Goal: Task Accomplishment & Management: Manage account settings

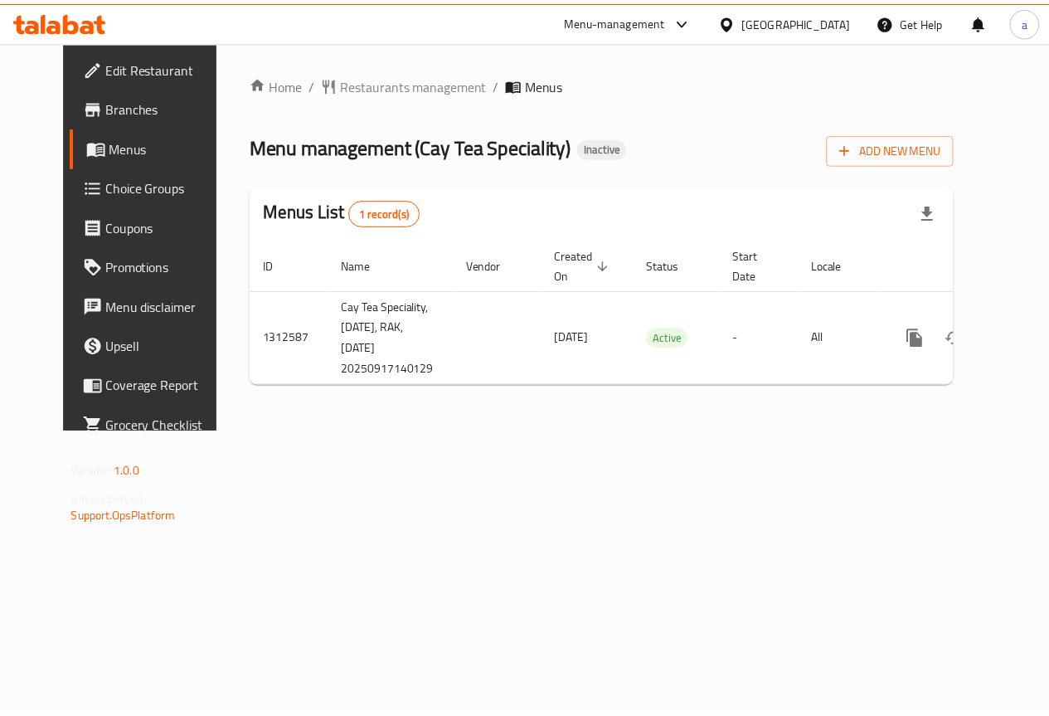
scroll to position [0, 6]
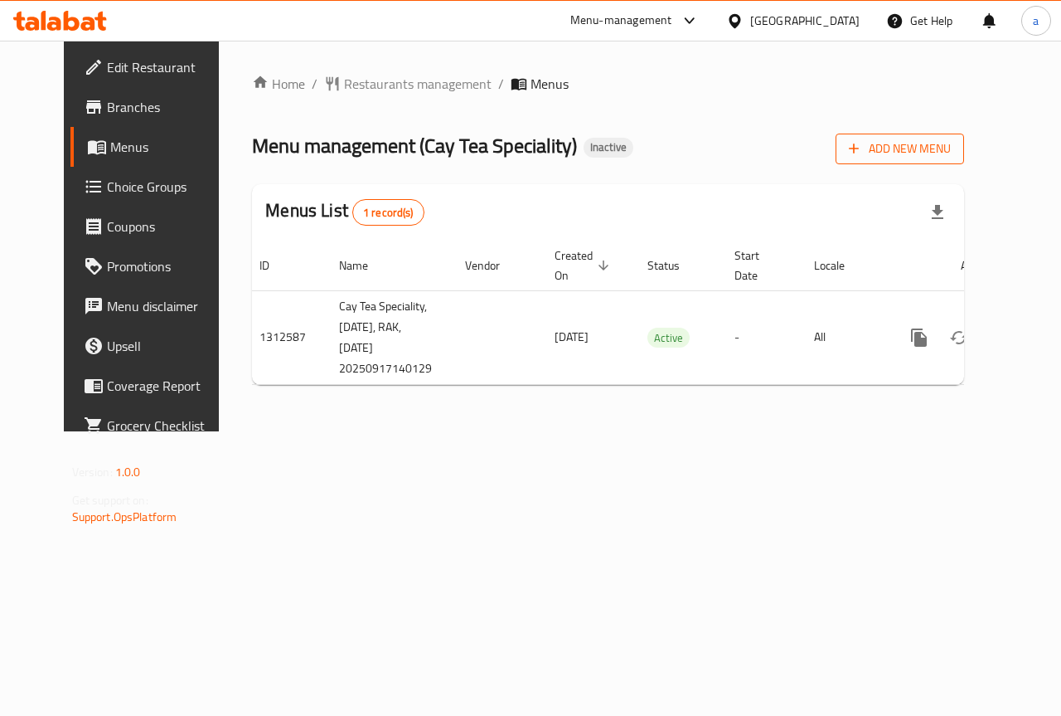
click at [951, 140] on span "Add New Menu" at bounding box center [900, 148] width 102 height 21
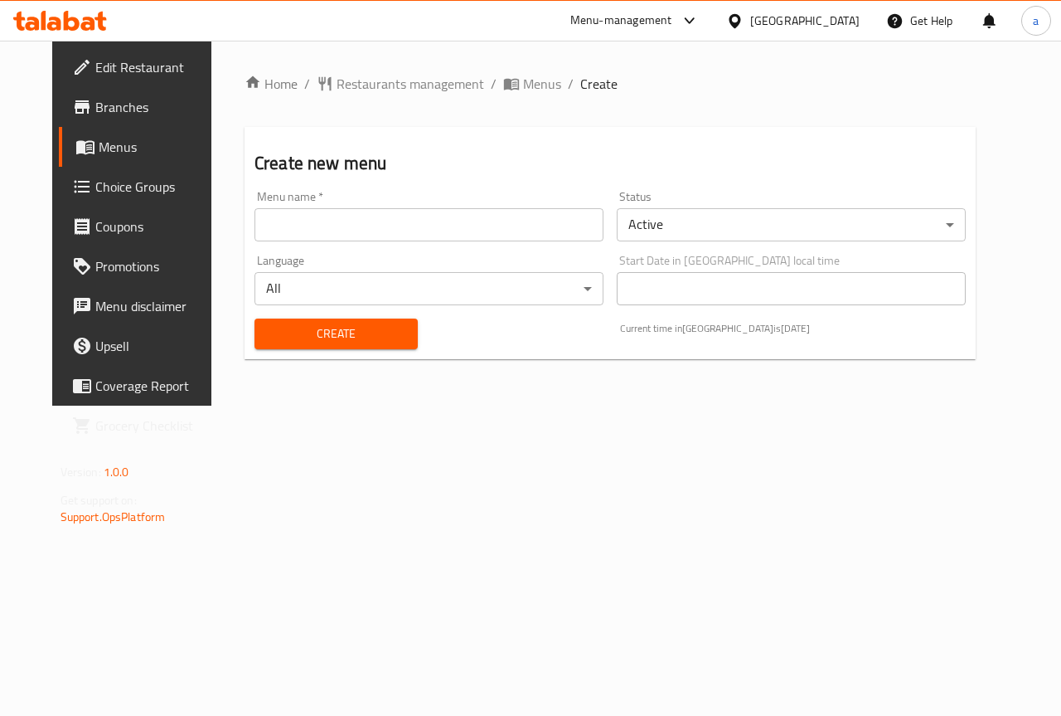
click at [501, 229] on input "text" at bounding box center [429, 224] width 349 height 33
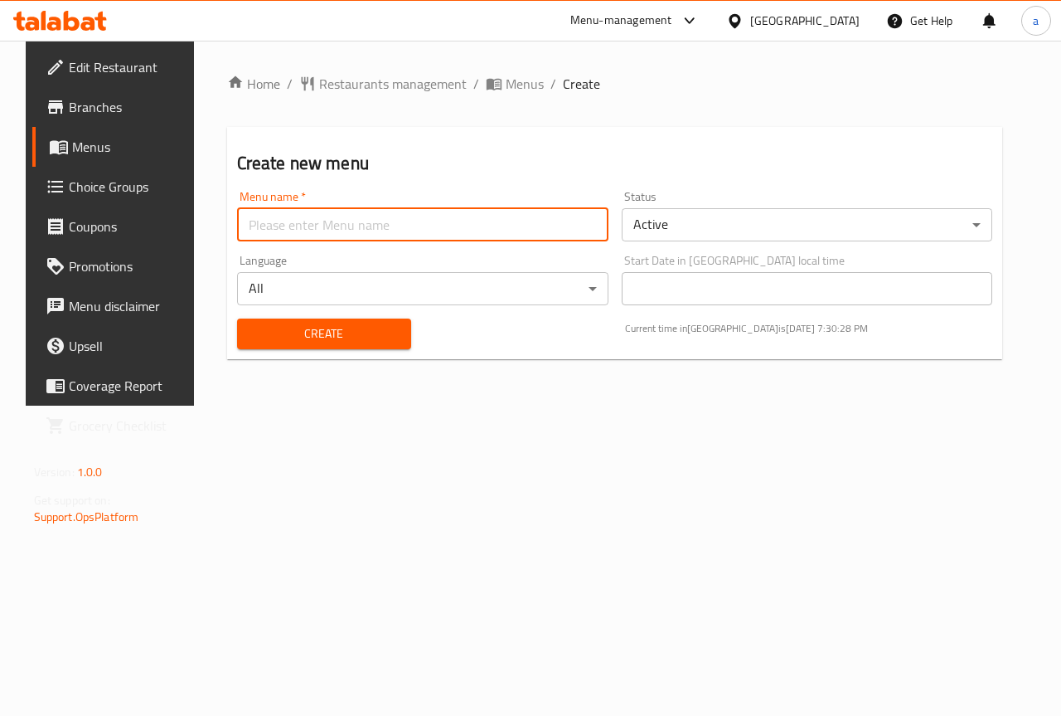
type input "[PERSON_NAME]"
click at [361, 332] on span "Create" at bounding box center [324, 333] width 148 height 21
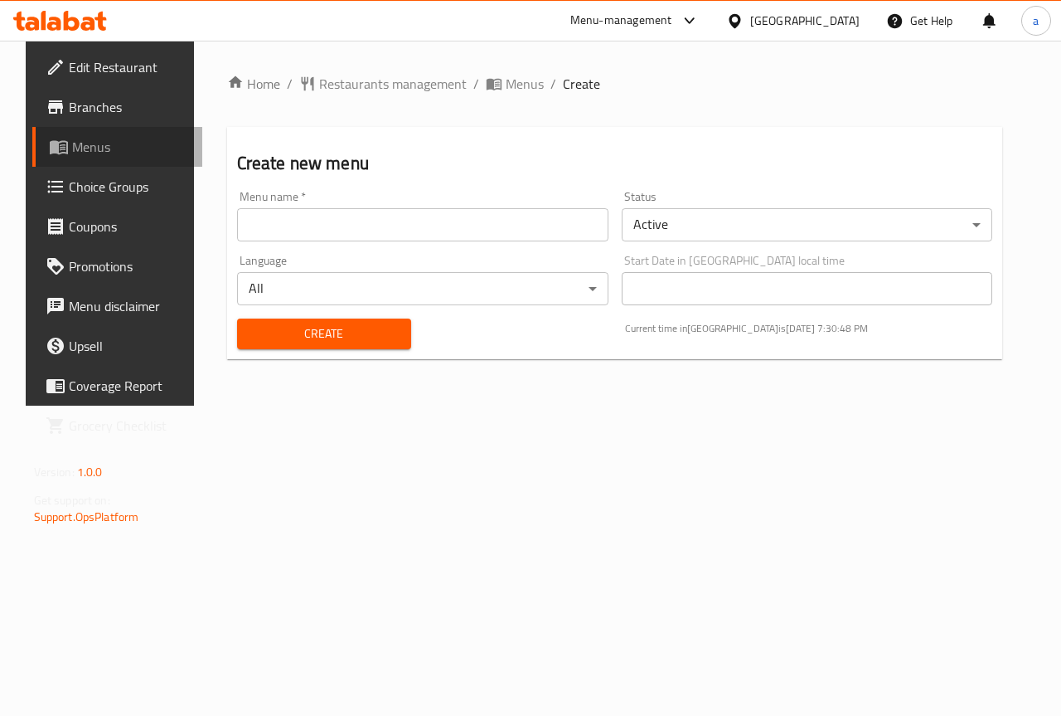
click at [93, 150] on span "Menus" at bounding box center [131, 147] width 118 height 20
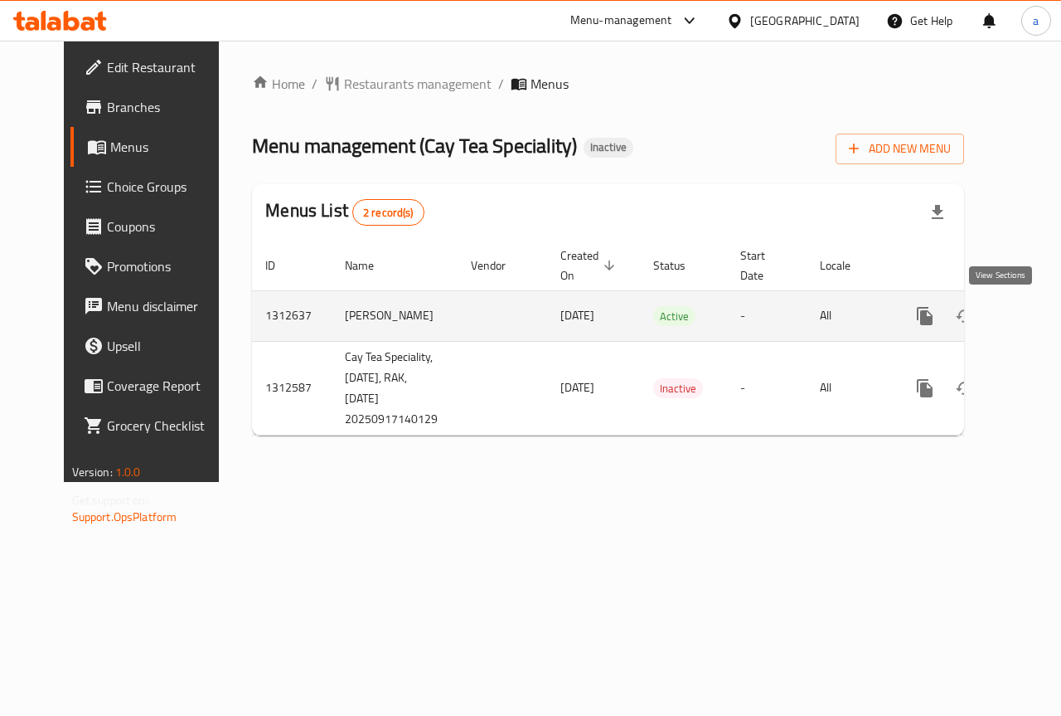
click at [1025, 335] on link "enhanced table" at bounding box center [1045, 316] width 40 height 40
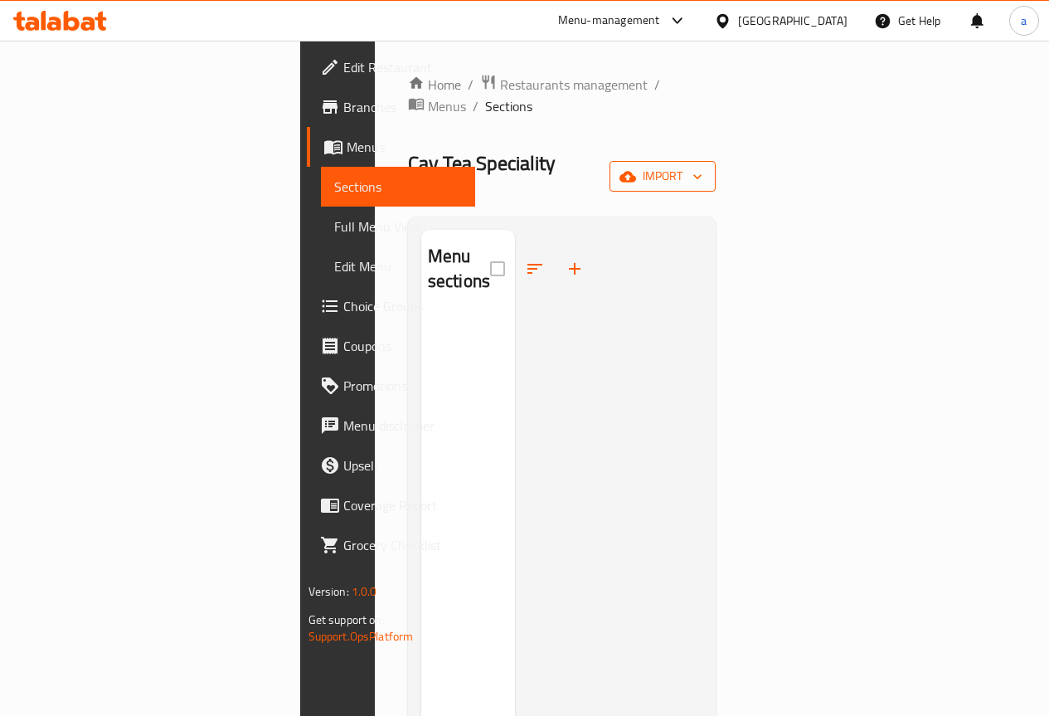
click at [716, 161] on button "import" at bounding box center [662, 176] width 106 height 31
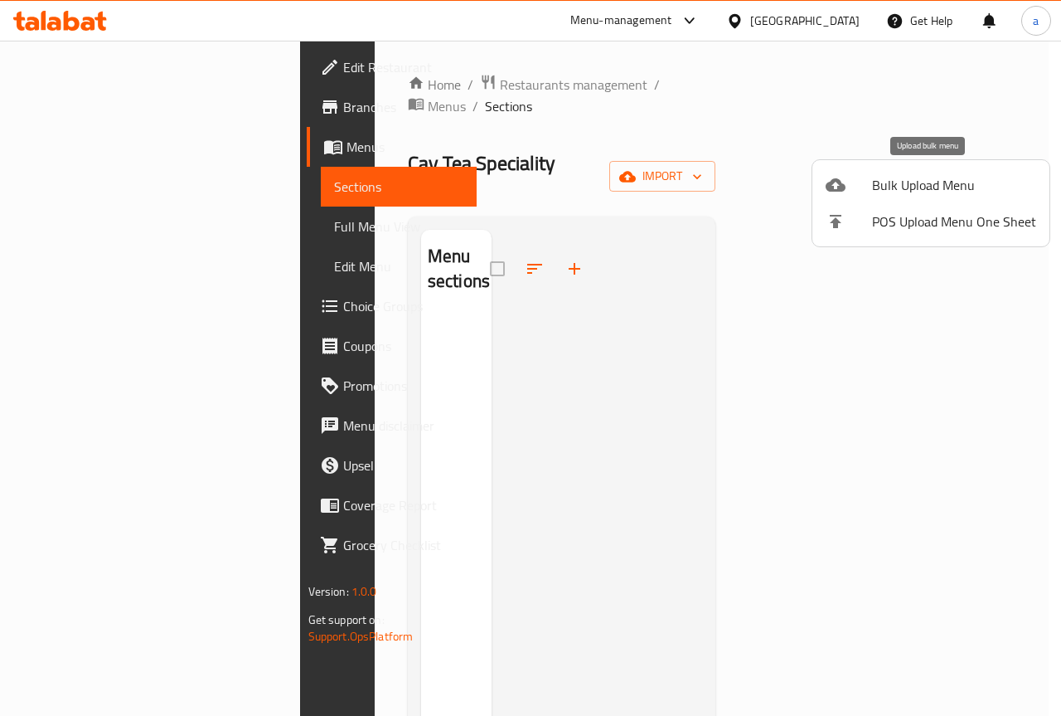
click at [941, 180] on span "Bulk Upload Menu" at bounding box center [954, 185] width 164 height 20
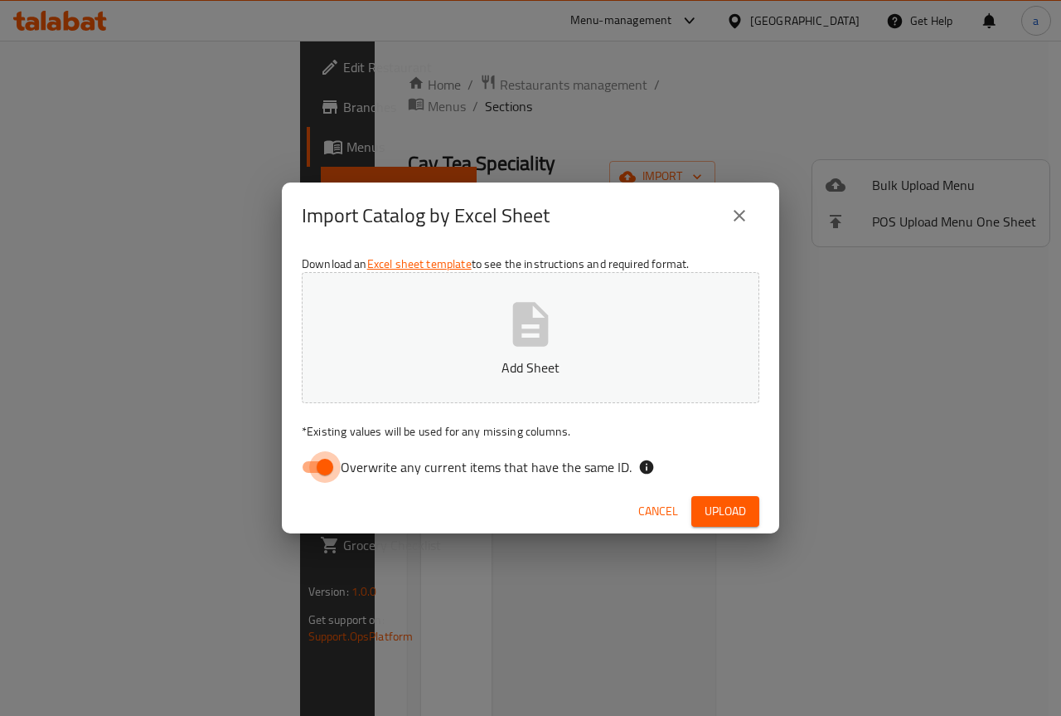
click at [333, 463] on input "Overwrite any current items that have the same ID." at bounding box center [325, 467] width 95 height 32
checkbox input "false"
click at [531, 328] on icon "button" at bounding box center [530, 324] width 53 height 53
click at [734, 502] on span "Upload" at bounding box center [725, 511] width 41 height 21
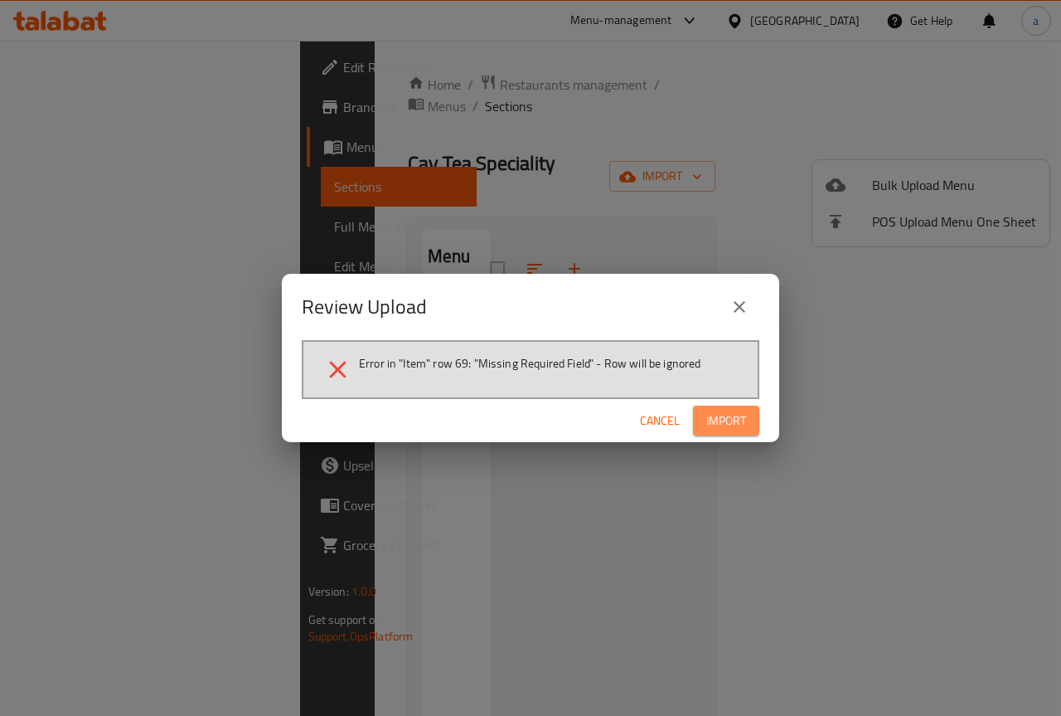
click at [719, 426] on span "Import" at bounding box center [726, 420] width 40 height 21
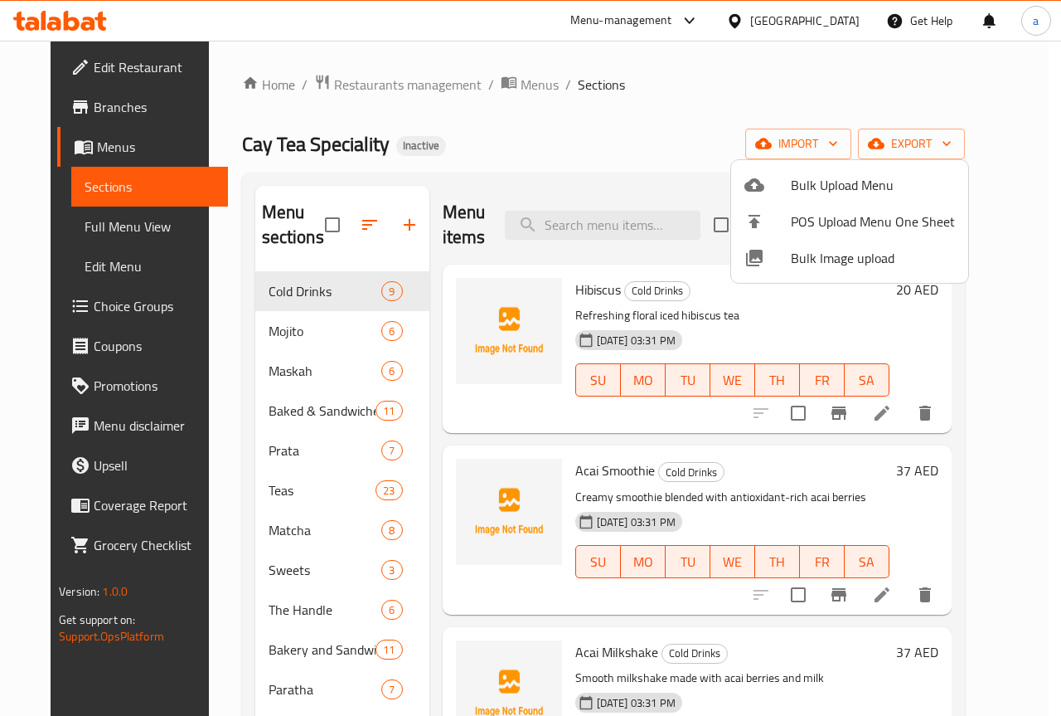
click at [671, 145] on div at bounding box center [530, 358] width 1061 height 716
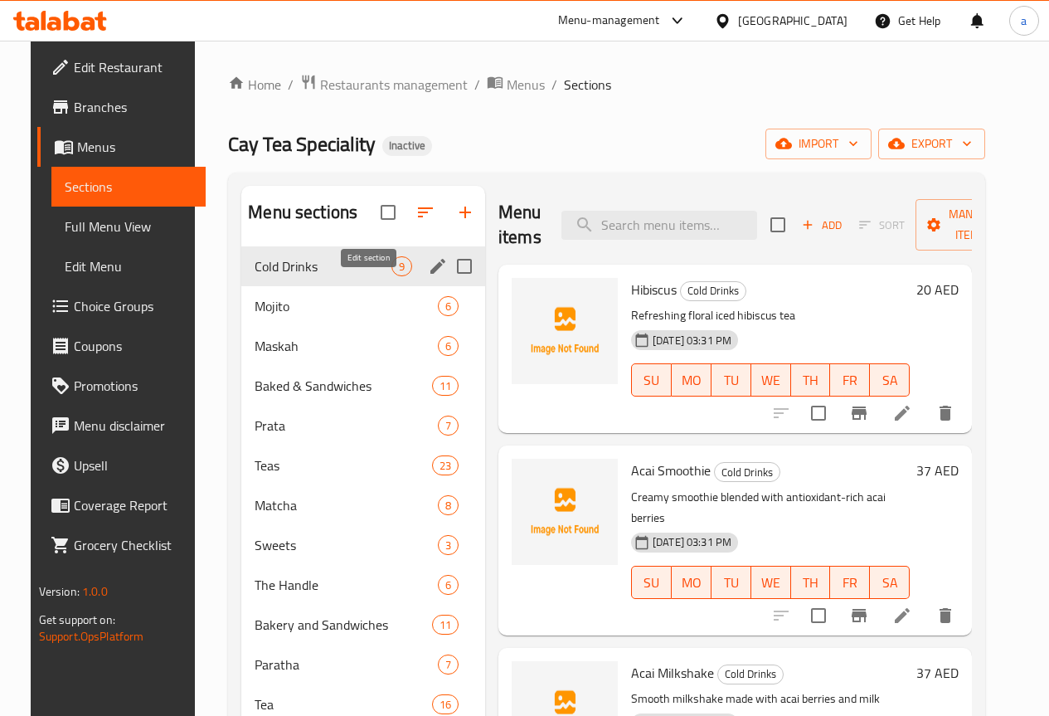
click at [430, 274] on icon "edit" at bounding box center [437, 266] width 15 height 15
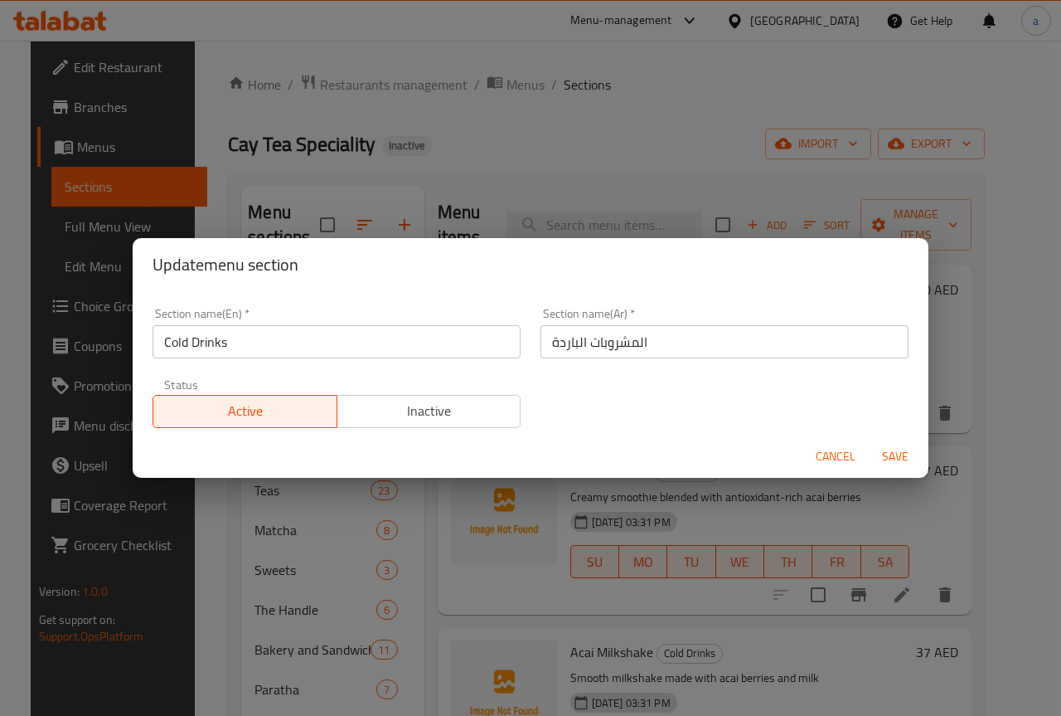
click at [833, 459] on span "Cancel" at bounding box center [836, 456] width 40 height 21
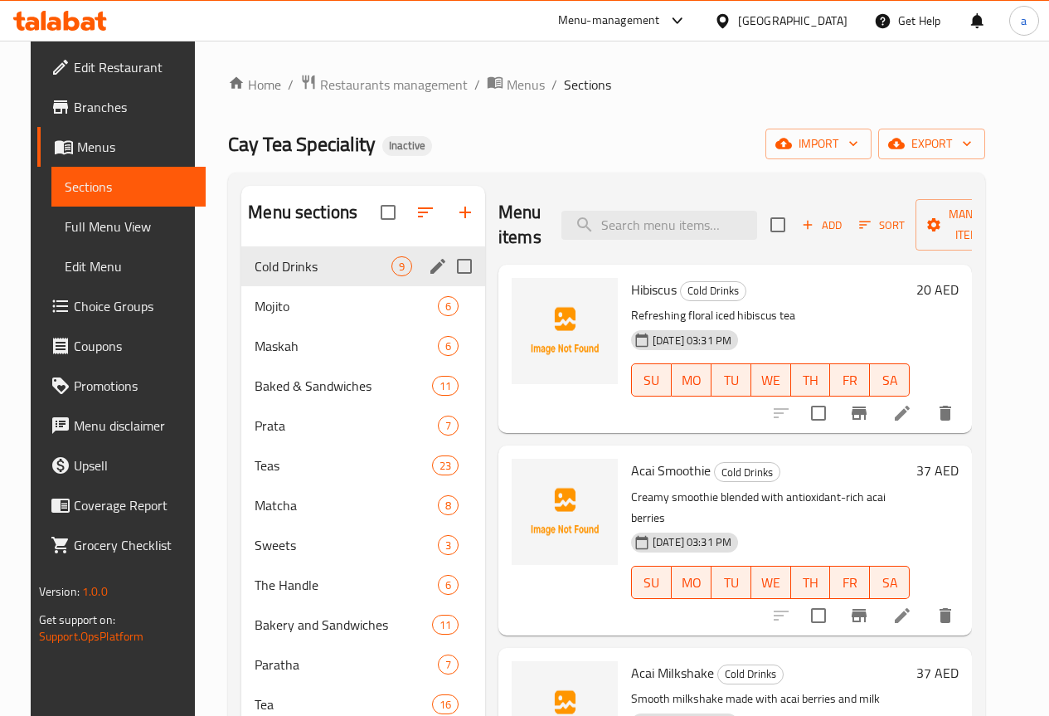
click at [925, 415] on li at bounding box center [902, 413] width 46 height 30
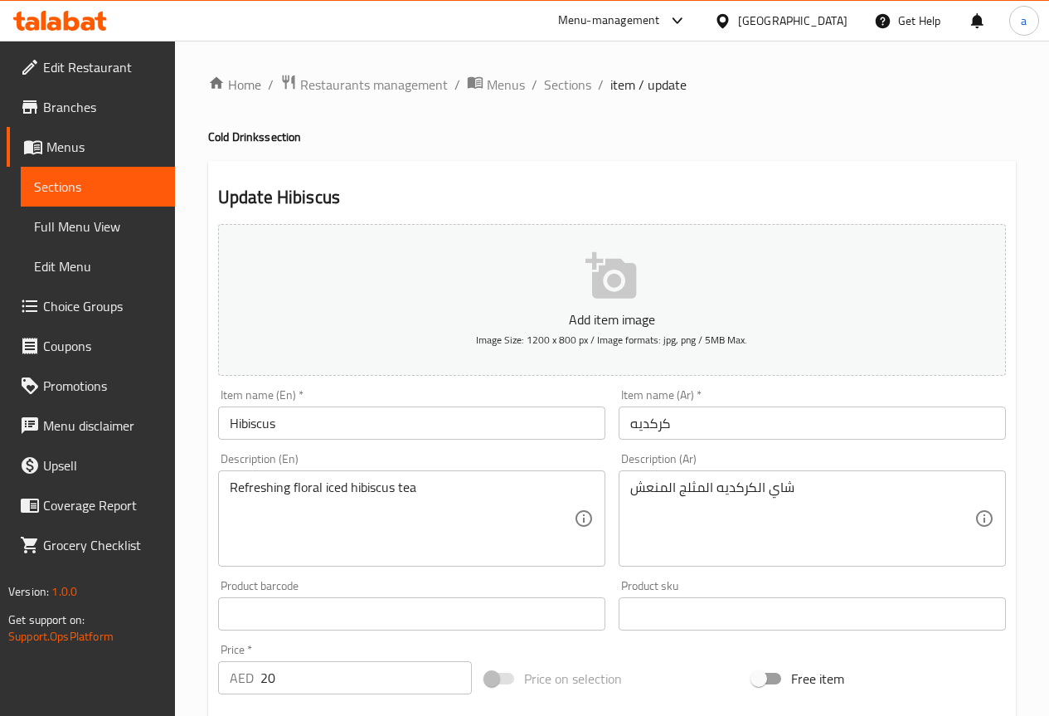
click at [85, 315] on span "Choice Groups" at bounding box center [102, 306] width 119 height 20
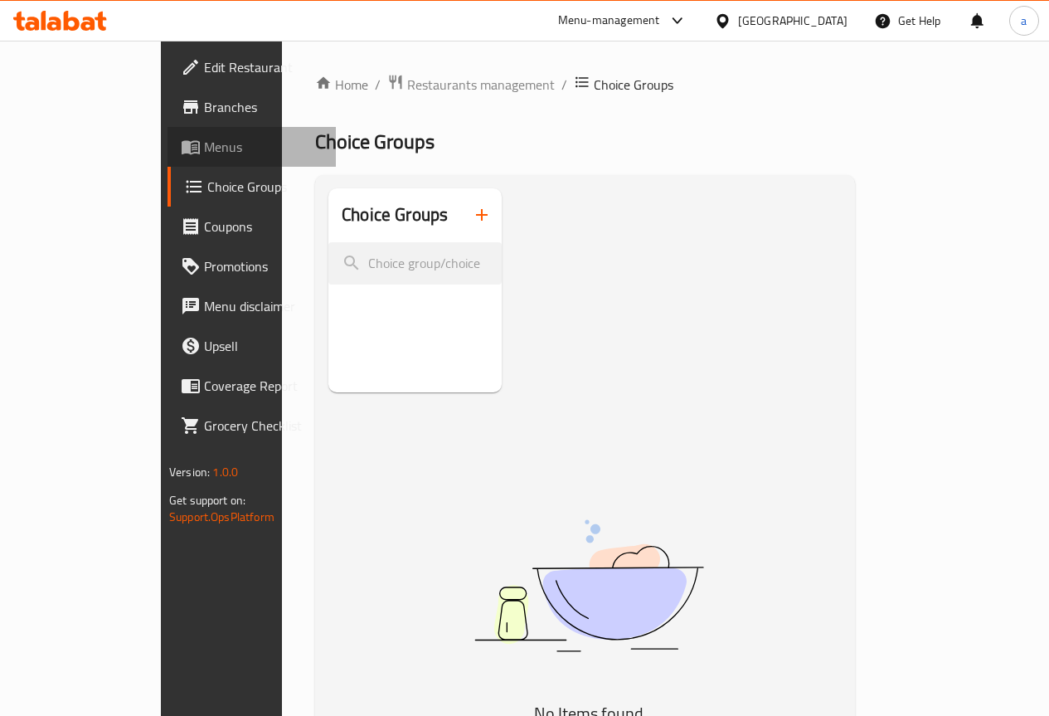
click at [167, 157] on link "Menus" at bounding box center [251, 147] width 168 height 40
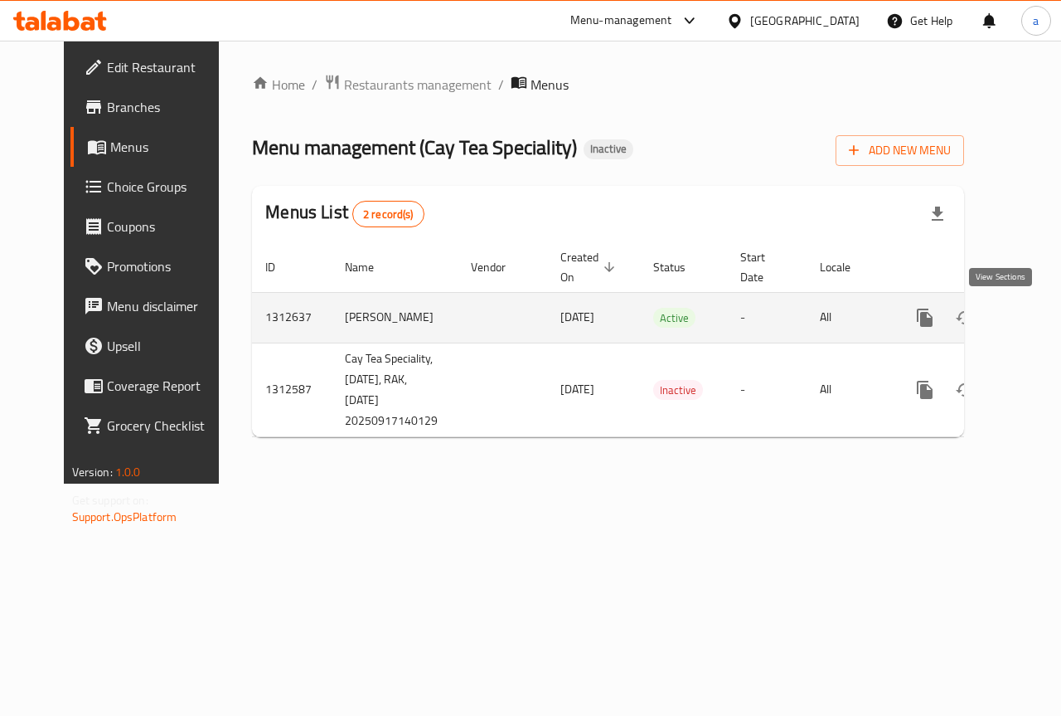
click at [1025, 328] on link "enhanced table" at bounding box center [1045, 318] width 40 height 40
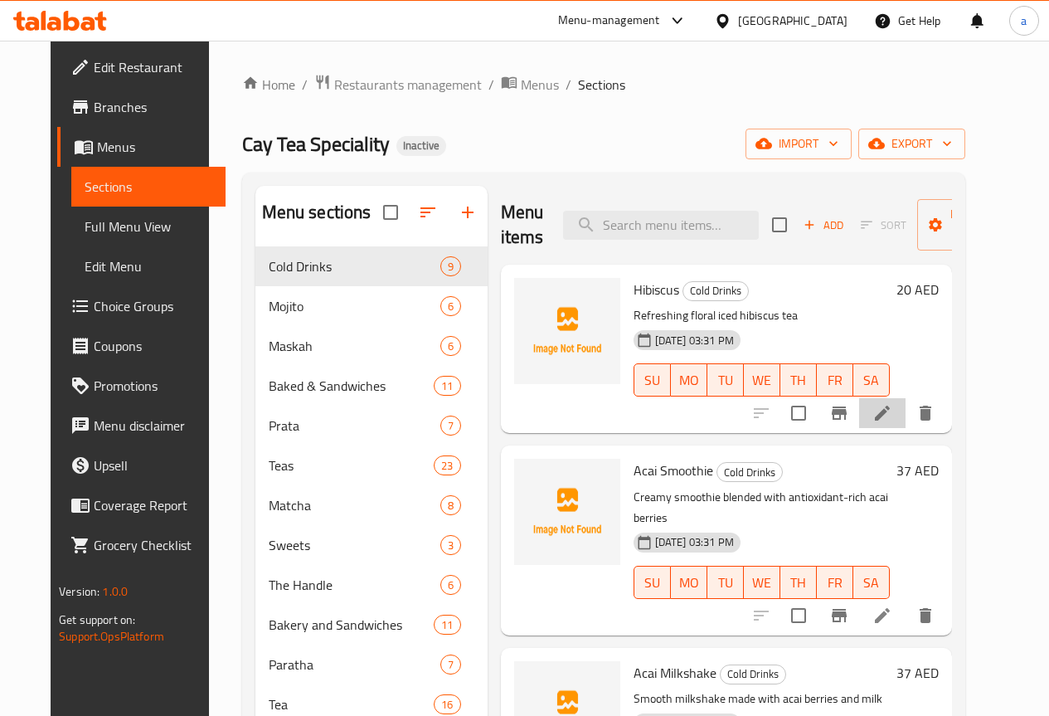
click at [905, 416] on li at bounding box center [882, 413] width 46 height 30
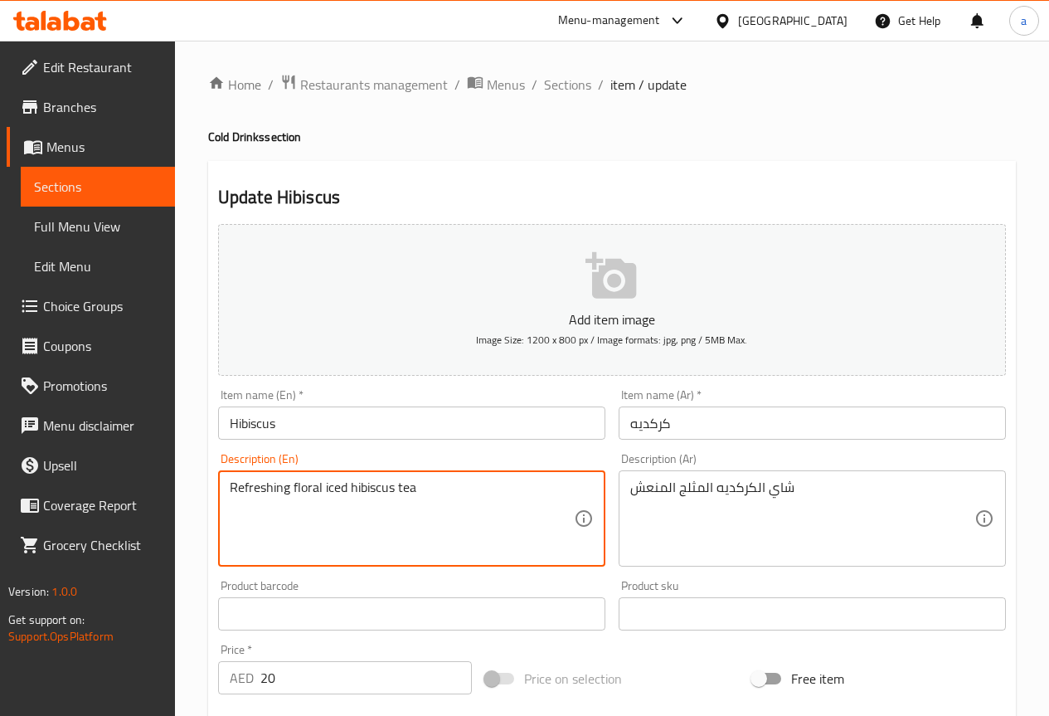
click at [247, 482] on textarea "Refreshing floral iced hibiscus tea" at bounding box center [402, 518] width 344 height 79
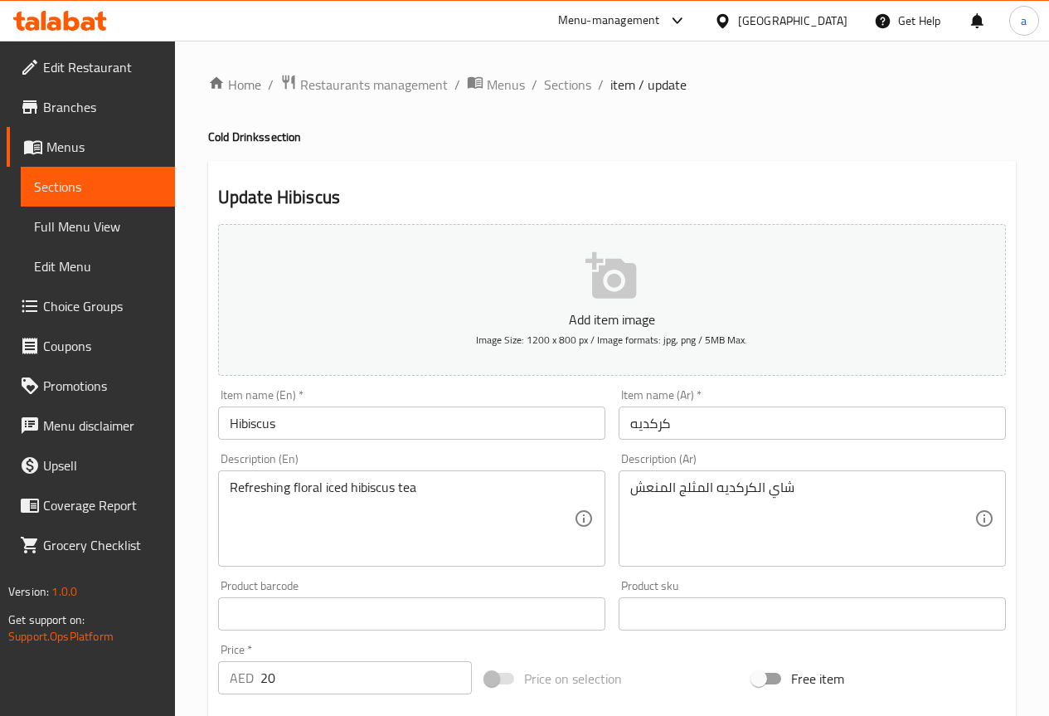
click at [339, 490] on textarea "Refreshing floral iced hibiscus tea" at bounding box center [402, 518] width 344 height 79
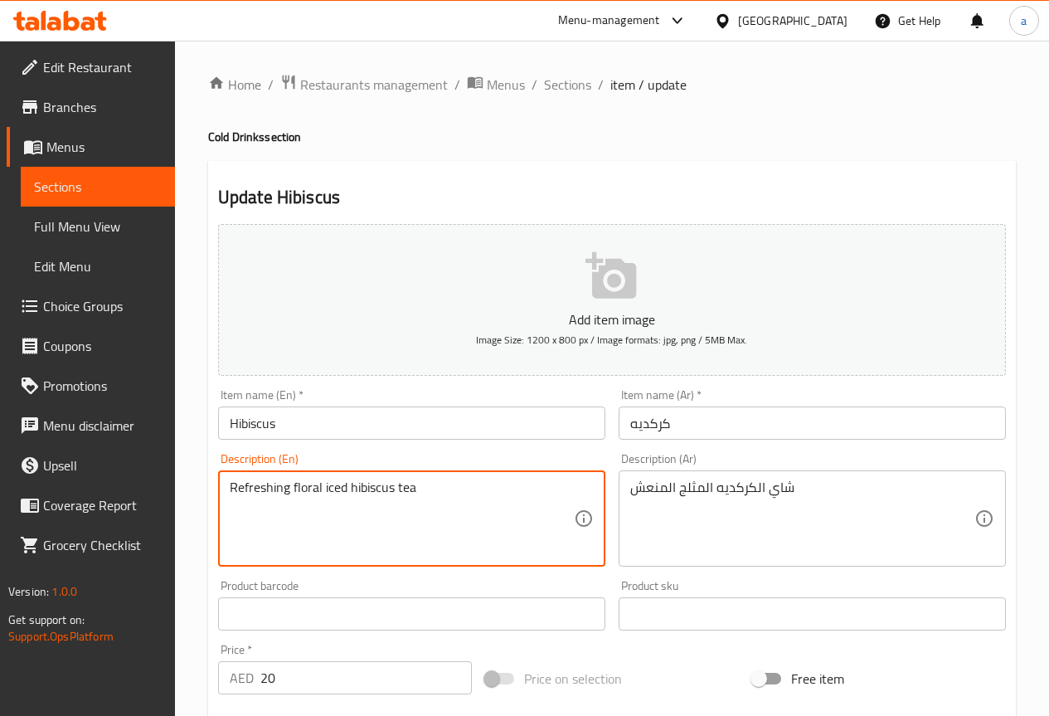
click at [339, 490] on textarea "Refreshing floral iced hibiscus tea" at bounding box center [402, 518] width 344 height 79
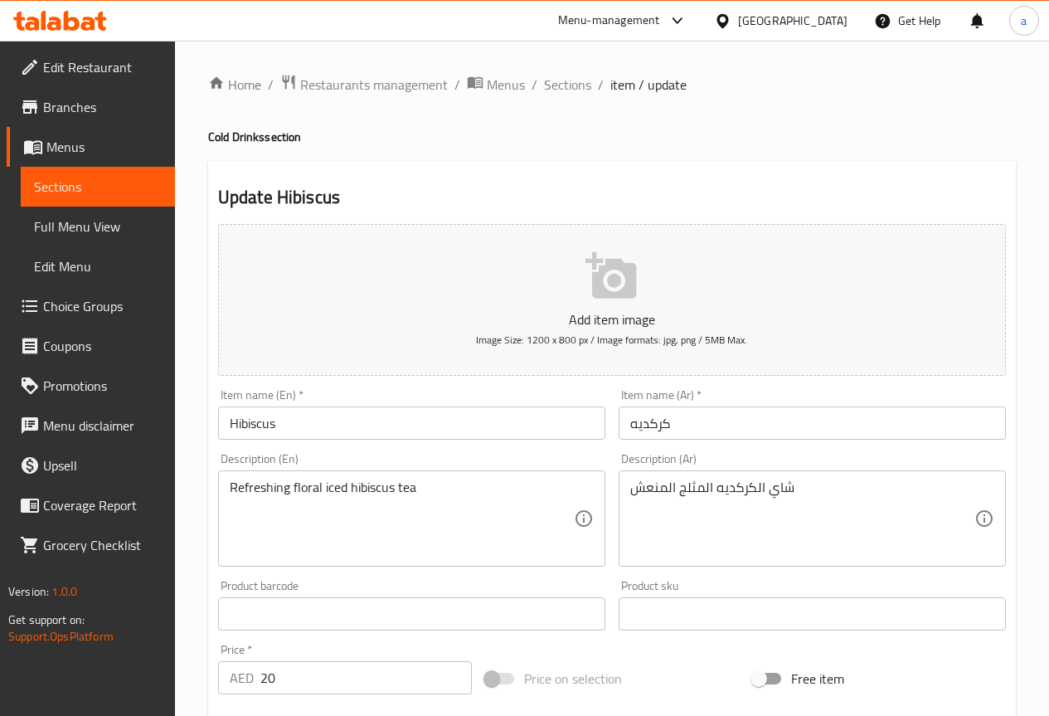
click at [312, 479] on textarea "Refreshing floral iced hibiscus tea" at bounding box center [402, 518] width 344 height 79
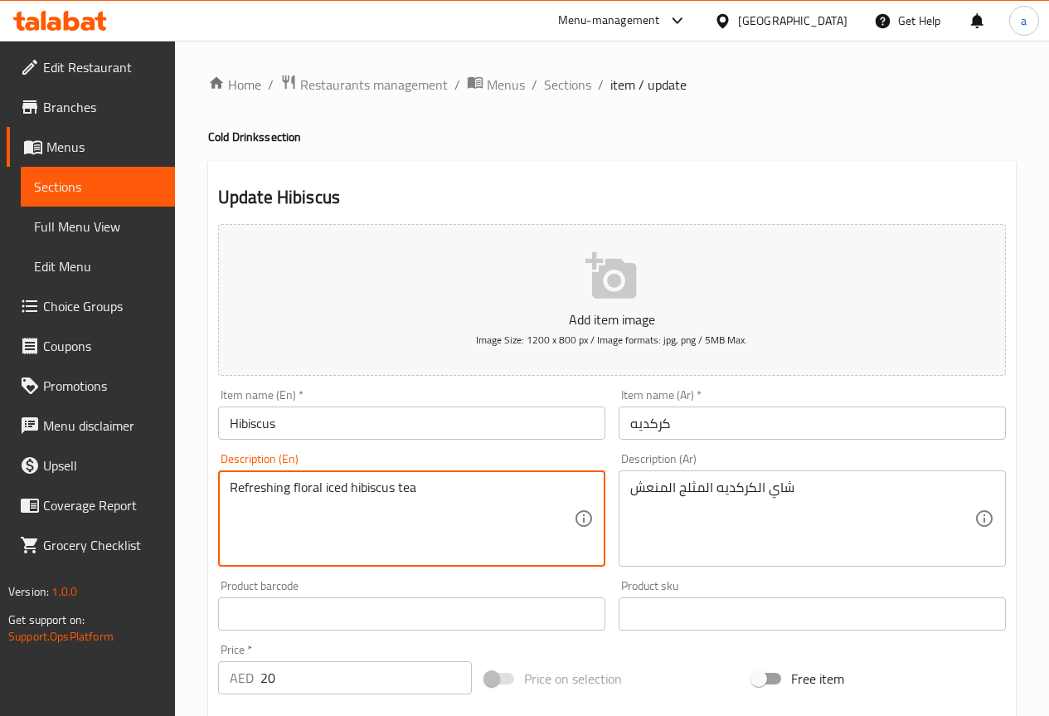
click at [312, 479] on textarea "Refreshing floral iced hibiscus tea" at bounding box center [402, 518] width 344 height 79
click at [317, 483] on textarea "Refreshing floral iced hibiscus tea" at bounding box center [402, 518] width 344 height 79
drag, startPoint x: 317, startPoint y: 483, endPoint x: 353, endPoint y: 531, distance: 59.7
click at [317, 486] on textarea "Refreshing floral iced hibiscus tea" at bounding box center [402, 518] width 344 height 79
click at [403, 497] on textarea "Refreshing iced hibiscus tea" at bounding box center [402, 518] width 344 height 79
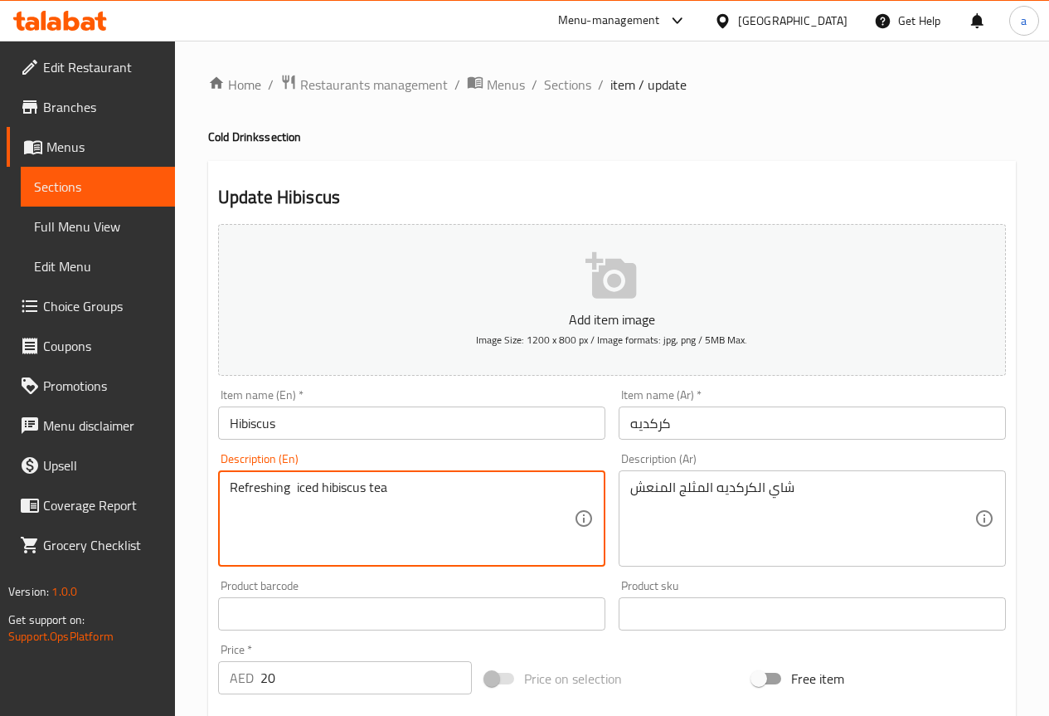
paste textarea "With its aromatic floral taste"
type textarea "Refreshing iced hibiscus tea With its aromatic floral taste"
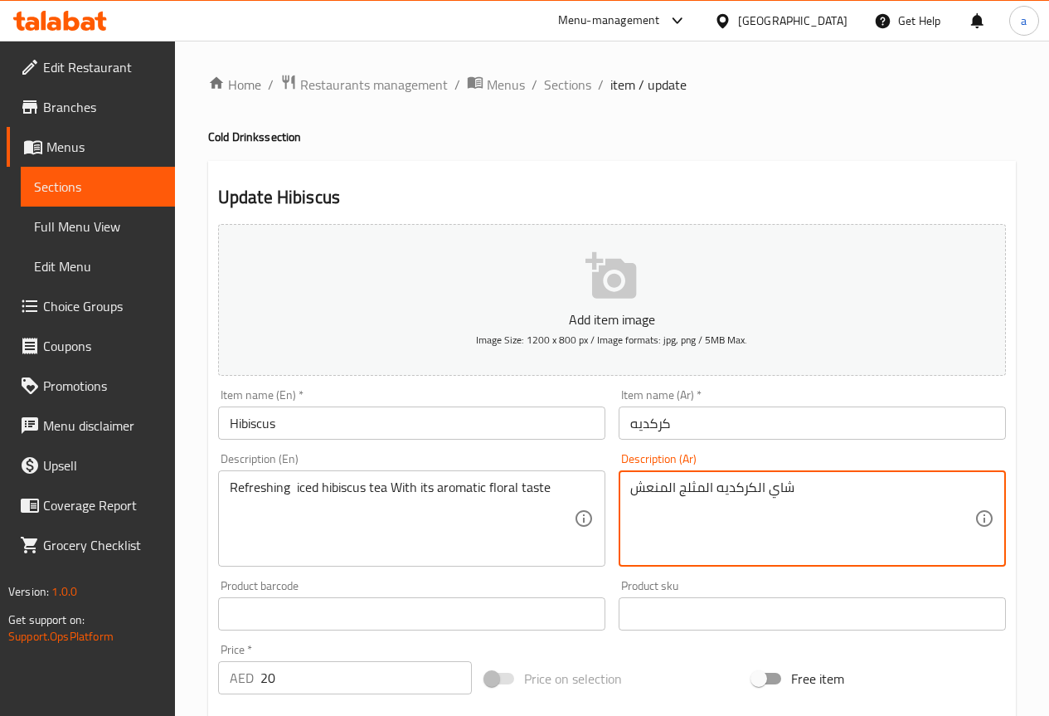
click at [782, 479] on textarea "شاي الكركديه المثلج المنعش" at bounding box center [802, 518] width 344 height 79
paste textarea "كركديه بارد ومنعش بطعمه الزهري العطري"
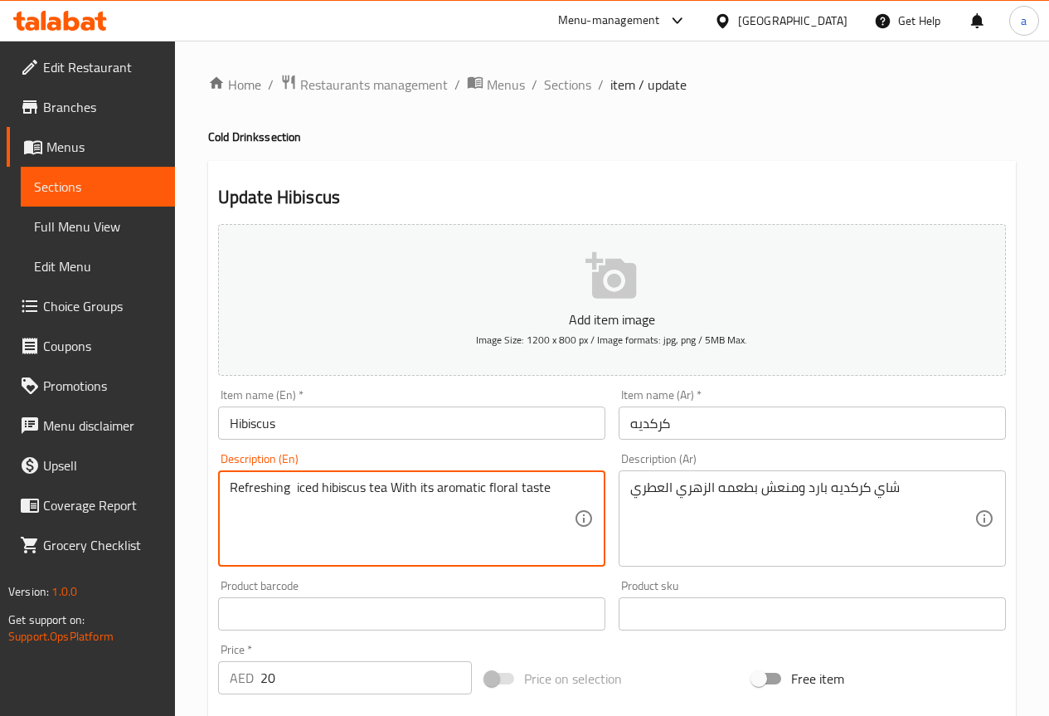
click at [461, 484] on textarea "Refreshing iced hibiscus tea With its aromatic floral taste" at bounding box center [402, 518] width 344 height 79
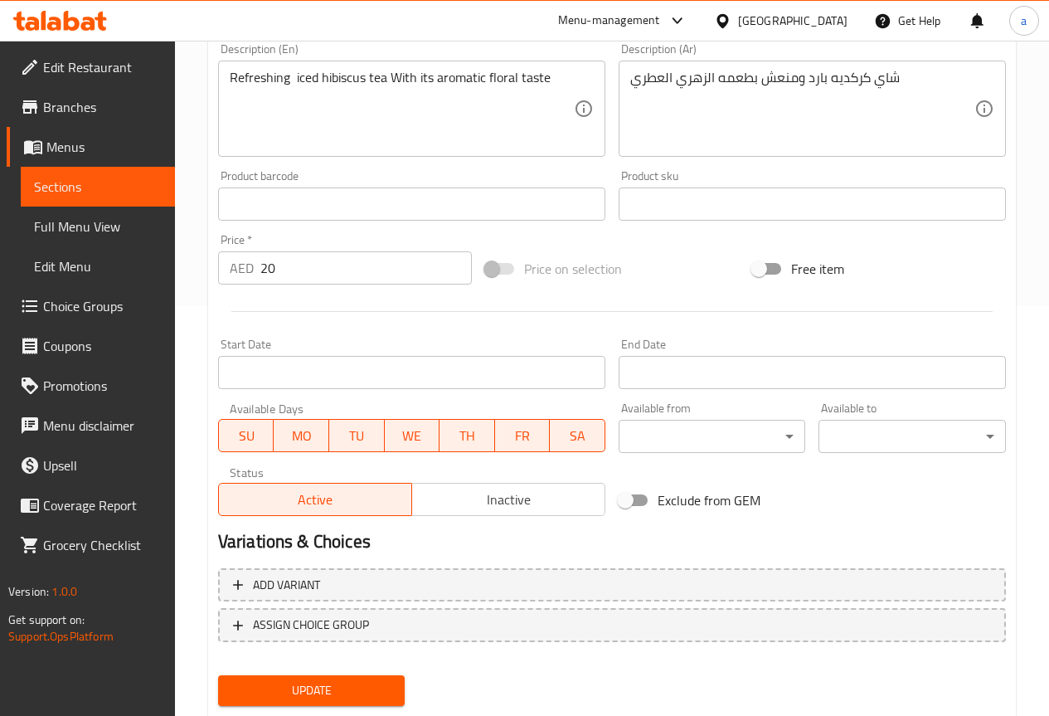
scroll to position [415, 0]
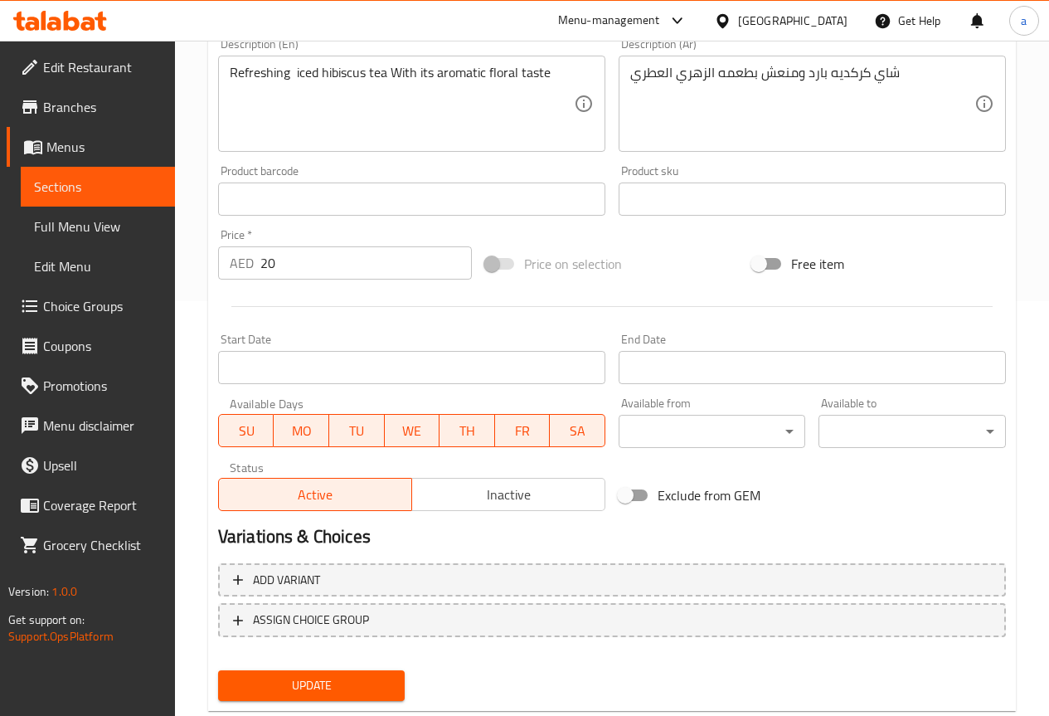
click at [391, 687] on span "Update" at bounding box center [311, 685] width 161 height 21
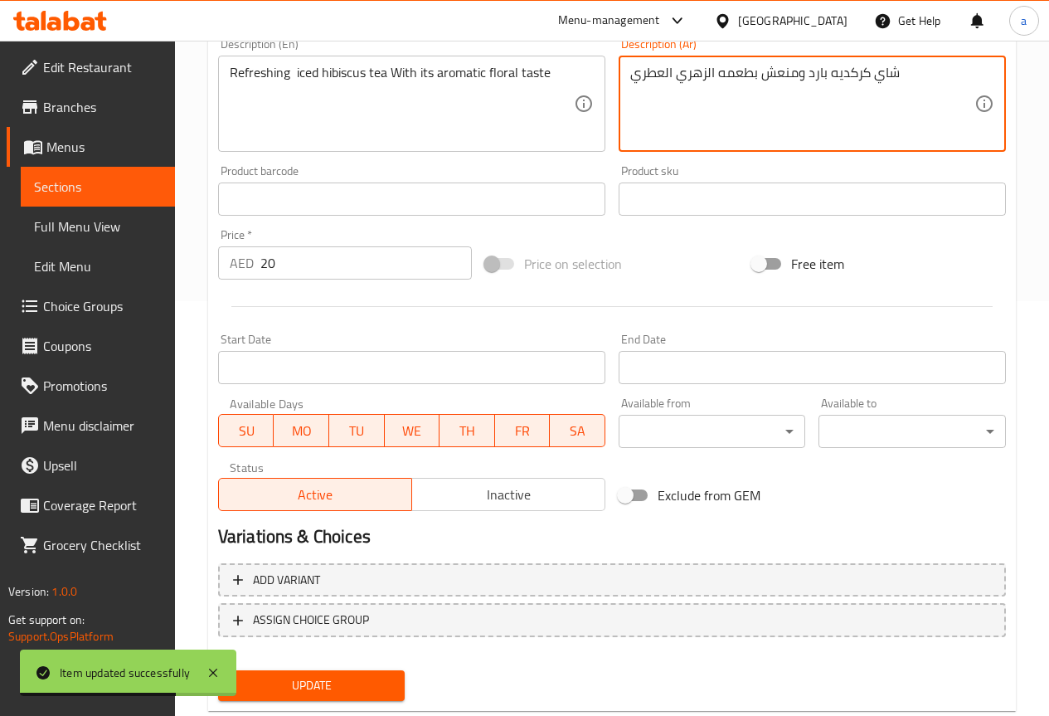
click at [813, 72] on textarea "شاي كركديه بارد ومنعش بطعمه الزهري العطري" at bounding box center [802, 104] width 344 height 79
click at [807, 101] on textarea "شاي كركديه ومنعش بطعمه الزهري العطري" at bounding box center [802, 104] width 344 height 79
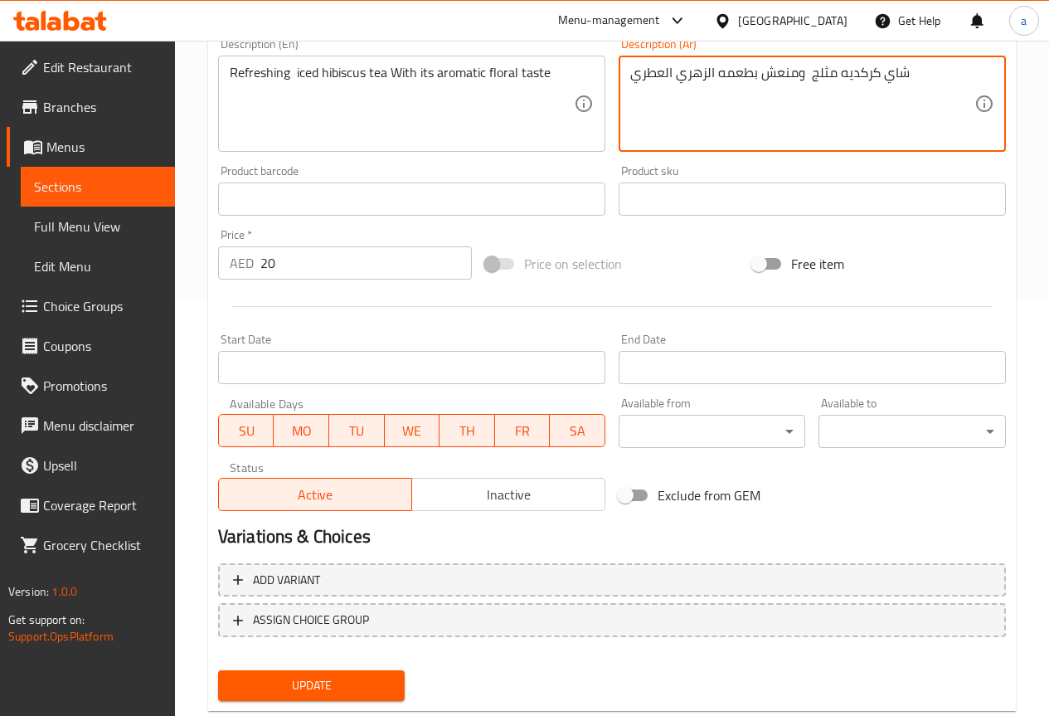
click at [790, 104] on textarea "شاي كركديه مثلج ومنعش بطعمه الزهري العطري" at bounding box center [802, 104] width 344 height 79
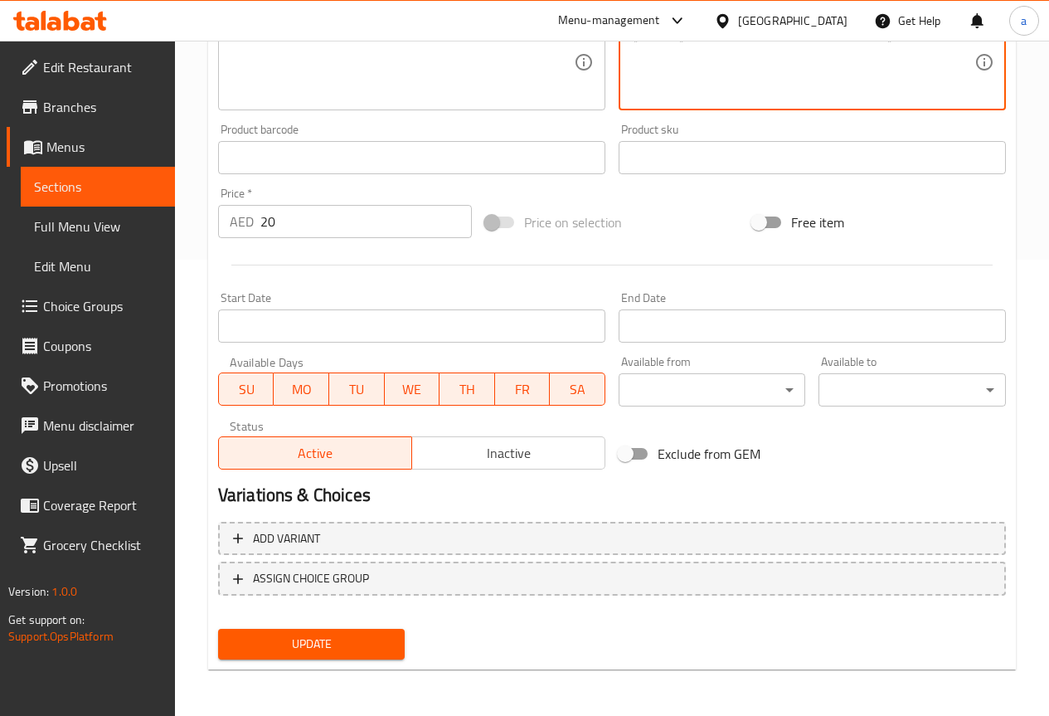
type textarea "شاي كركديه مثلج ومنعش بطعمه الزهري العطري"
click at [356, 630] on button "Update" at bounding box center [311, 643] width 187 height 31
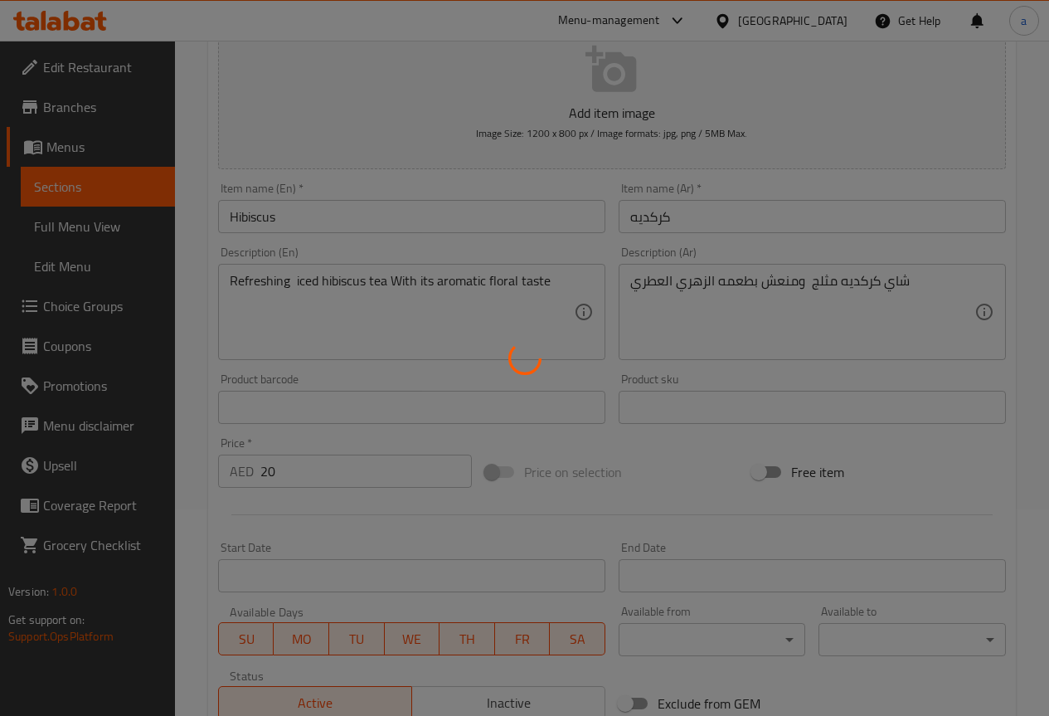
scroll to position [0, 0]
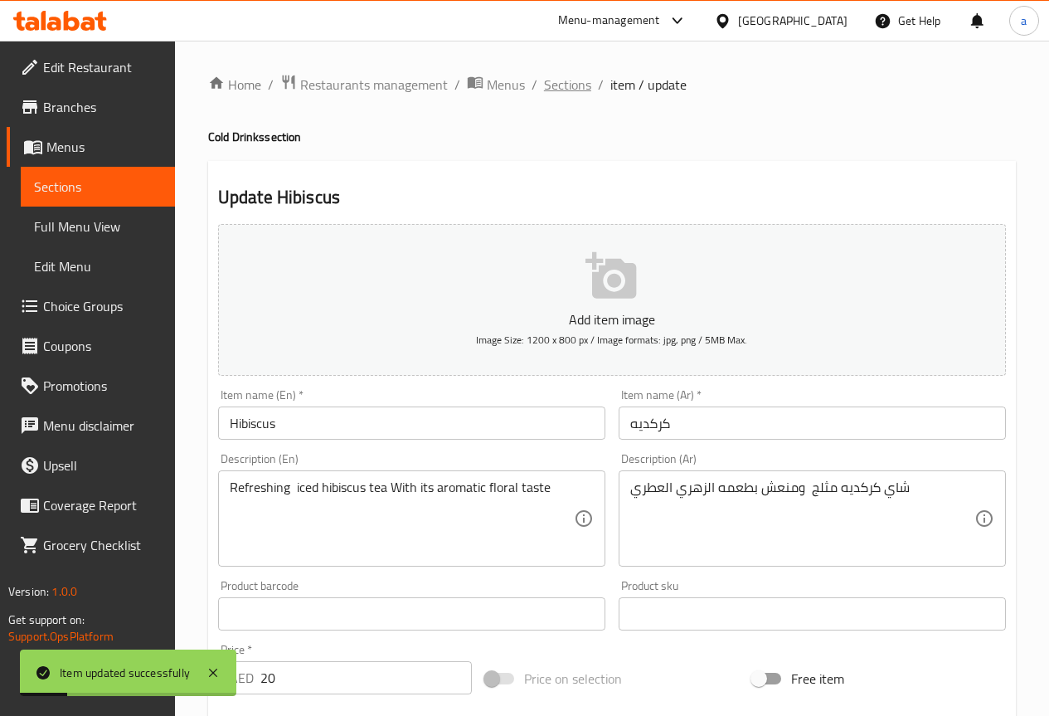
click at [587, 85] on span "Sections" at bounding box center [567, 85] width 47 height 20
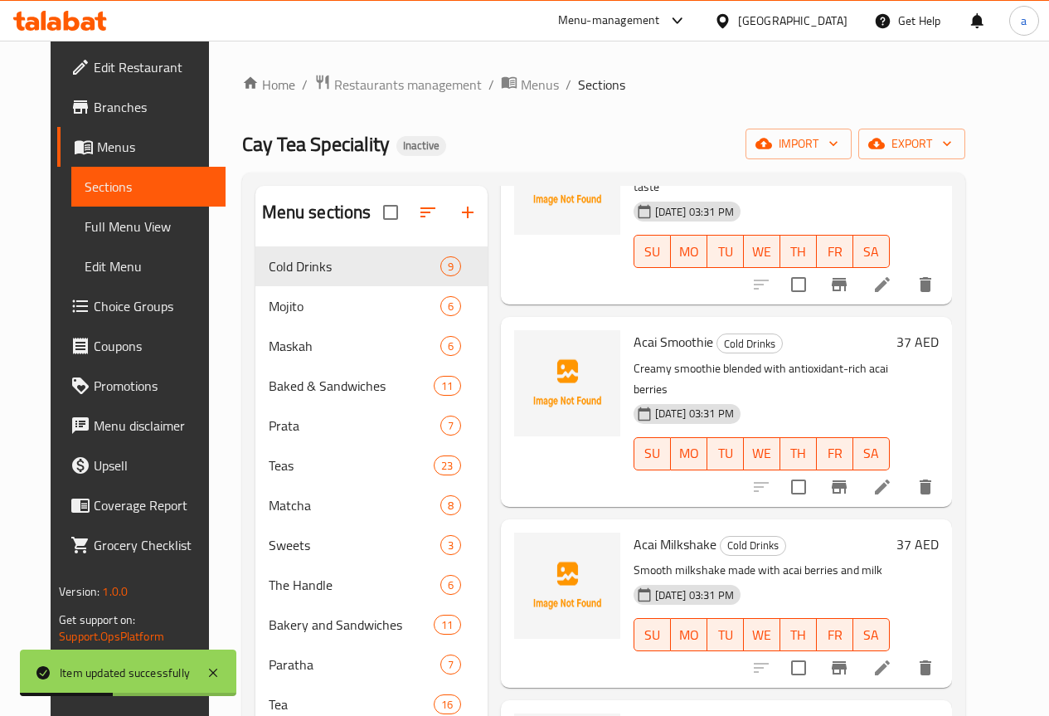
scroll to position [166, 0]
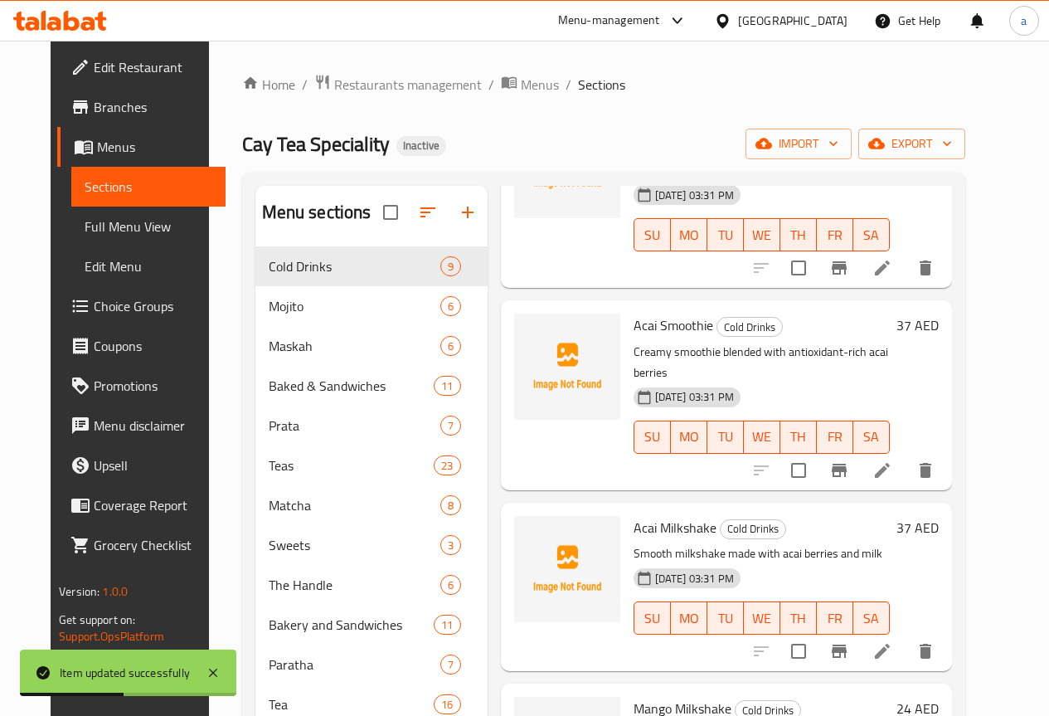
click at [905, 455] on li at bounding box center [882, 470] width 46 height 30
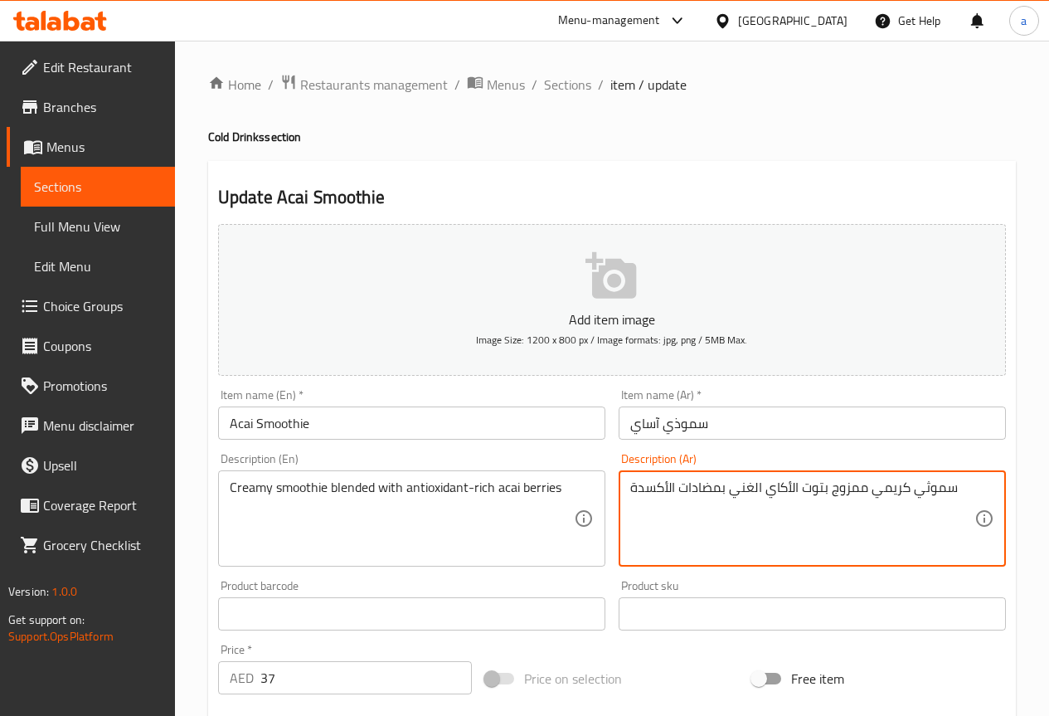
click at [764, 527] on textarea "سموثي كريمي ممزوج بتوت الأكاي الغني بمضادات الأكسدة" at bounding box center [802, 518] width 344 height 79
paste textarea "مشروب سموذي بارد غني بمضادات الأكسدة من فاكهة الأساي"
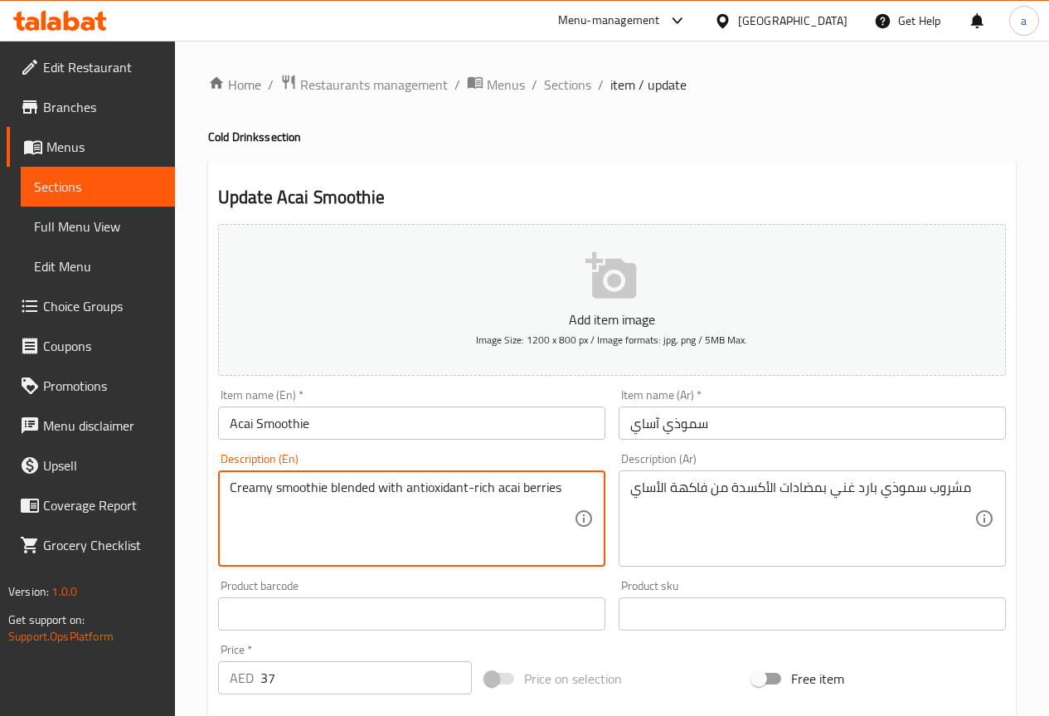
click at [365, 487] on textarea "Creamy smoothie blended with antioxidant-rich acai berries" at bounding box center [402, 518] width 344 height 79
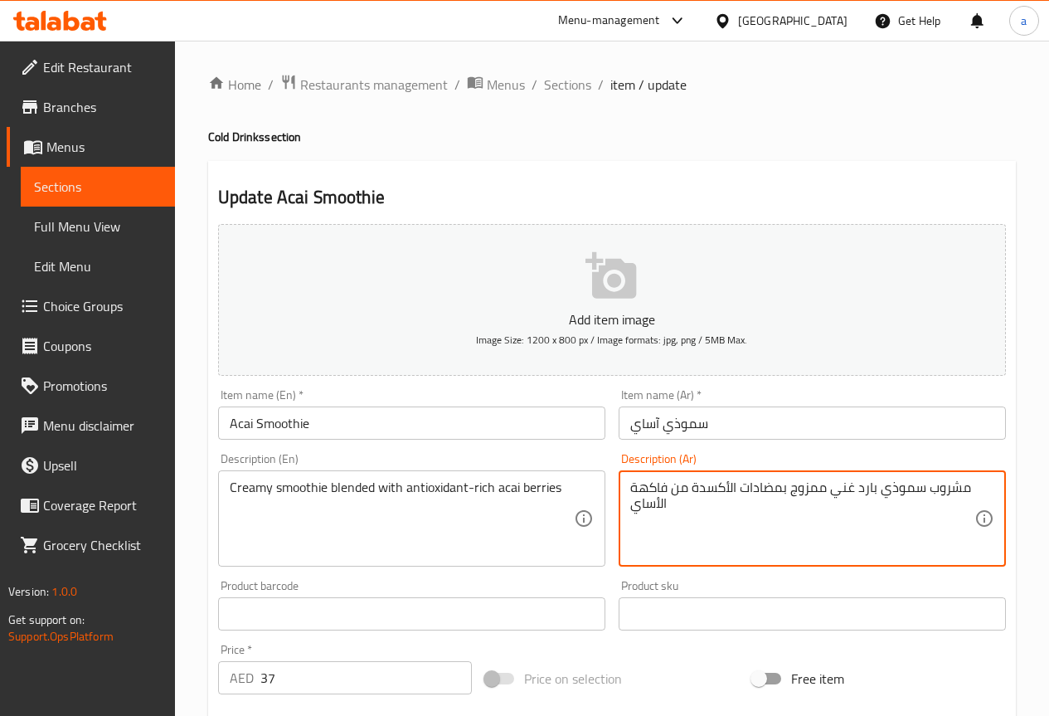
click at [836, 493] on textarea "مشروب سموذي بارد غني ممزوج بمضادات الأكسدة من فاكهة الأساي" at bounding box center [802, 518] width 344 height 79
click at [850, 531] on textarea "مشروب سموذي بارد ممزوج بمضادات الأكسدة من فاكهة الأساي" at bounding box center [802, 518] width 344 height 79
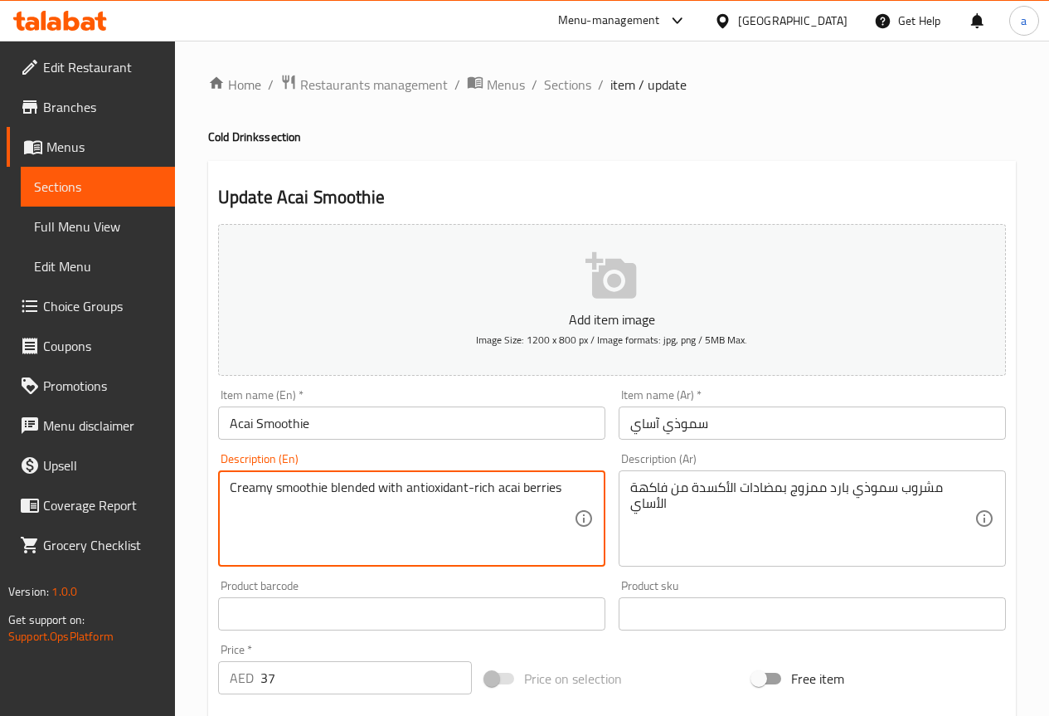
click at [232, 482] on textarea "Creamy smoothie blended with antioxidant-rich acai berries" at bounding box center [402, 518] width 344 height 79
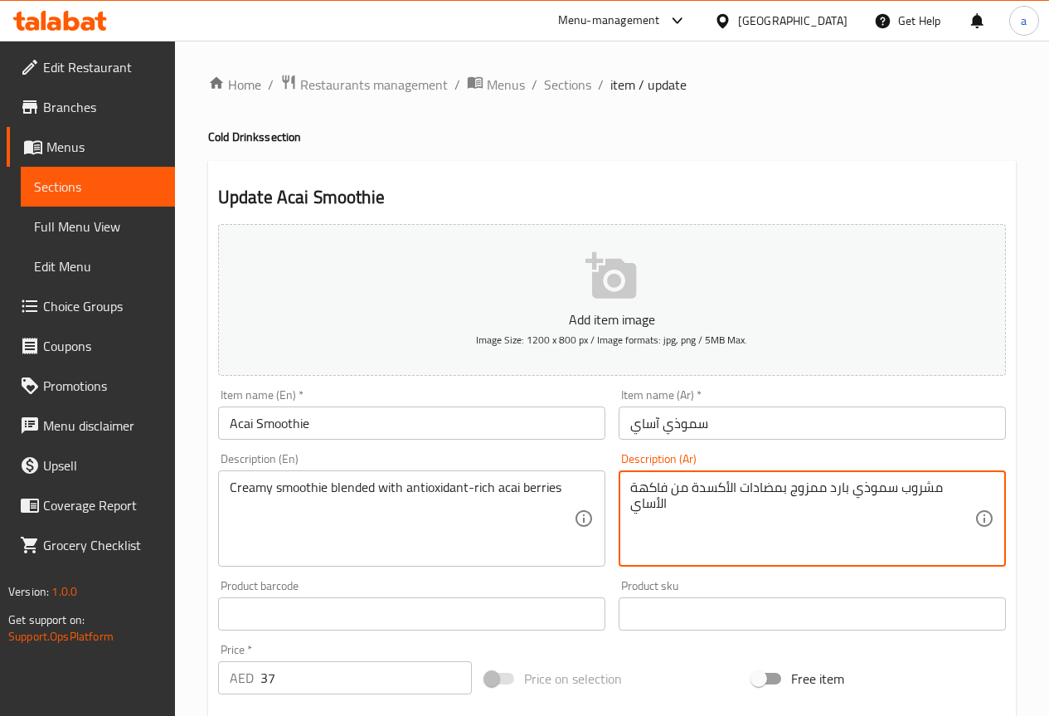
click at [925, 493] on textarea "مشروب سموذي بارد ممزوج بمضادات الأكسدة من فاكهة الأساي" at bounding box center [802, 518] width 344 height 79
click at [890, 488] on textarea "سموذي بارد ممزوج بمضادات الأكسدة من فاكهة الأساي" at bounding box center [802, 518] width 344 height 79
click at [844, 488] on textarea "سموذي كريمي بارد ممزوج بمضادات الأكسدة من فاكهة الأساي" at bounding box center [802, 518] width 344 height 79
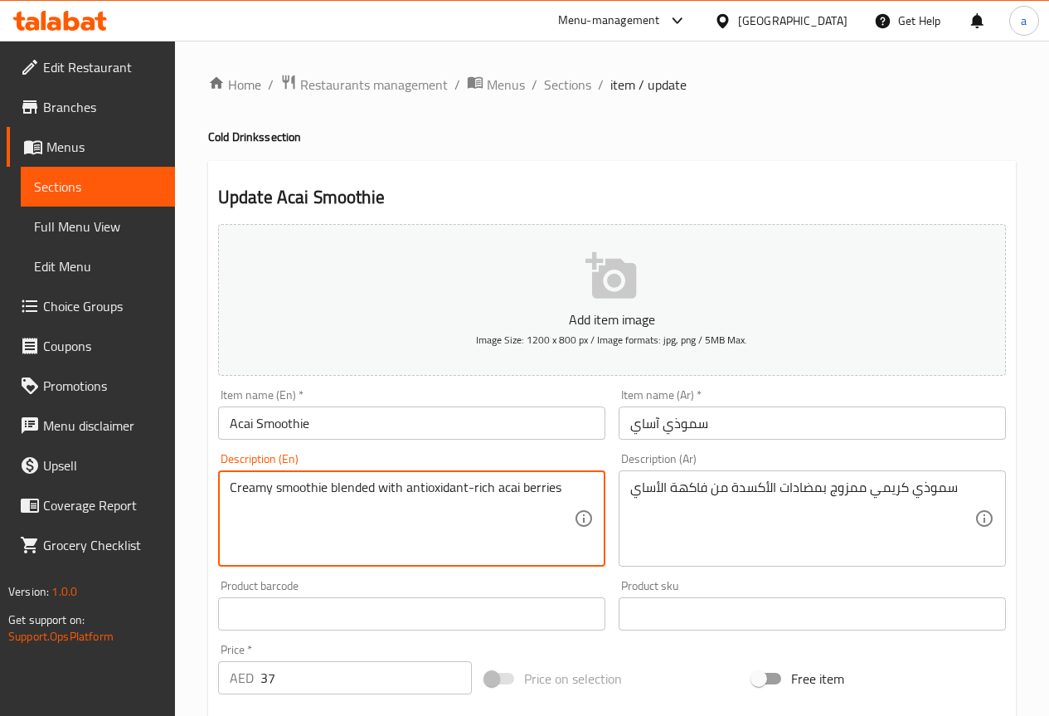
drag, startPoint x: 497, startPoint y: 484, endPoint x: 404, endPoint y: 501, distance: 94.3
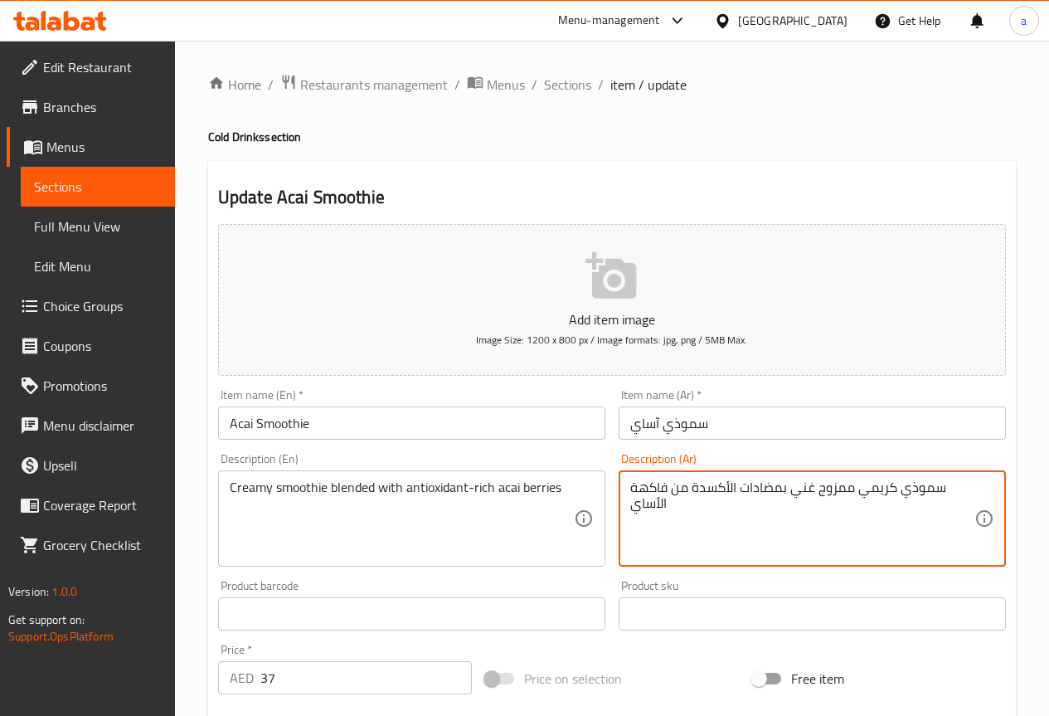
click at [818, 528] on textarea "سموذي كريمي ممزوج غني بمضادات الأكسدة من فاكهة الأساي" at bounding box center [802, 518] width 344 height 79
type textarea "سموذي كريمي ممزوج غني بمضادات الأكسدة من فاكهة الأساي"
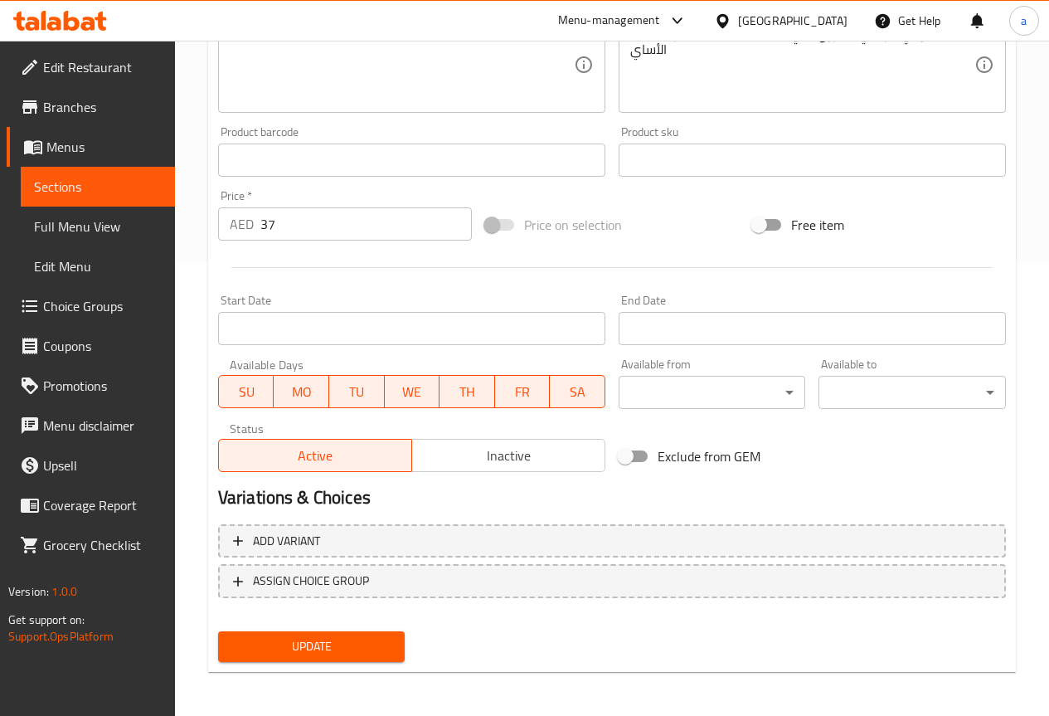
scroll to position [456, 0]
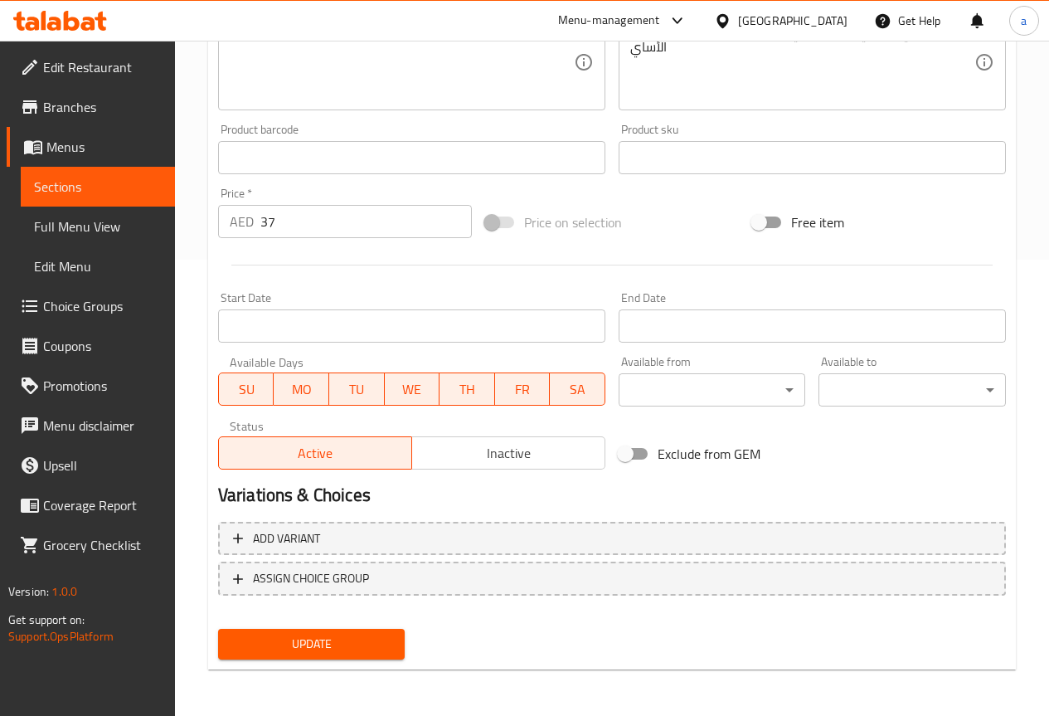
click at [379, 630] on button "Update" at bounding box center [311, 643] width 187 height 31
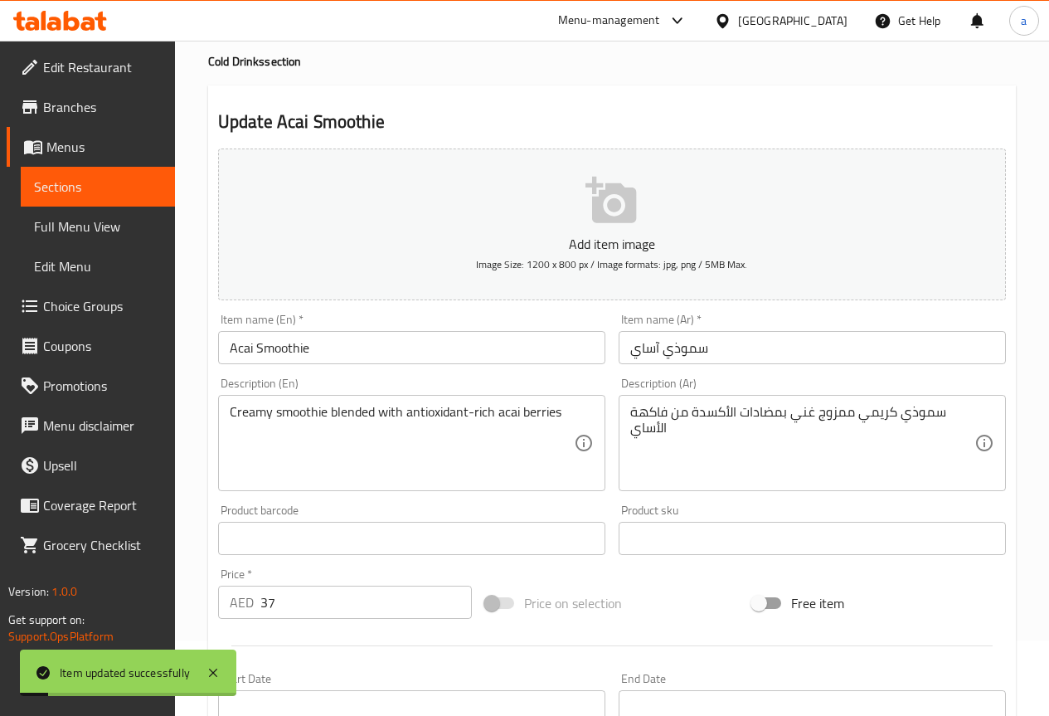
scroll to position [0, 0]
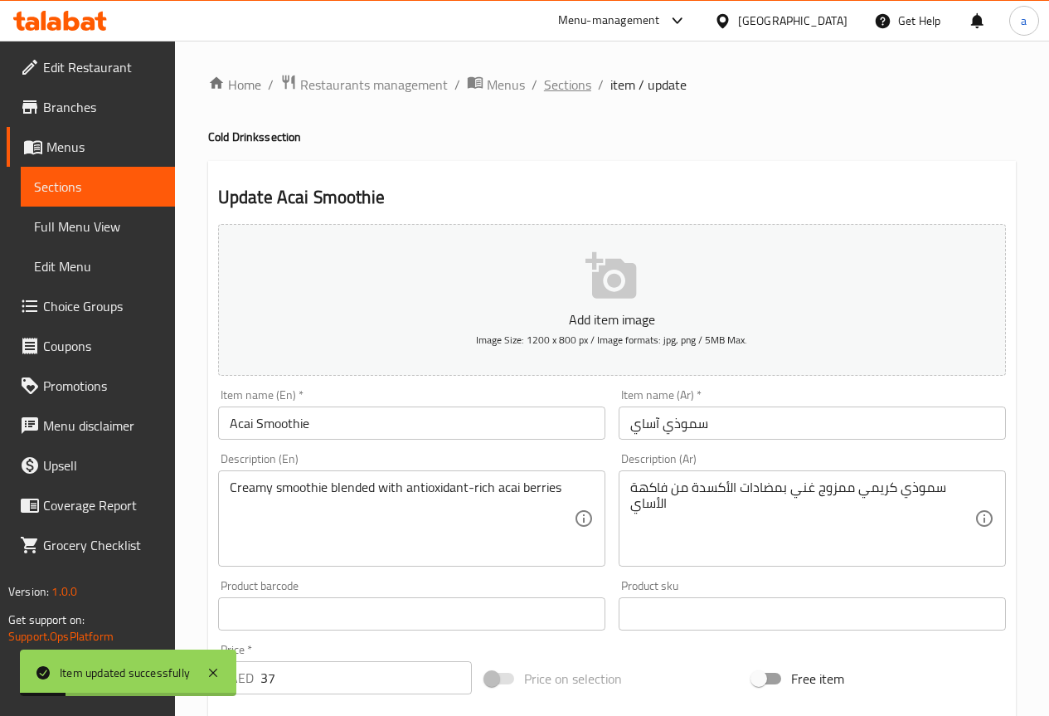
click at [565, 90] on span "Sections" at bounding box center [567, 85] width 47 height 20
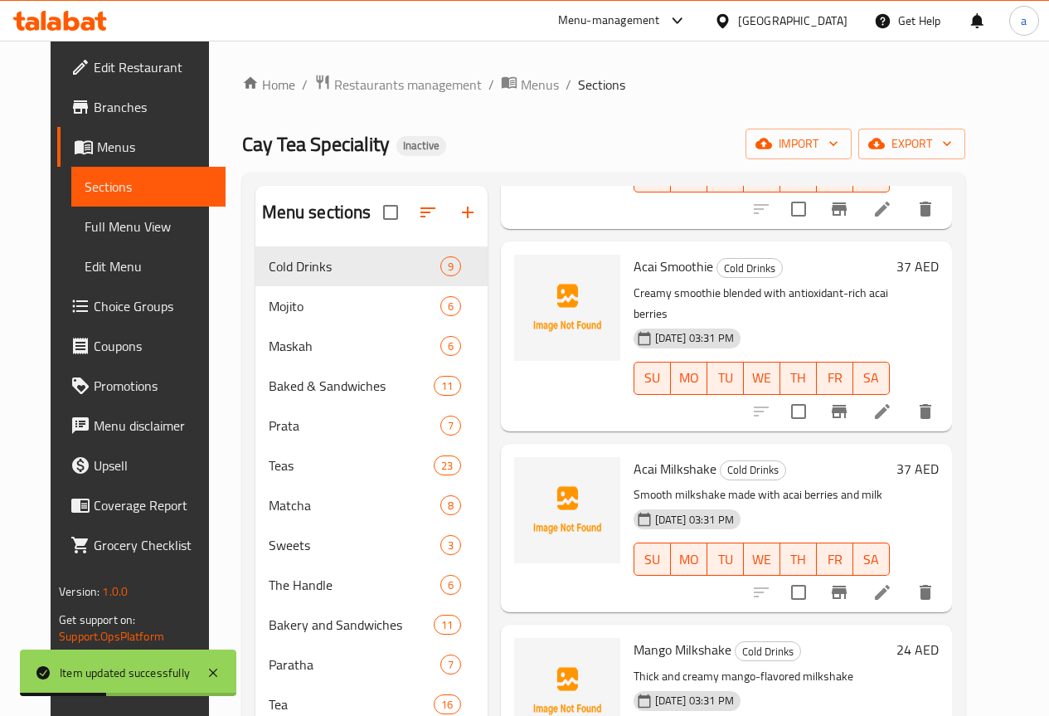
scroll to position [249, 0]
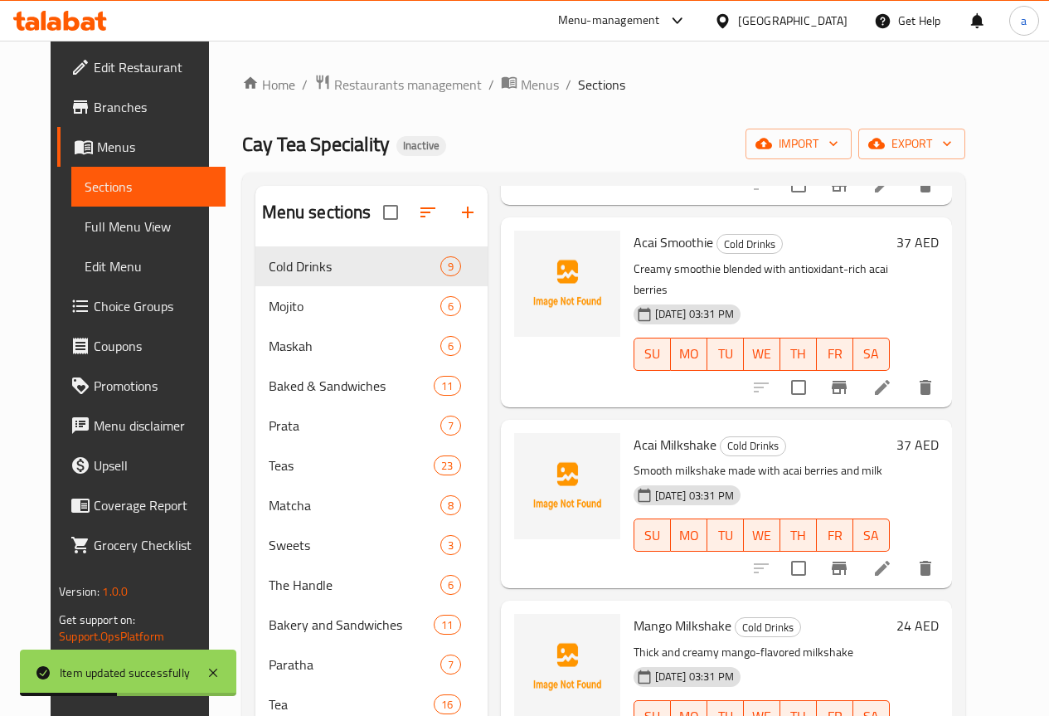
click at [892, 558] on icon at bounding box center [882, 568] width 20 height 20
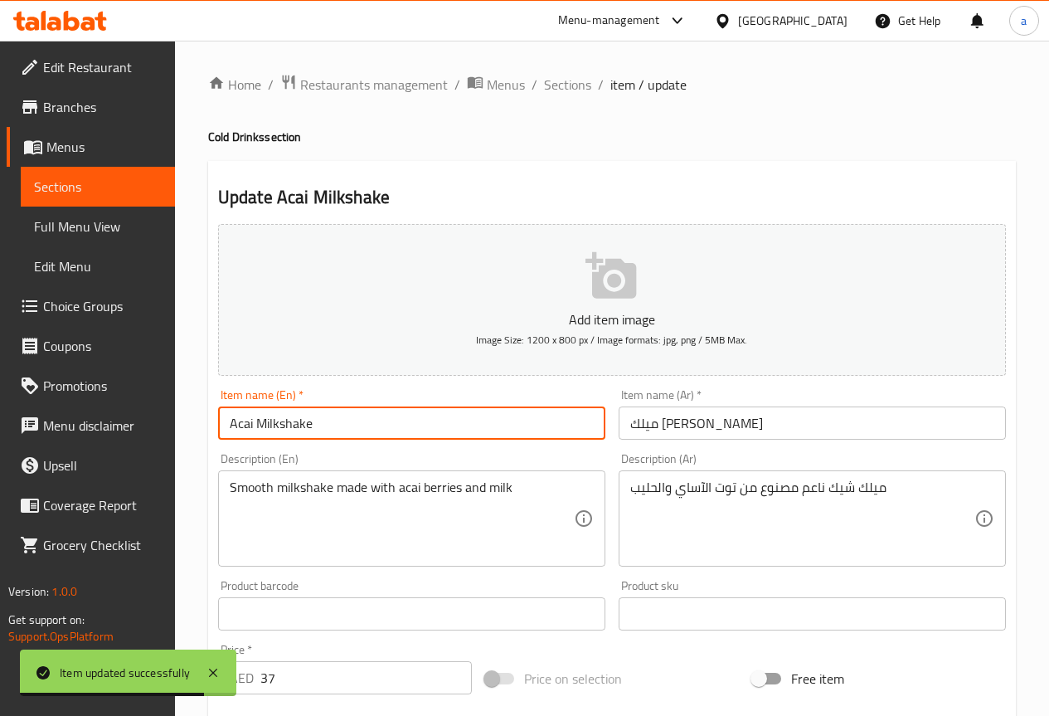
click at [329, 420] on input "Acai Milkshake" at bounding box center [411, 422] width 387 height 33
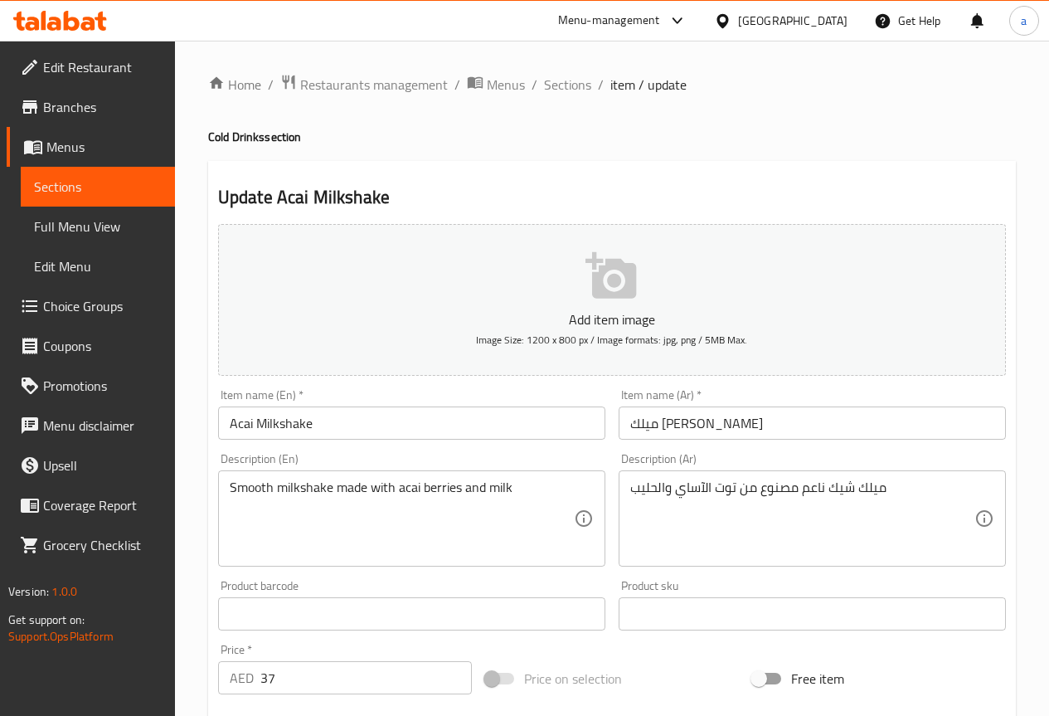
click at [849, 452] on div "Description (Ar) ميلك شيك ناعم مصنوع من توت الآساي والحليب Description (Ar)" at bounding box center [812, 509] width 400 height 127
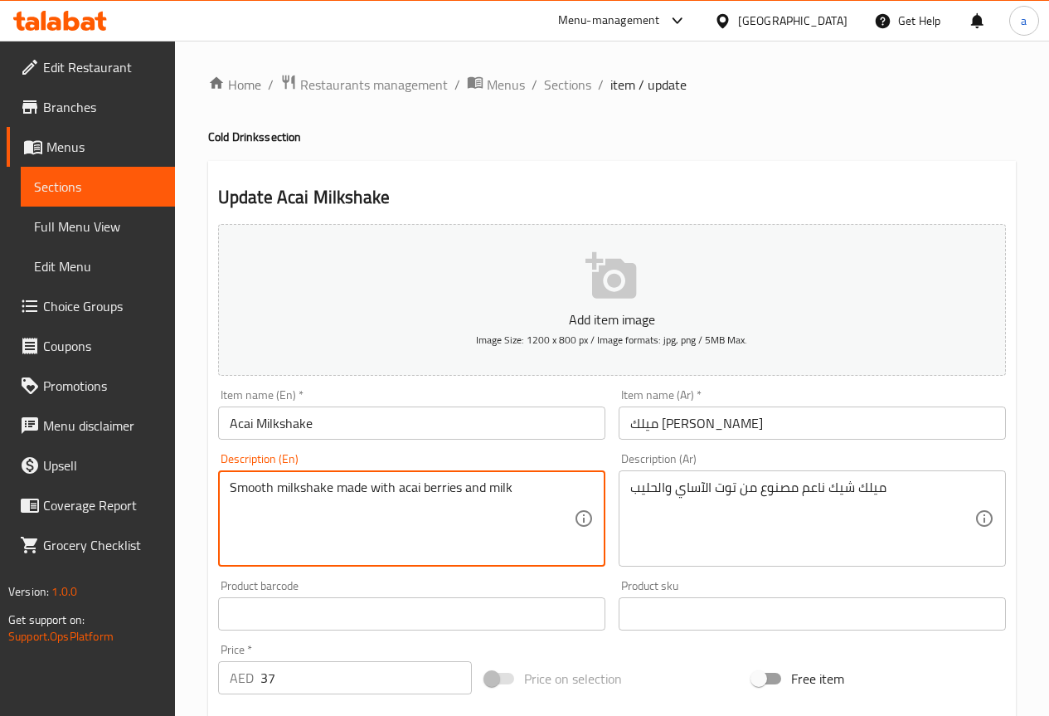
click at [243, 483] on textarea "Smooth milkshake made with acai berries and milk" at bounding box center [402, 518] width 344 height 79
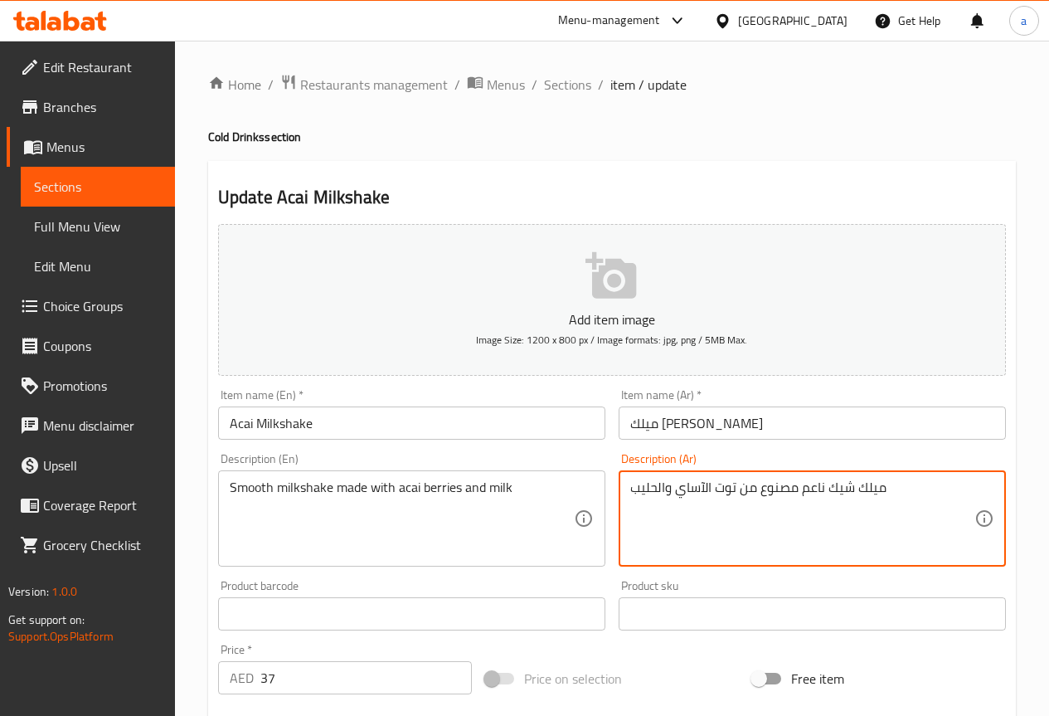
click at [775, 488] on textarea "ميلك شيك ناعم مصنوع من توت الآساي والحليب" at bounding box center [802, 518] width 344 height 79
type textarea "ميلك شيك ناعم محضر من توت الآساي والحليب"
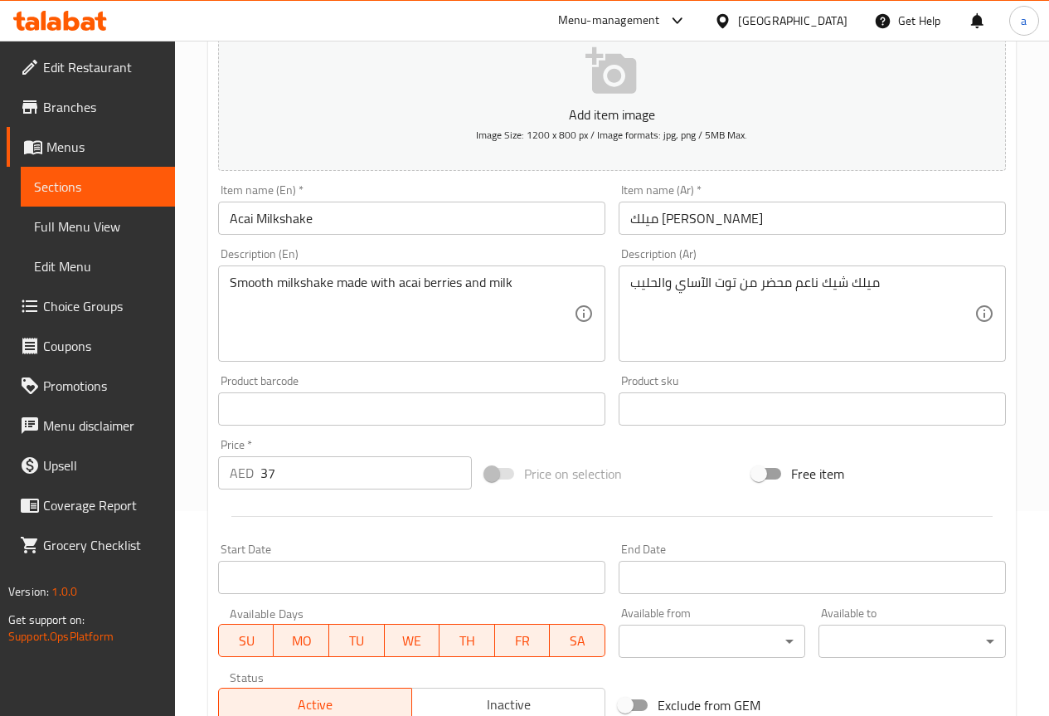
scroll to position [415, 0]
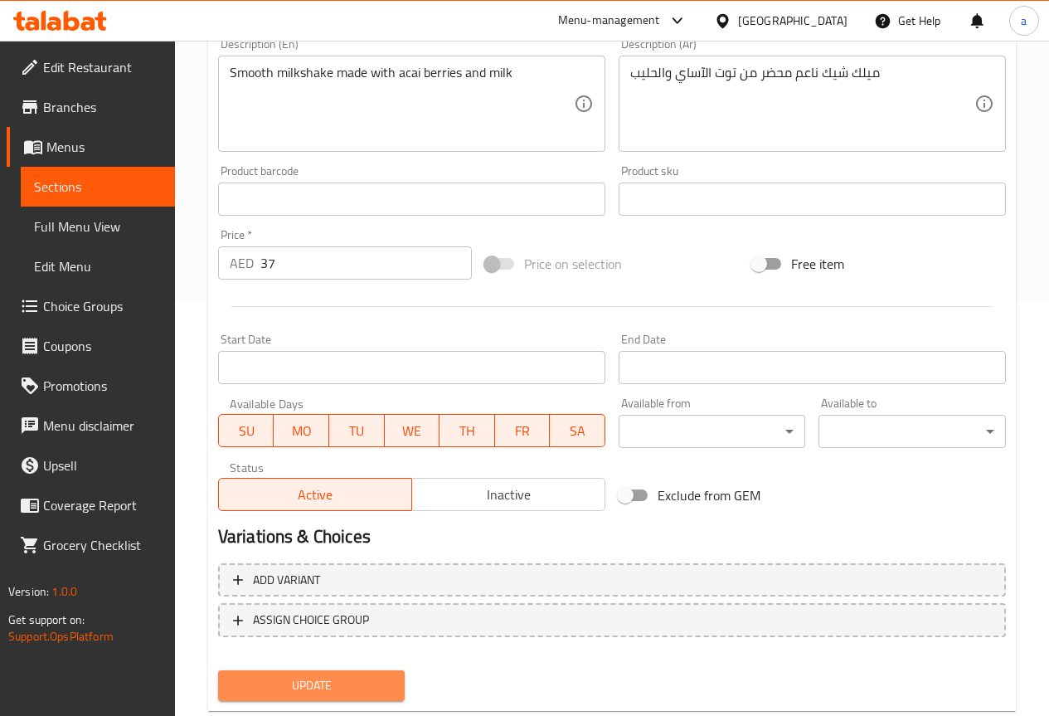
click at [362, 676] on span "Update" at bounding box center [311, 685] width 161 height 21
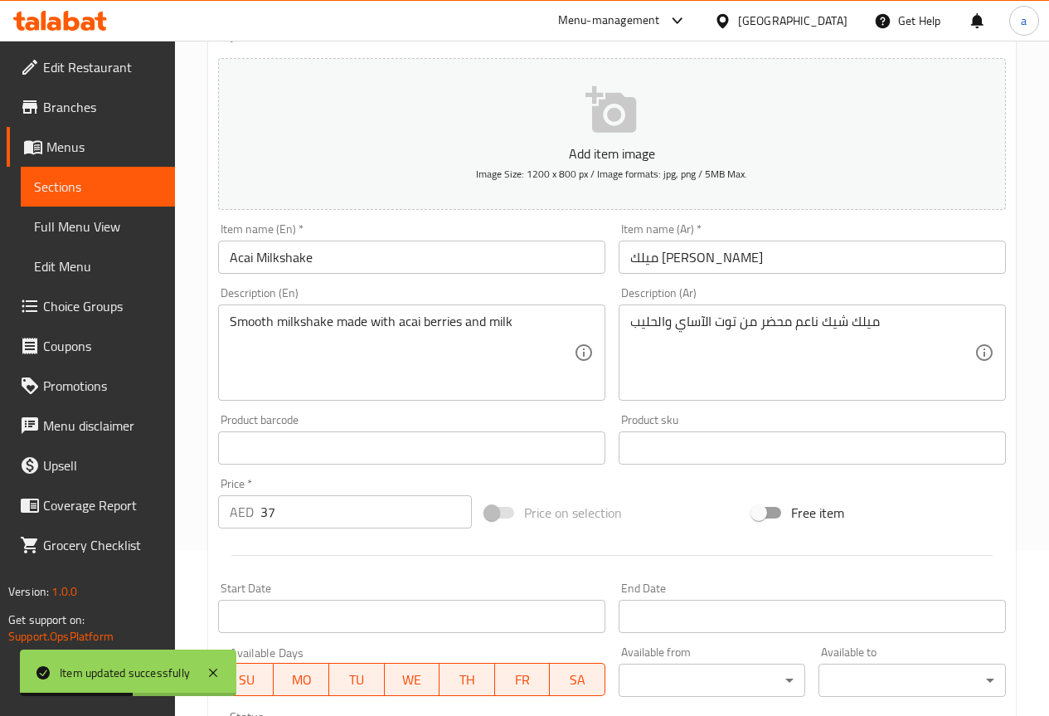
scroll to position [0, 0]
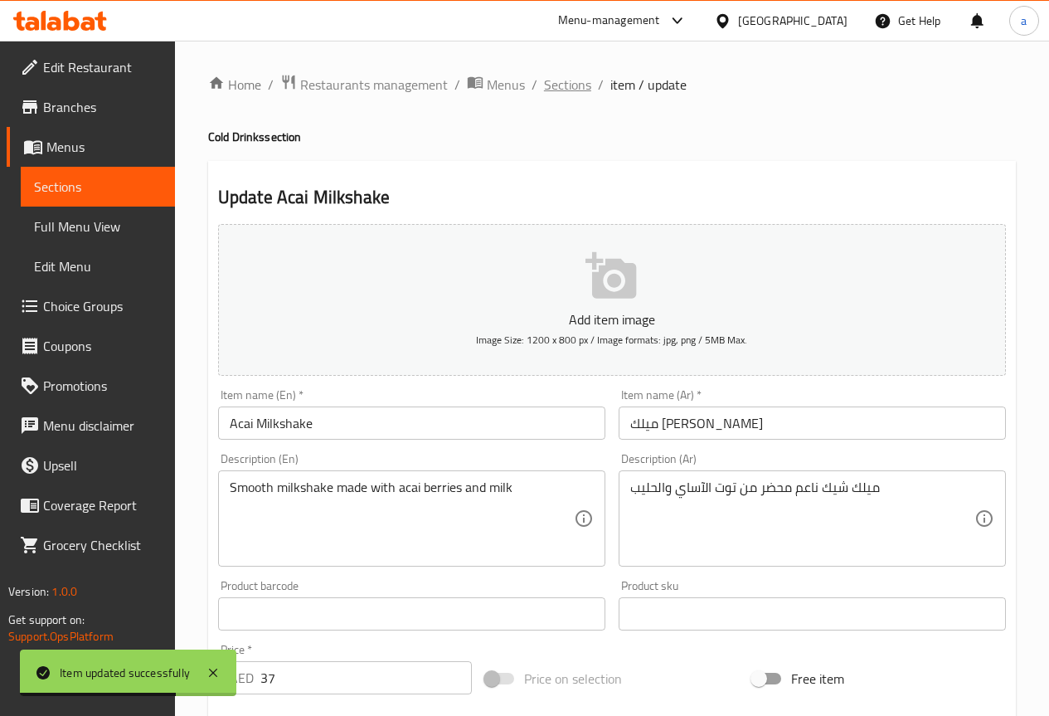
click at [573, 84] on span "Sections" at bounding box center [567, 85] width 47 height 20
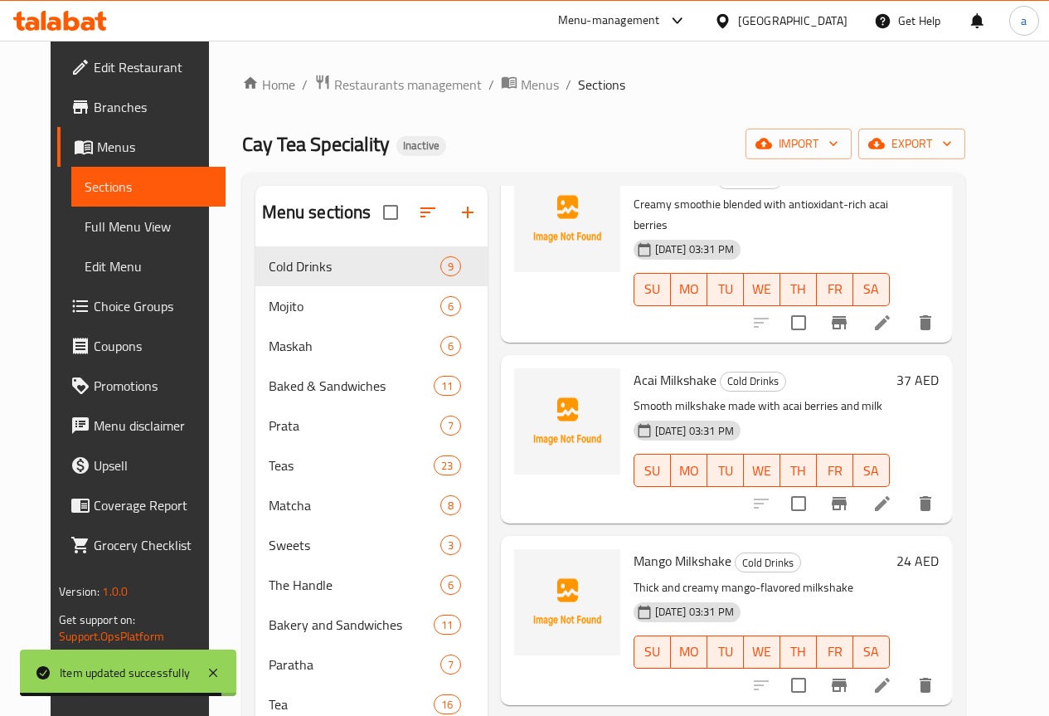
scroll to position [415, 0]
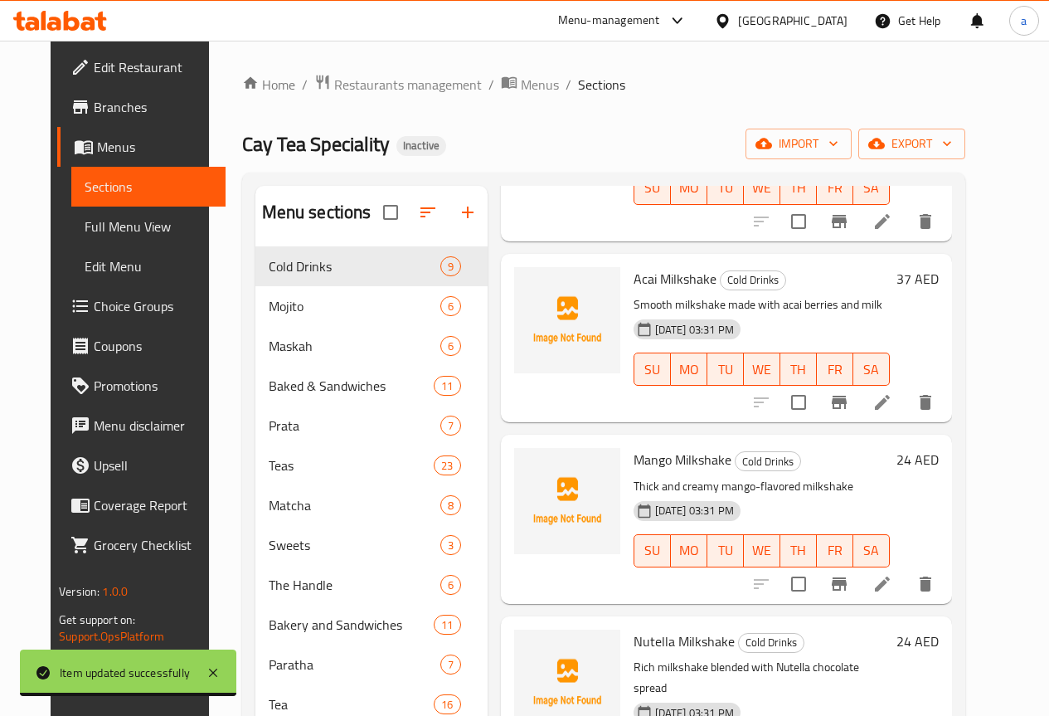
click at [905, 569] on li at bounding box center [882, 584] width 46 height 30
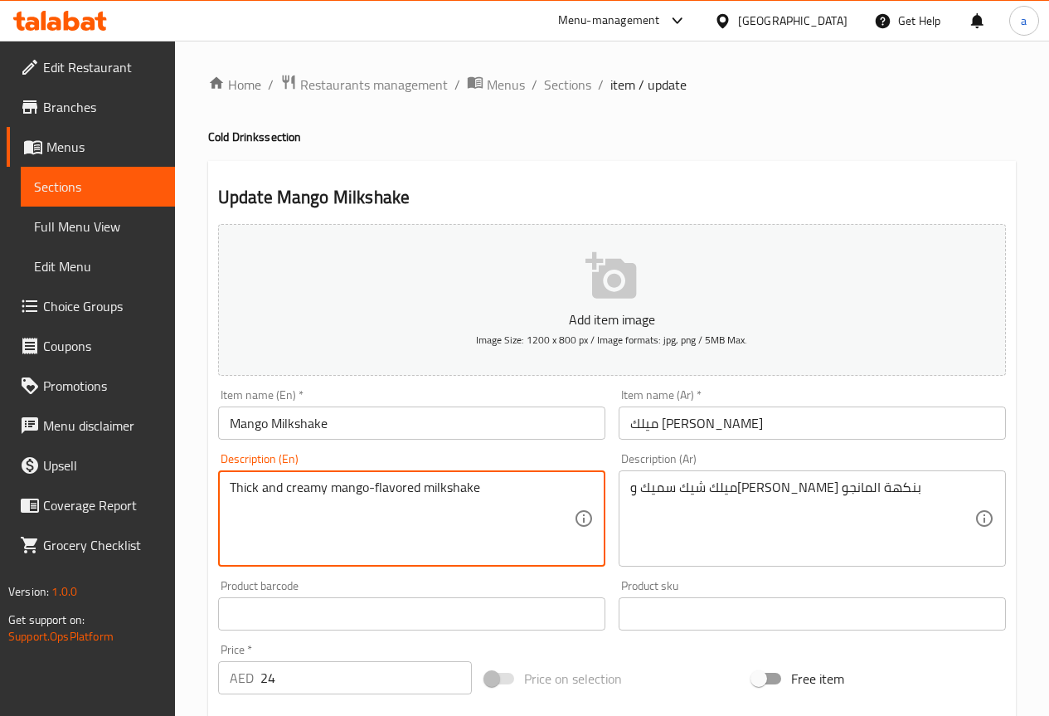
click at [248, 483] on textarea "Thick and creamy mango-flavored milkshake" at bounding box center [402, 518] width 344 height 79
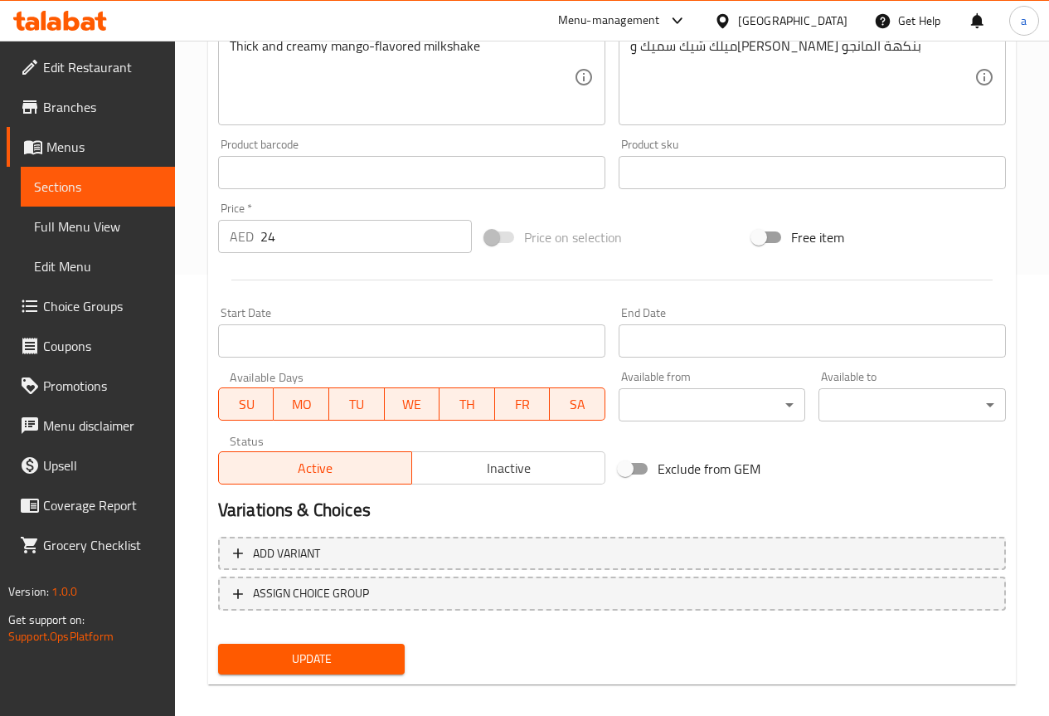
scroll to position [456, 0]
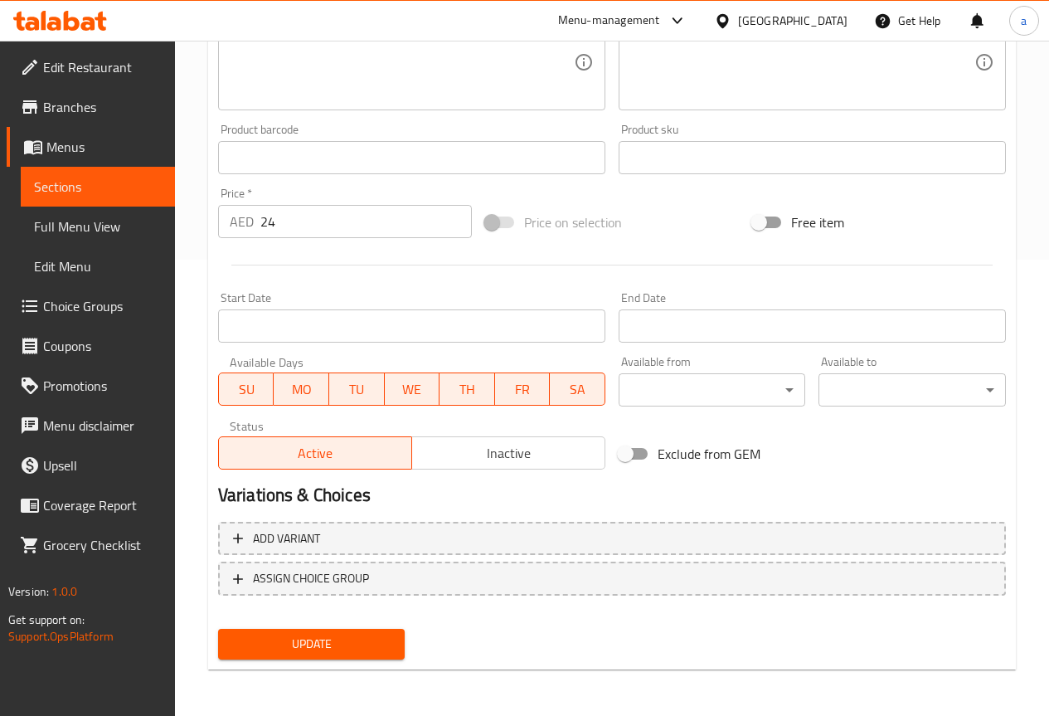
click at [382, 643] on span "Update" at bounding box center [311, 643] width 161 height 21
click at [349, 624] on div "Update" at bounding box center [311, 644] width 201 height 44
click at [349, 626] on div "Update" at bounding box center [311, 644] width 201 height 44
click at [359, 638] on span "Update" at bounding box center [311, 643] width 161 height 21
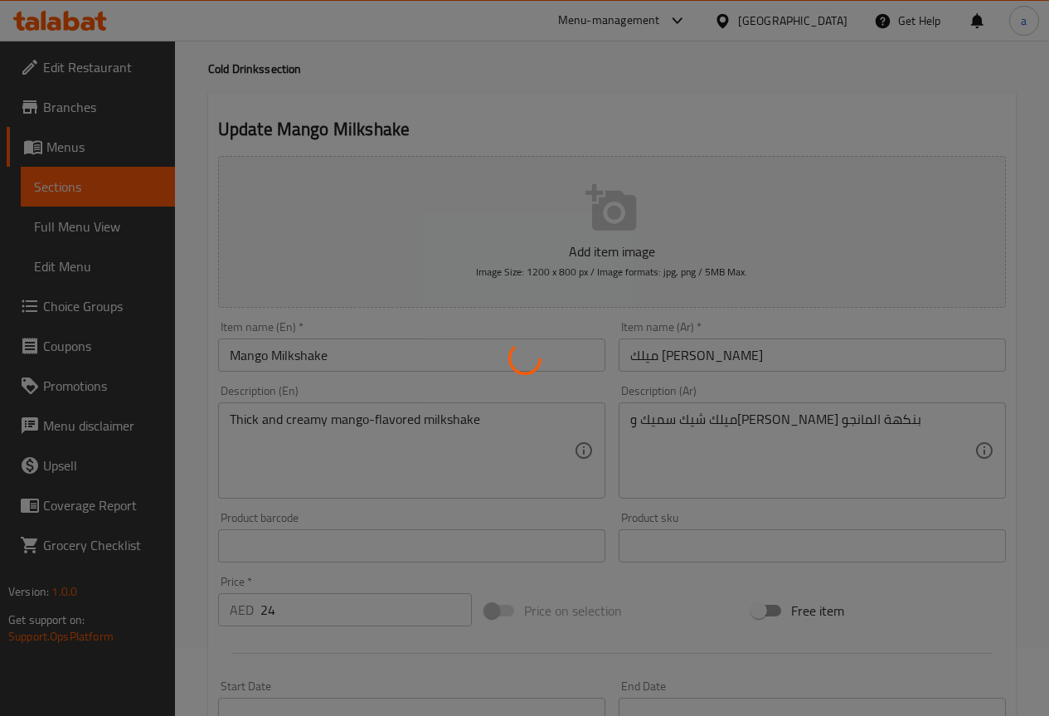
scroll to position [0, 0]
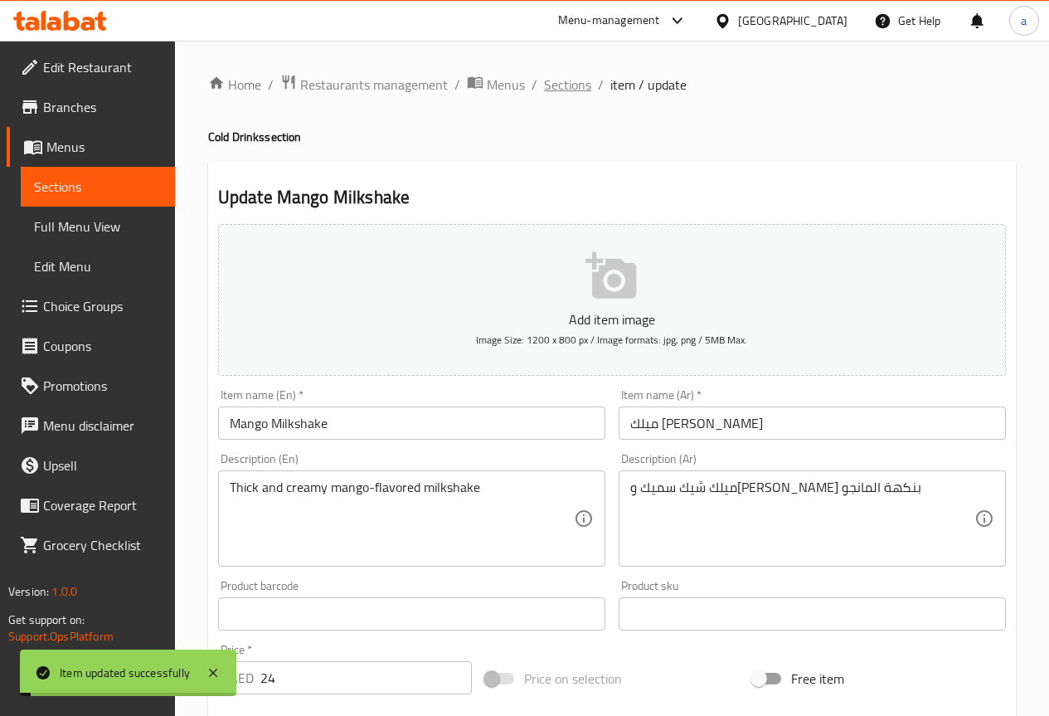
click at [570, 85] on span "Sections" at bounding box center [567, 85] width 47 height 20
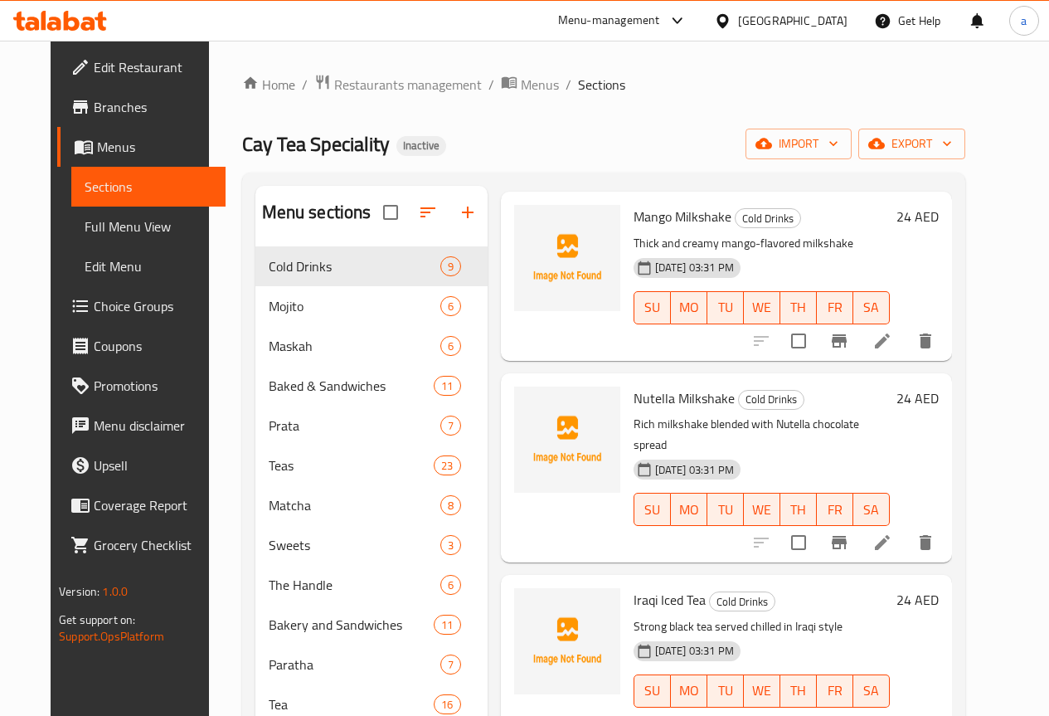
scroll to position [663, 0]
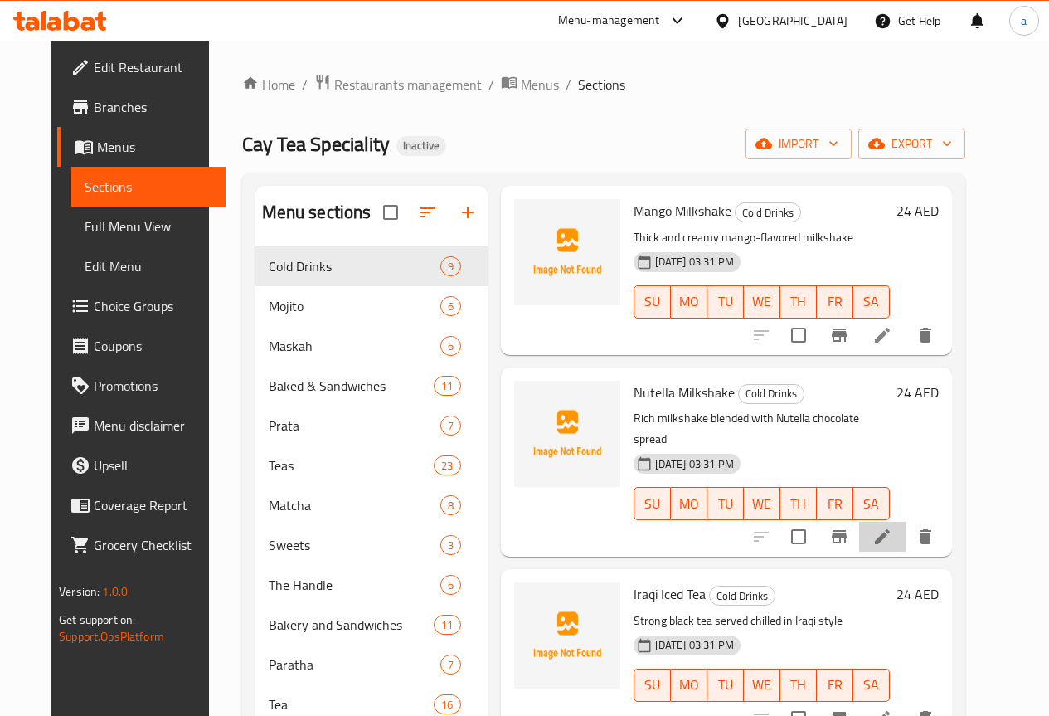
click at [905, 522] on li at bounding box center [882, 537] width 46 height 30
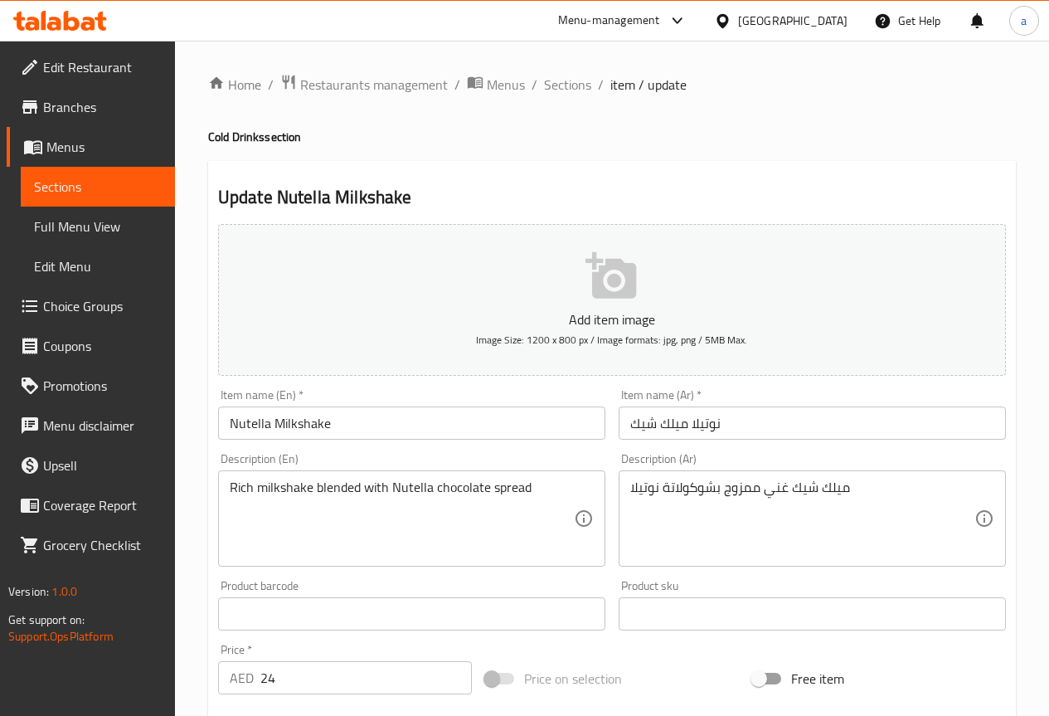
click at [241, 421] on input "Nutella Milkshake" at bounding box center [411, 422] width 387 height 33
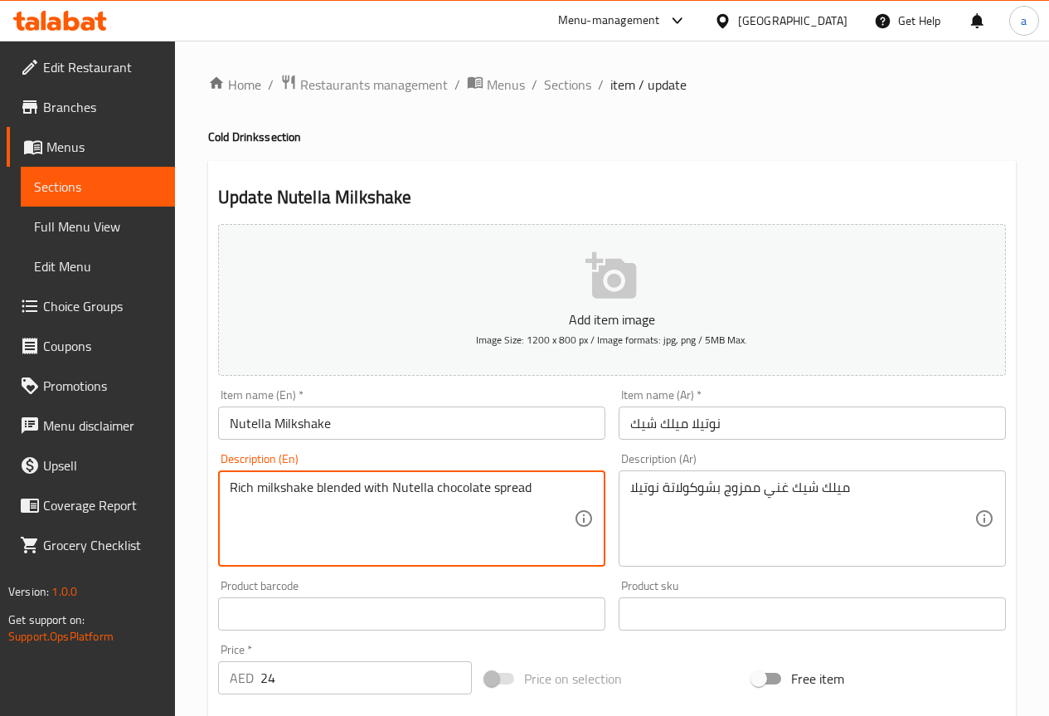
click at [572, 531] on textarea "Rich milkshake blended with Nutella chocolate spread" at bounding box center [402, 518] width 344 height 79
drag, startPoint x: 531, startPoint y: 489, endPoint x: 395, endPoint y: 498, distance: 136.3
click at [395, 498] on textarea "Rich milkshake blended with Nutella chocolate spread" at bounding box center [402, 518] width 344 height 79
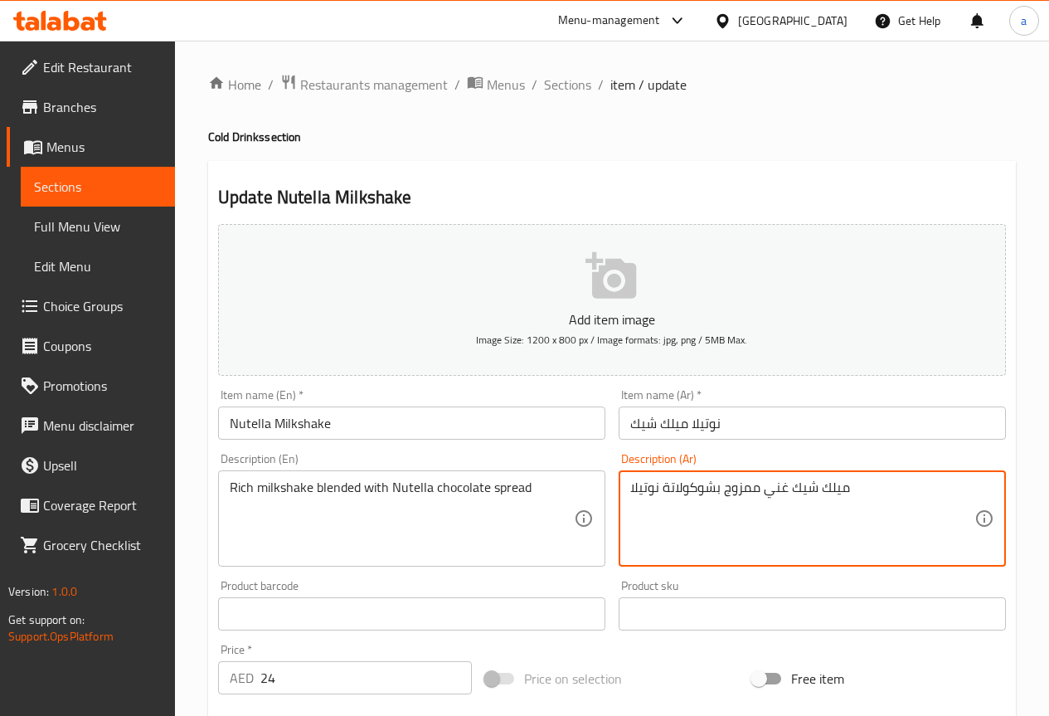
click at [621, 493] on div "ميلك شيك غني ممزوج بشوكولاتة نوتيلا Description (Ar)" at bounding box center [812, 518] width 387 height 96
click at [631, 489] on textarea "ميلك شيك غني ممزوج بشوكولاتة نوتيلا" at bounding box center [802, 518] width 344 height 79
click at [873, 491] on textarea "ميلك شيك غني ممزوج بشوكولاتة نوتيلا" at bounding box center [802, 518] width 344 height 79
click at [792, 533] on textarea "ميلك شيك غني ممزوج بشوكولاتة نوتيلا سبريد" at bounding box center [802, 518] width 344 height 79
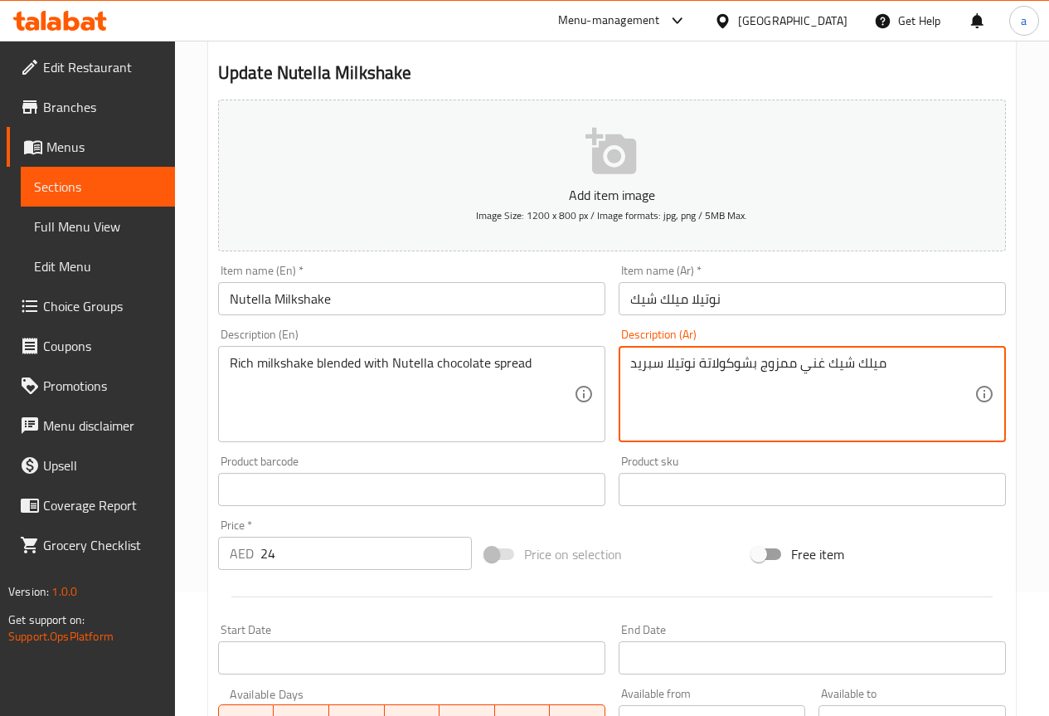
scroll to position [456, 0]
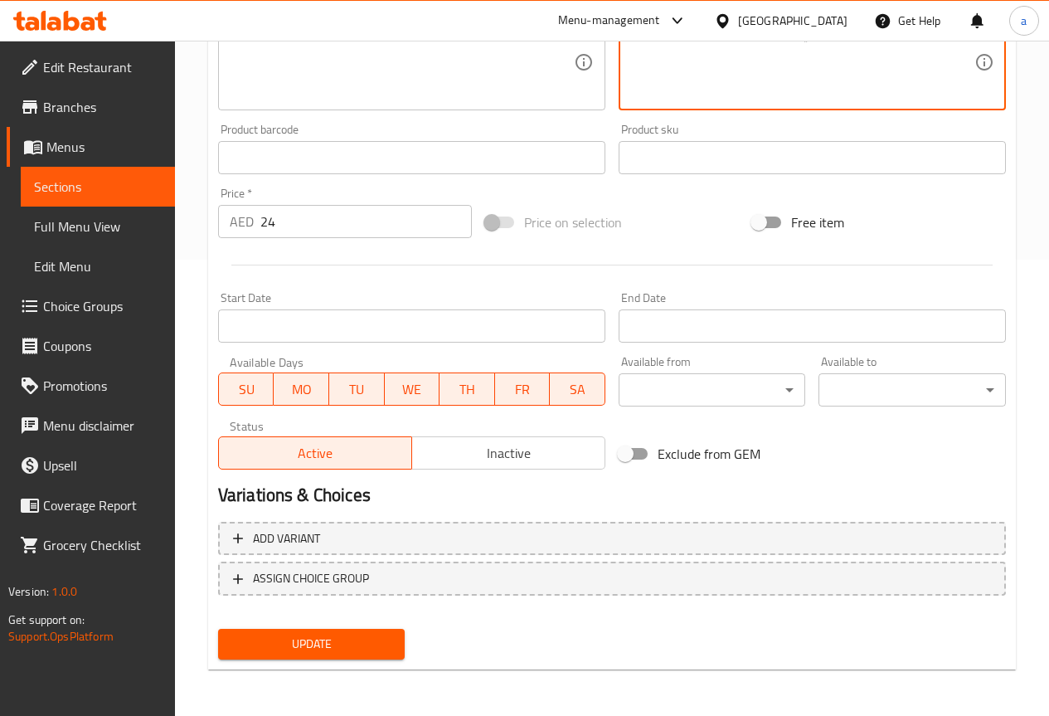
type textarea "ميلك شيك غني ممزوج بشوكولاتة نوتيلا سبريد"
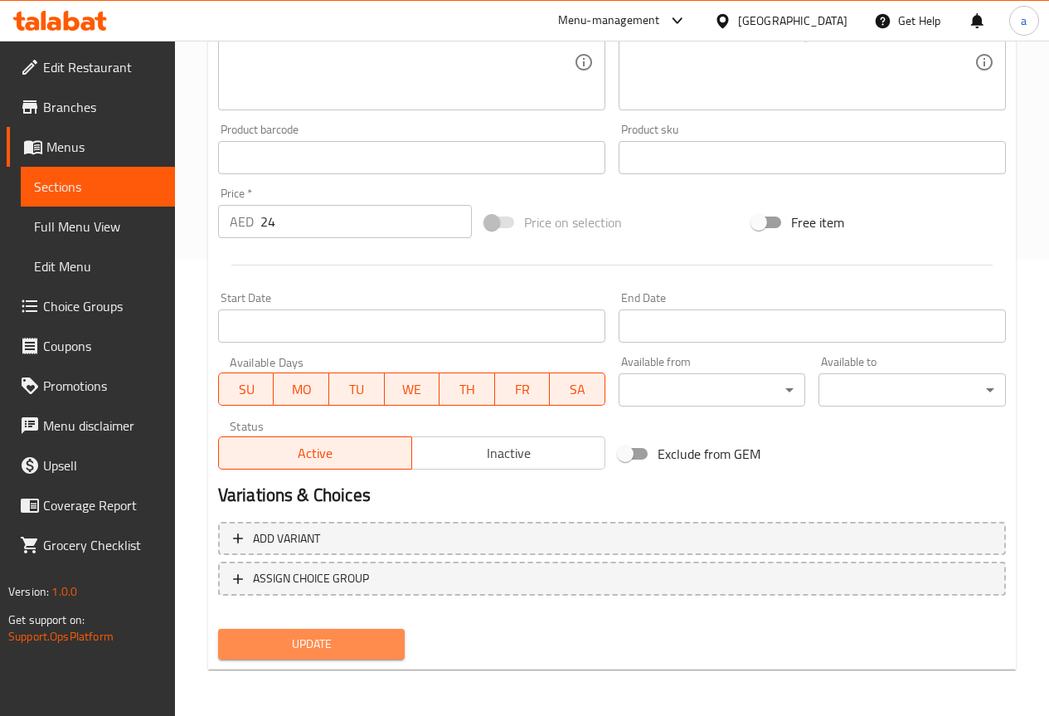
click at [303, 652] on span "Update" at bounding box center [311, 643] width 161 height 21
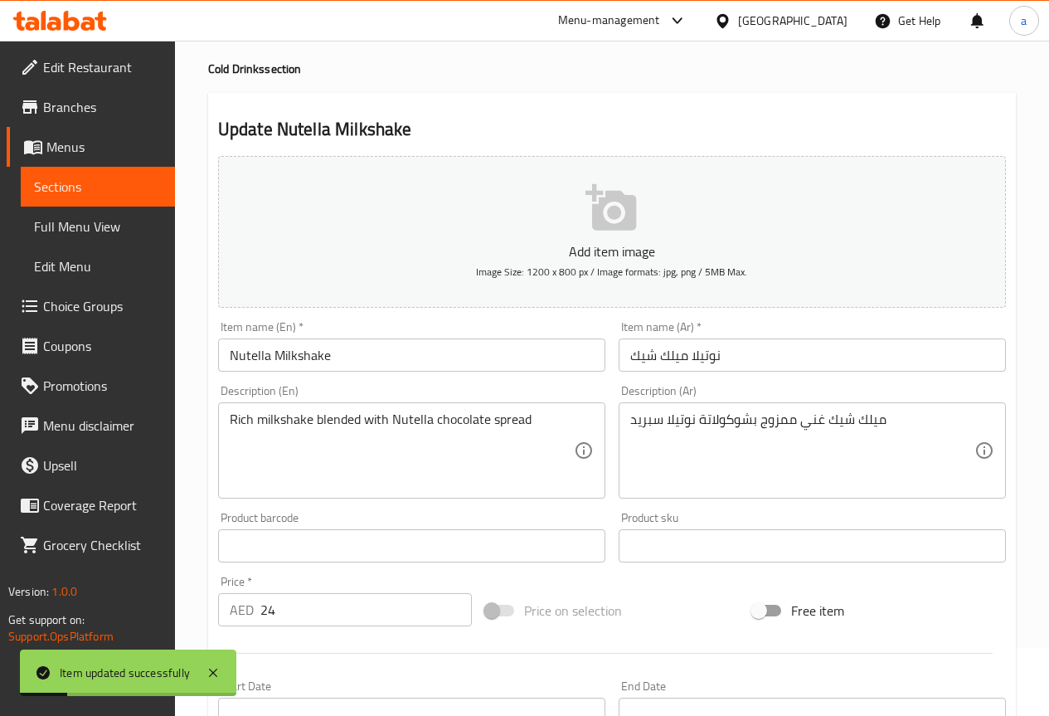
scroll to position [0, 0]
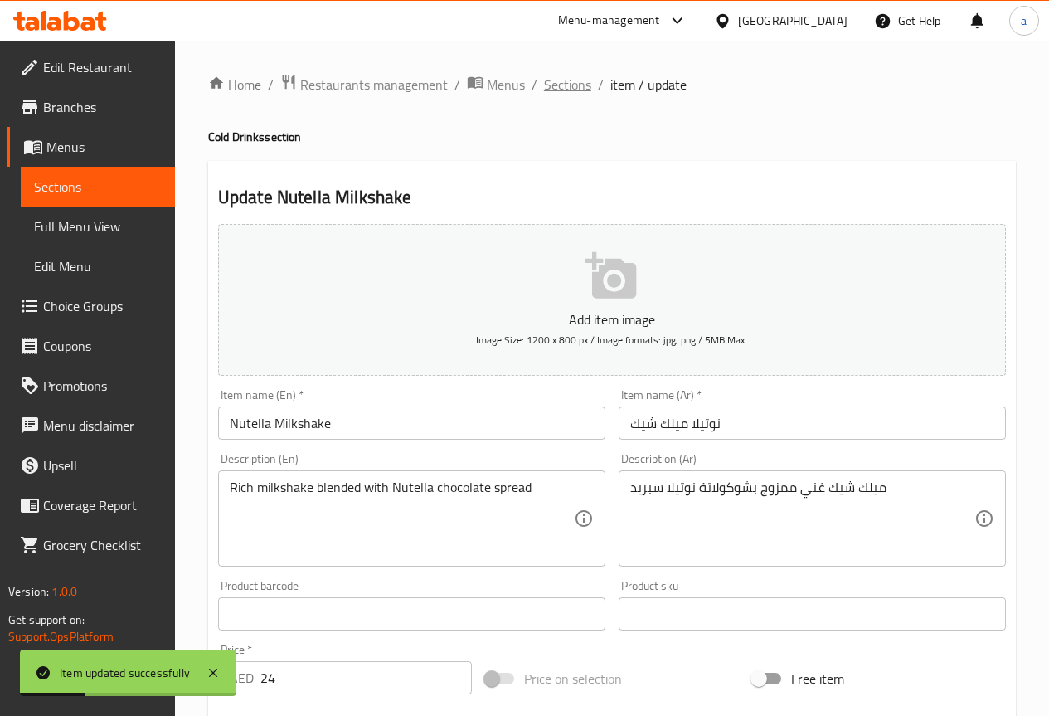
click at [561, 90] on span "Sections" at bounding box center [567, 85] width 47 height 20
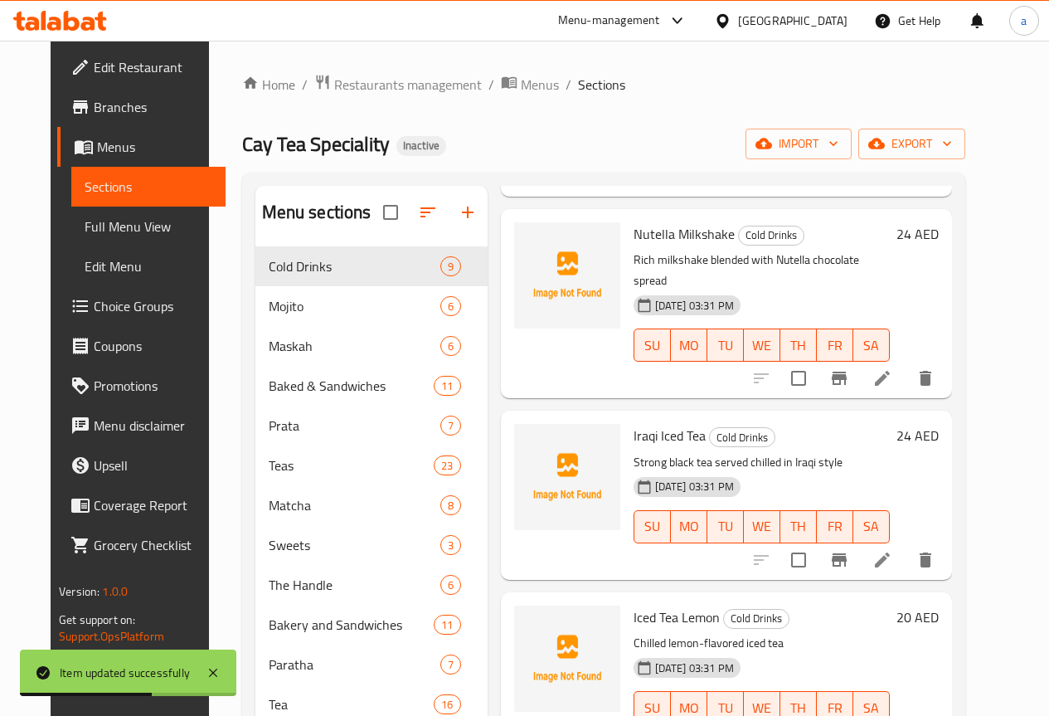
scroll to position [829, 0]
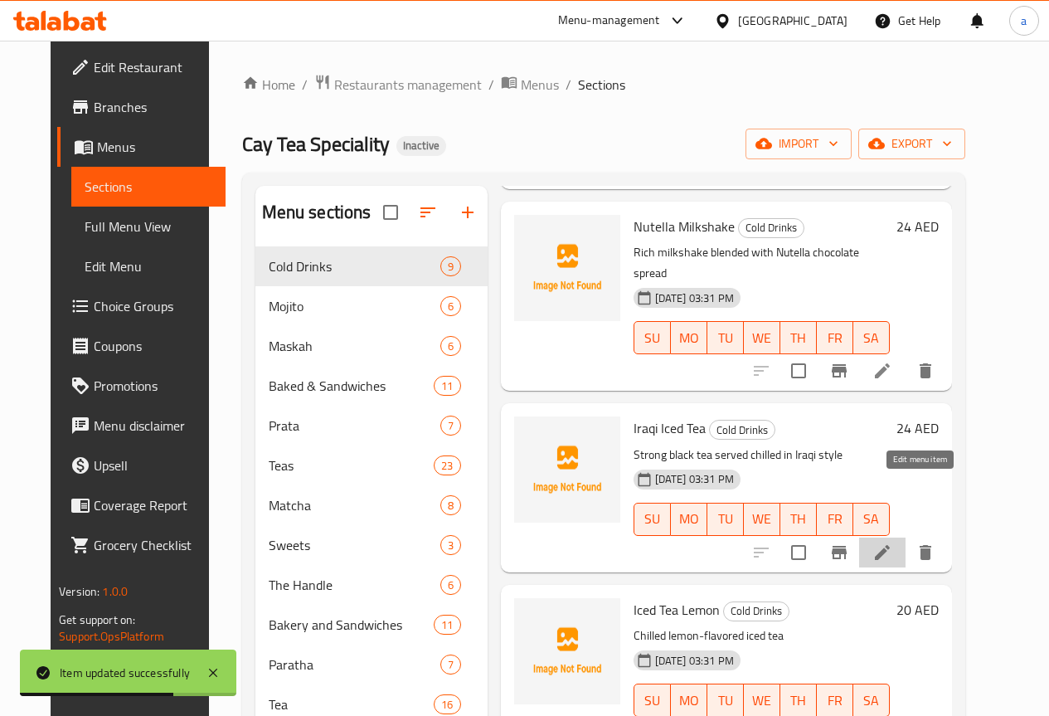
click at [892, 542] on icon at bounding box center [882, 552] width 20 height 20
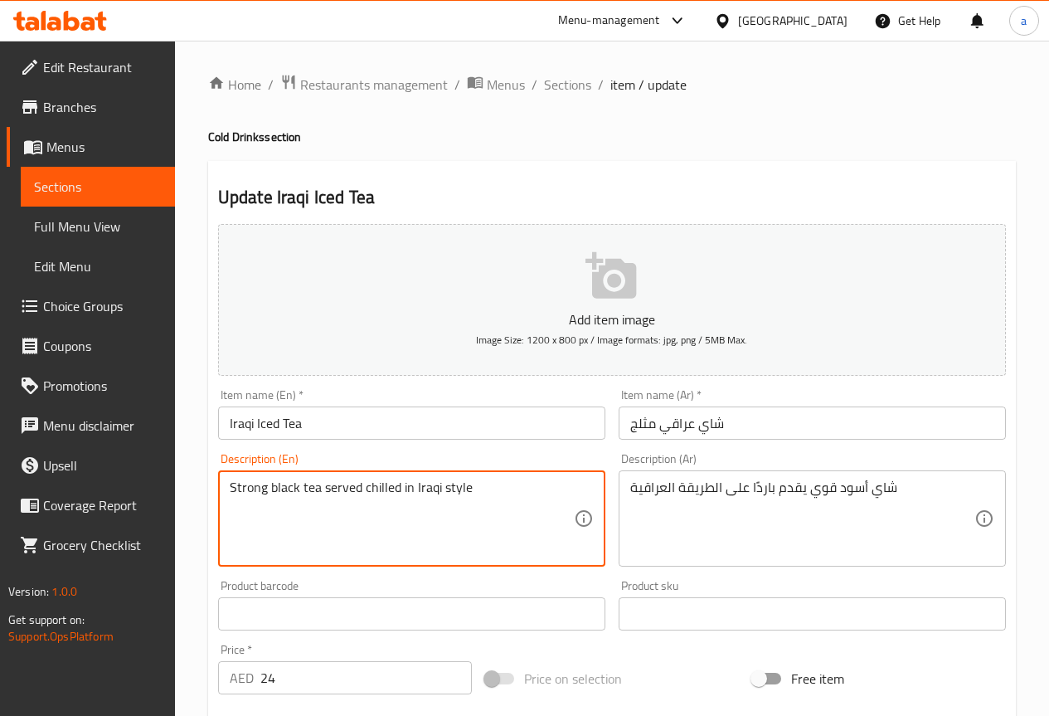
click at [380, 488] on textarea "Strong black tea served chilled in Iraqi style" at bounding box center [402, 518] width 344 height 79
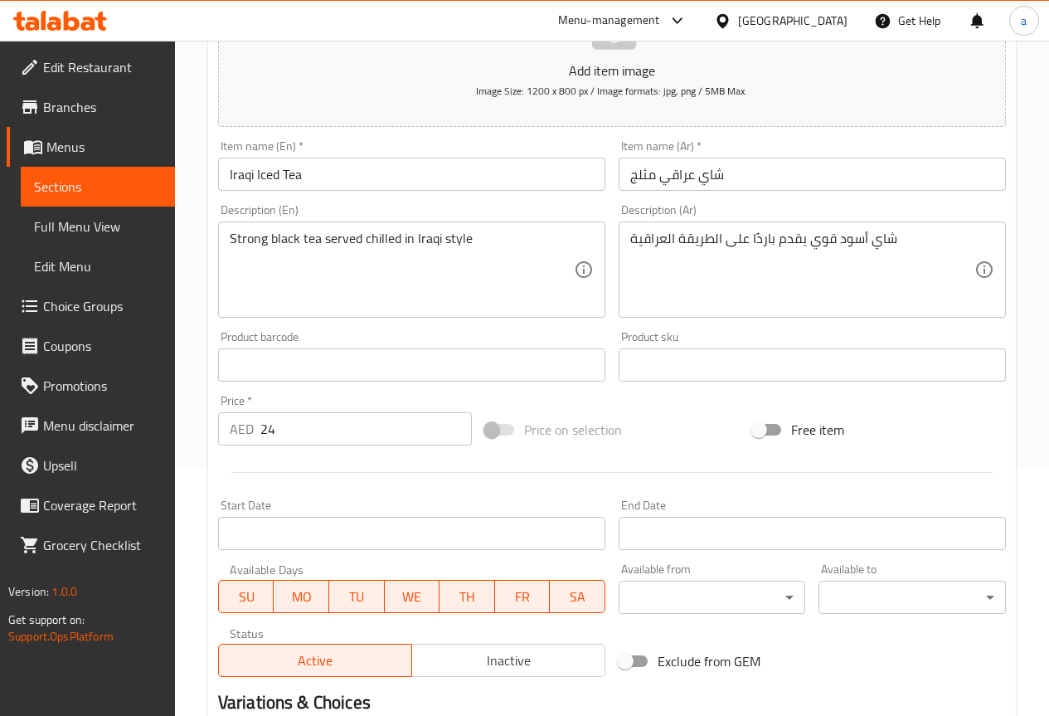
scroll to position [456, 0]
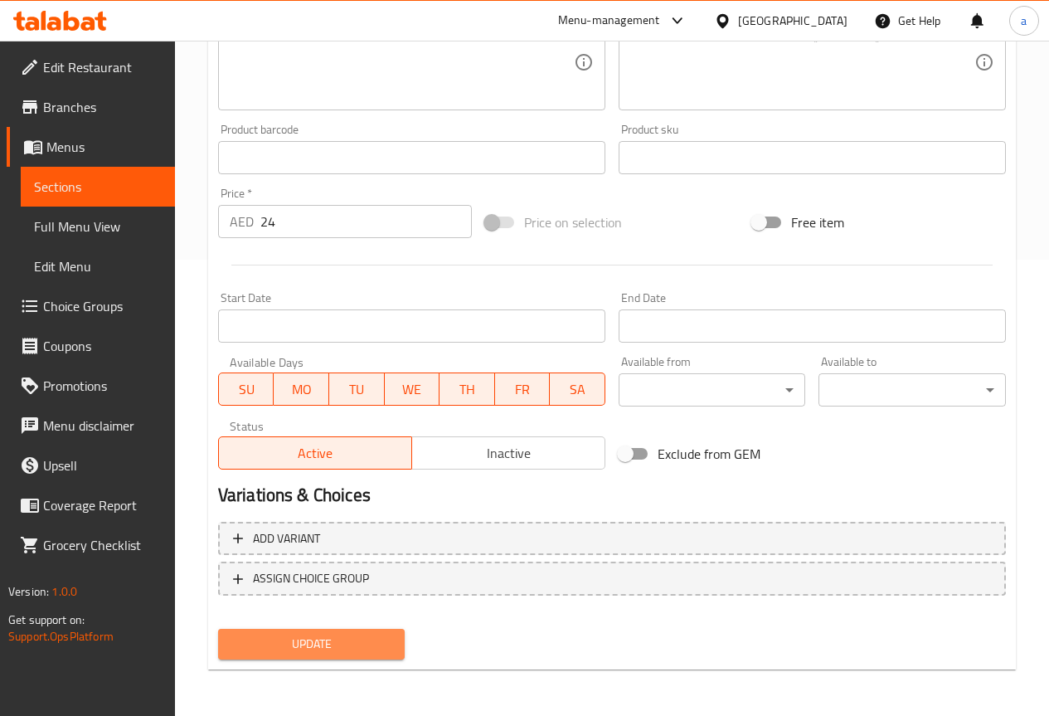
click at [362, 643] on span "Update" at bounding box center [311, 643] width 161 height 21
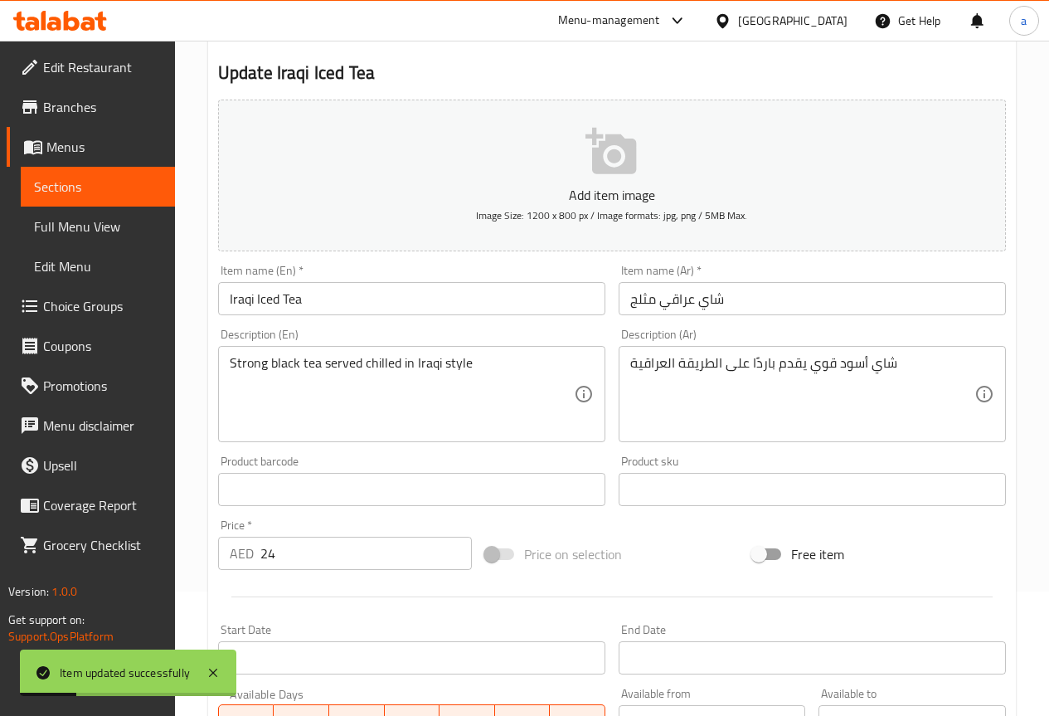
scroll to position [0, 0]
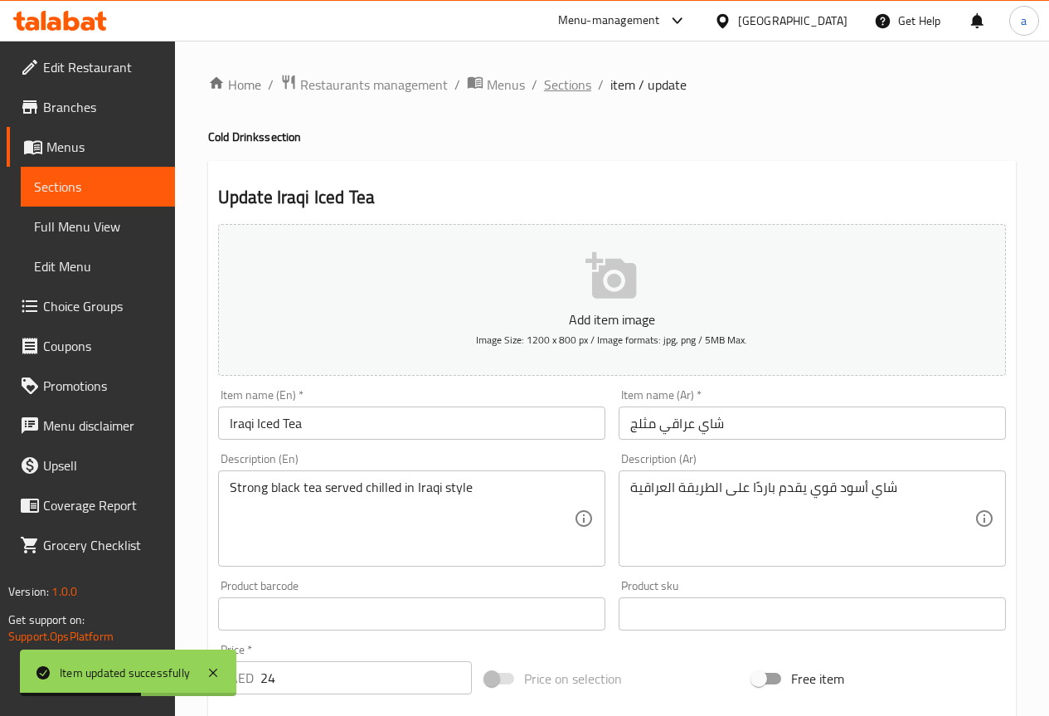
click at [548, 89] on span "Sections" at bounding box center [567, 85] width 47 height 20
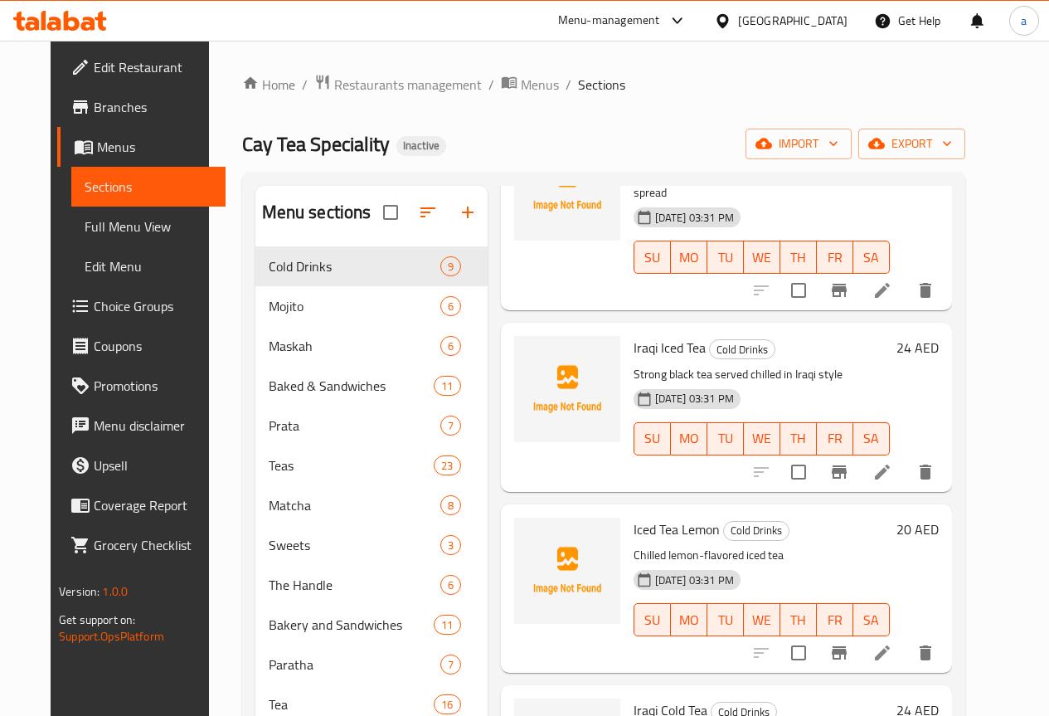
scroll to position [912, 0]
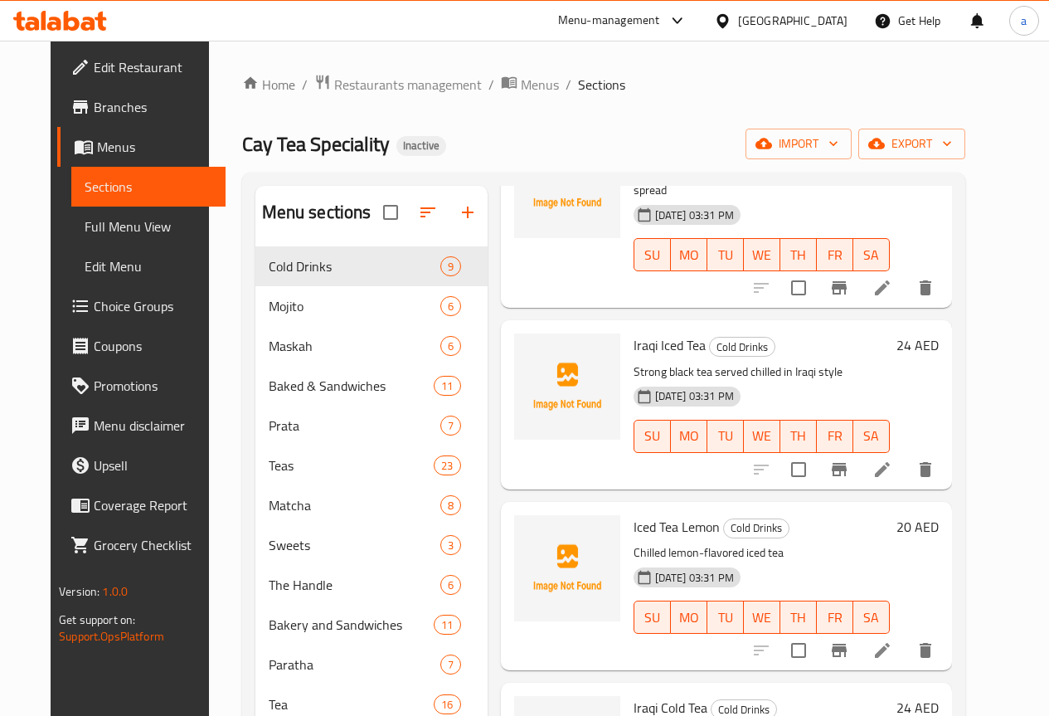
click at [918, 630] on div at bounding box center [843, 650] width 204 height 40
click at [892, 640] on icon at bounding box center [882, 650] width 20 height 20
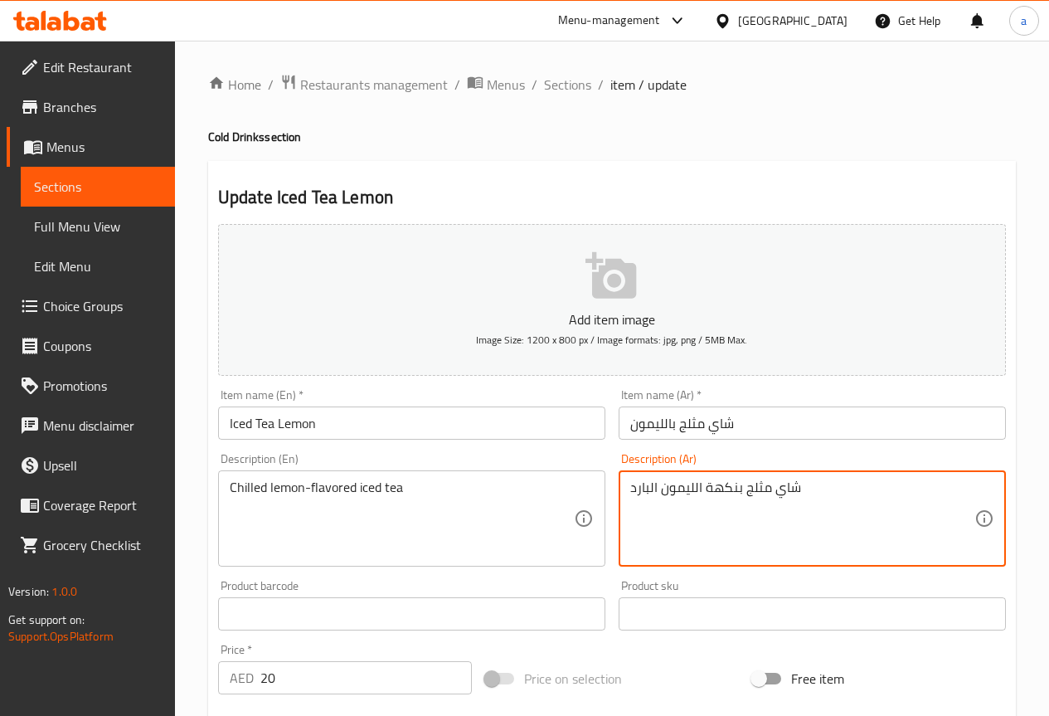
click at [652, 483] on textarea "شاي مثلج بنكهة الليمون البارد" at bounding box center [802, 518] width 344 height 79
click at [716, 486] on textarea "شاي مثلج بنكهة الليمون" at bounding box center [802, 518] width 344 height 79
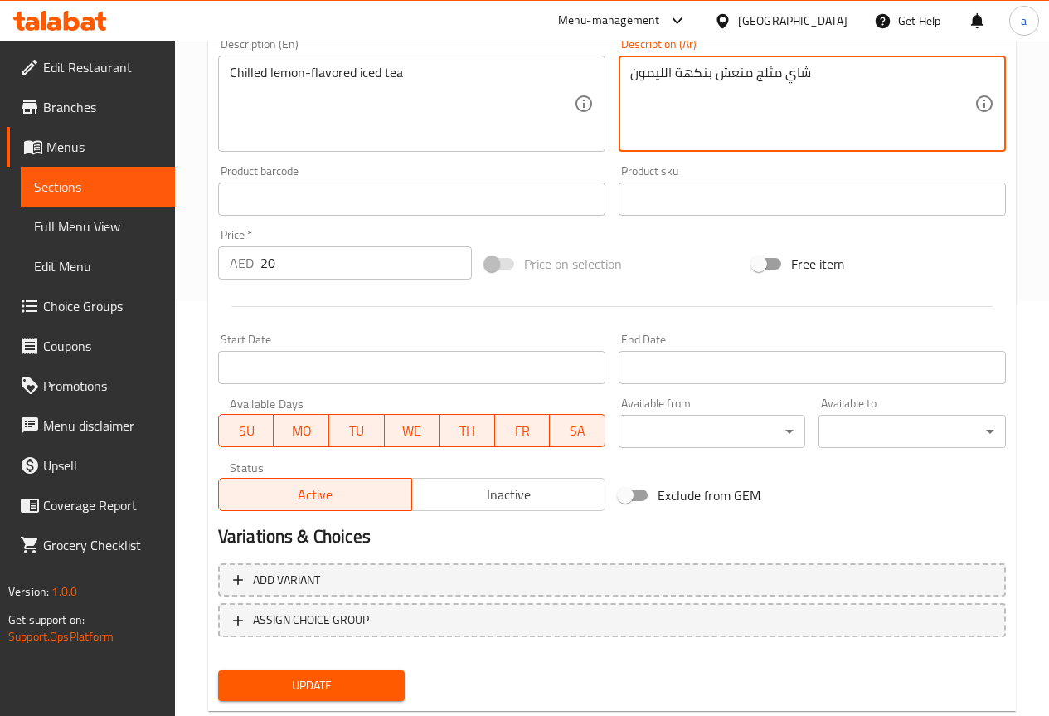
type textarea "شاي مثلج منعش بنكهة الليمون"
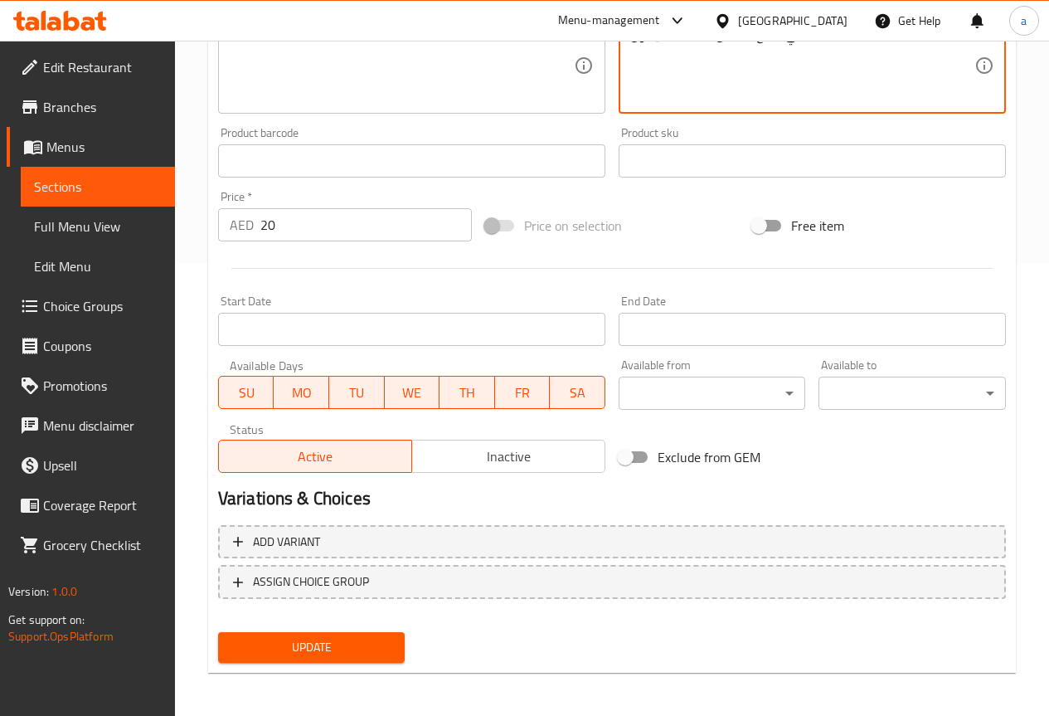
drag, startPoint x: 582, startPoint y: 378, endPoint x: 583, endPoint y: 401, distance: 23.2
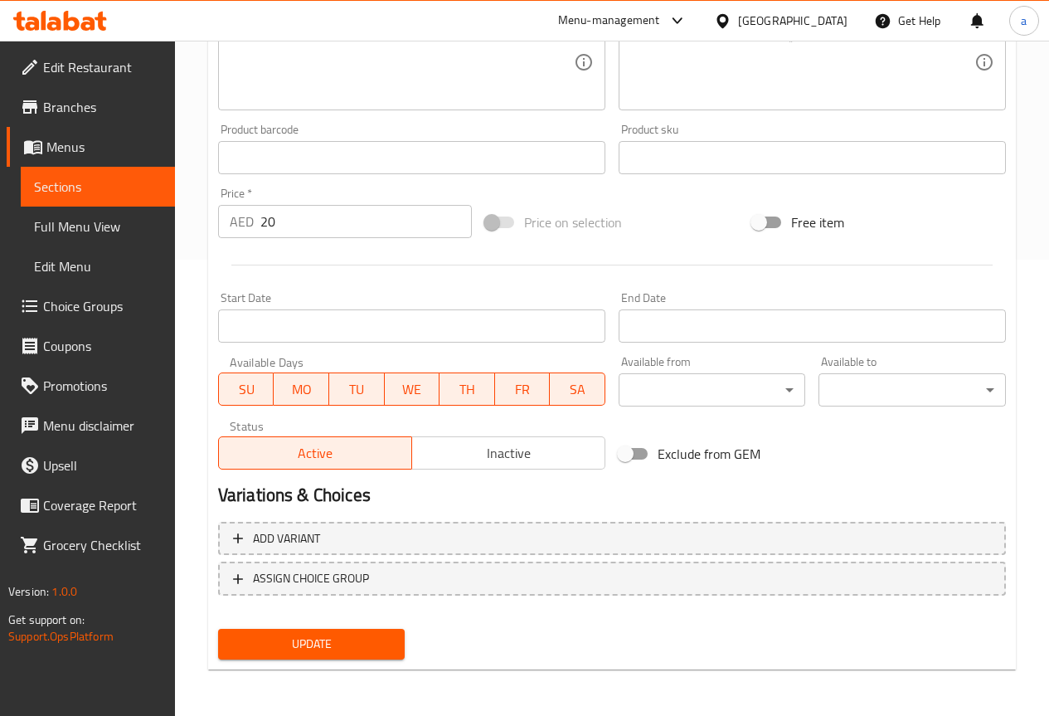
drag, startPoint x: 583, startPoint y: 401, endPoint x: 872, endPoint y: 481, distance: 300.1
click at [872, 481] on div "Variations & Choices" at bounding box center [611, 495] width 801 height 38
click at [374, 636] on span "Update" at bounding box center [311, 643] width 161 height 21
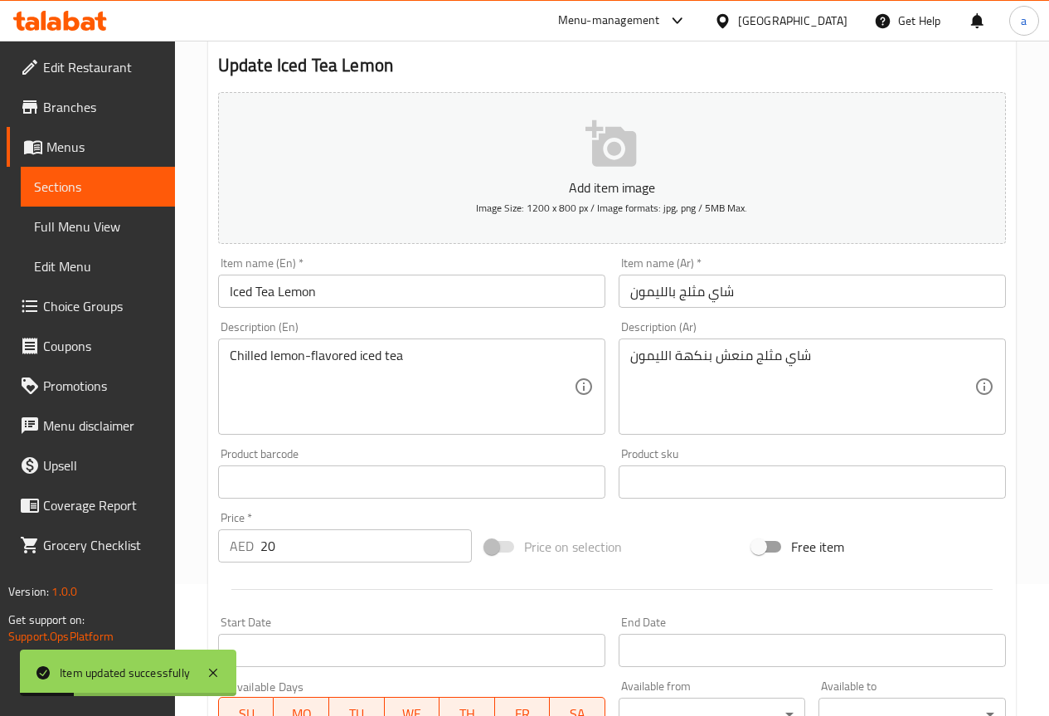
scroll to position [0, 0]
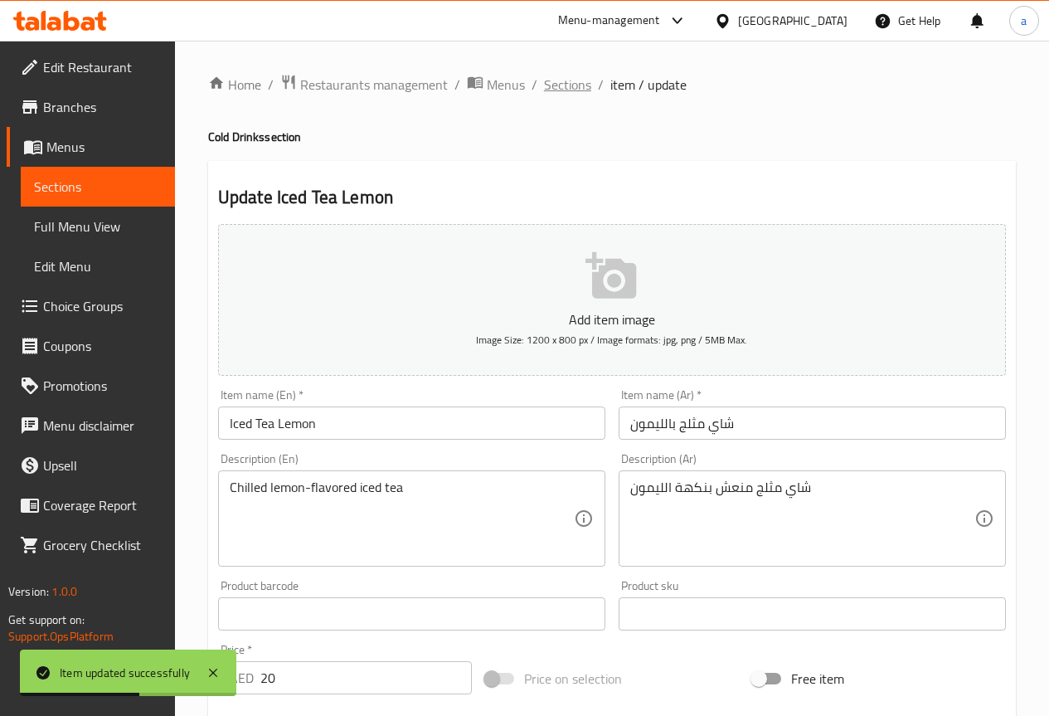
click at [565, 86] on span "Sections" at bounding box center [567, 85] width 47 height 20
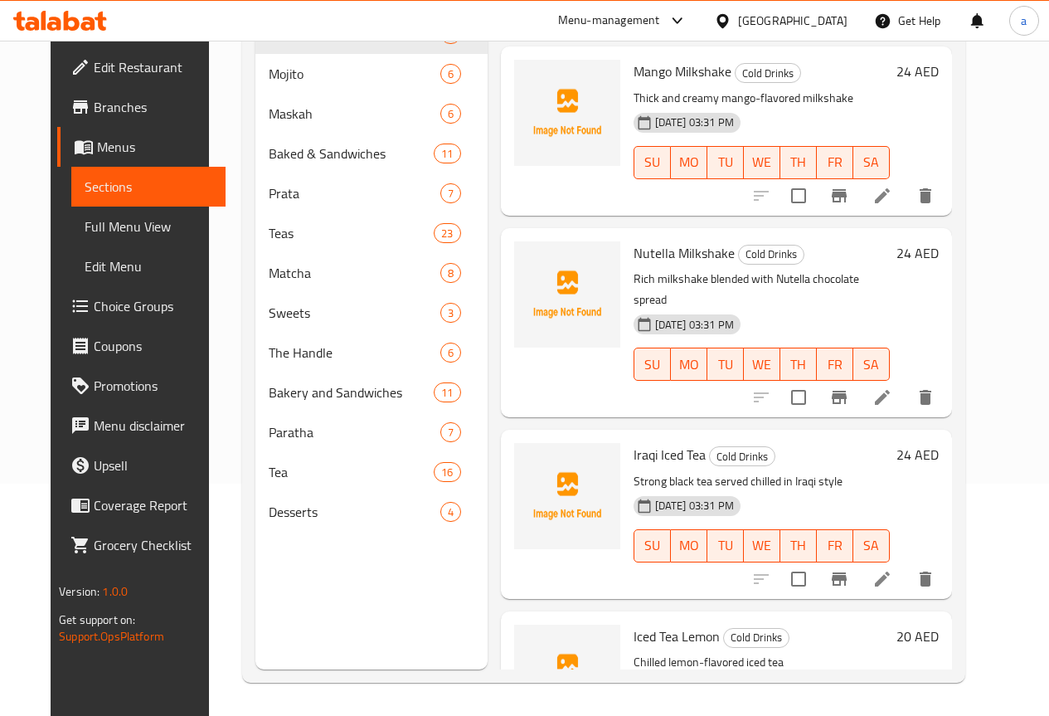
scroll to position [566, 0]
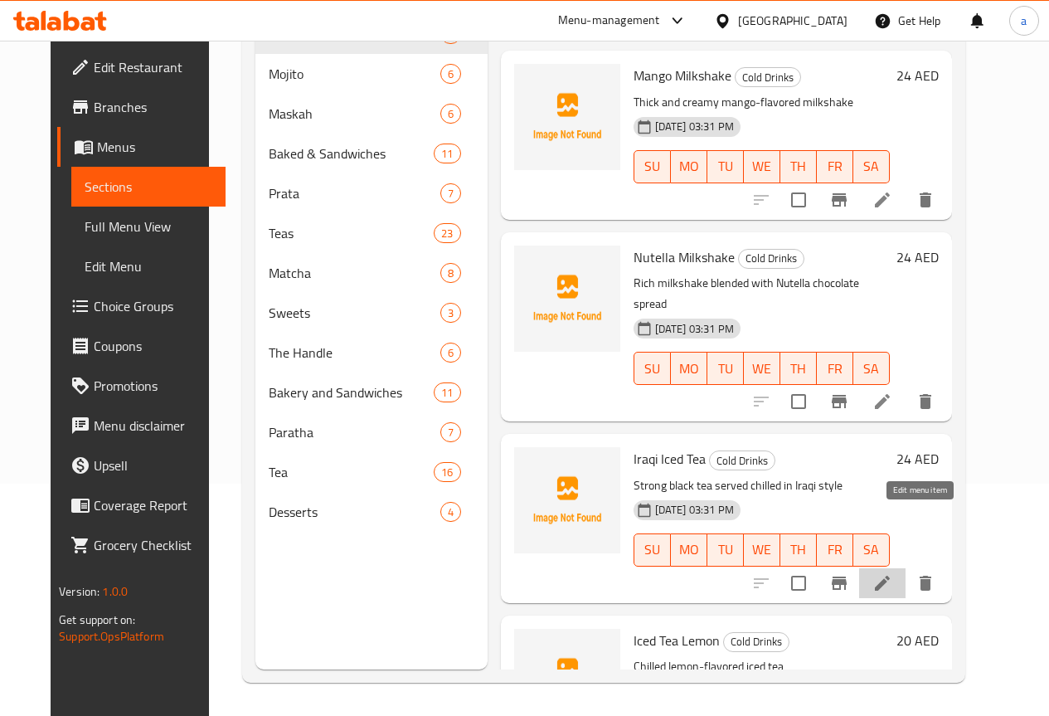
click at [892, 573] on icon at bounding box center [882, 583] width 20 height 20
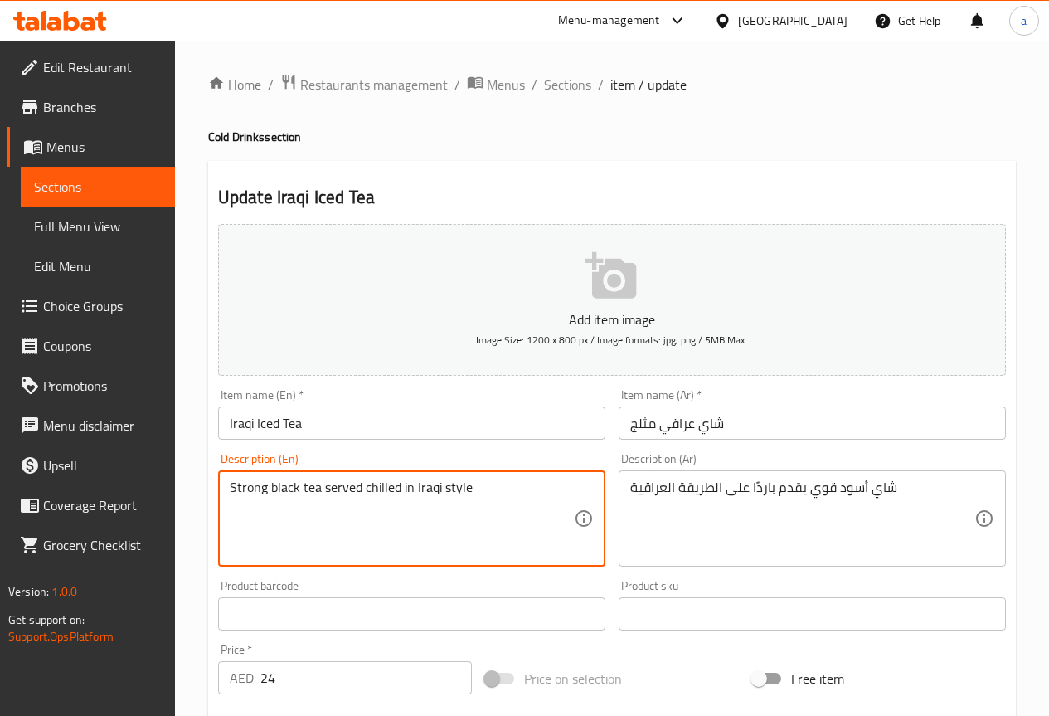
paste textarea "traditional"
click at [372, 522] on textarea "Strong black tea traditional served chilled in Iraqi style" at bounding box center [402, 518] width 344 height 79
type textarea "Strong black tea traditional served chilled in Iraqi style"
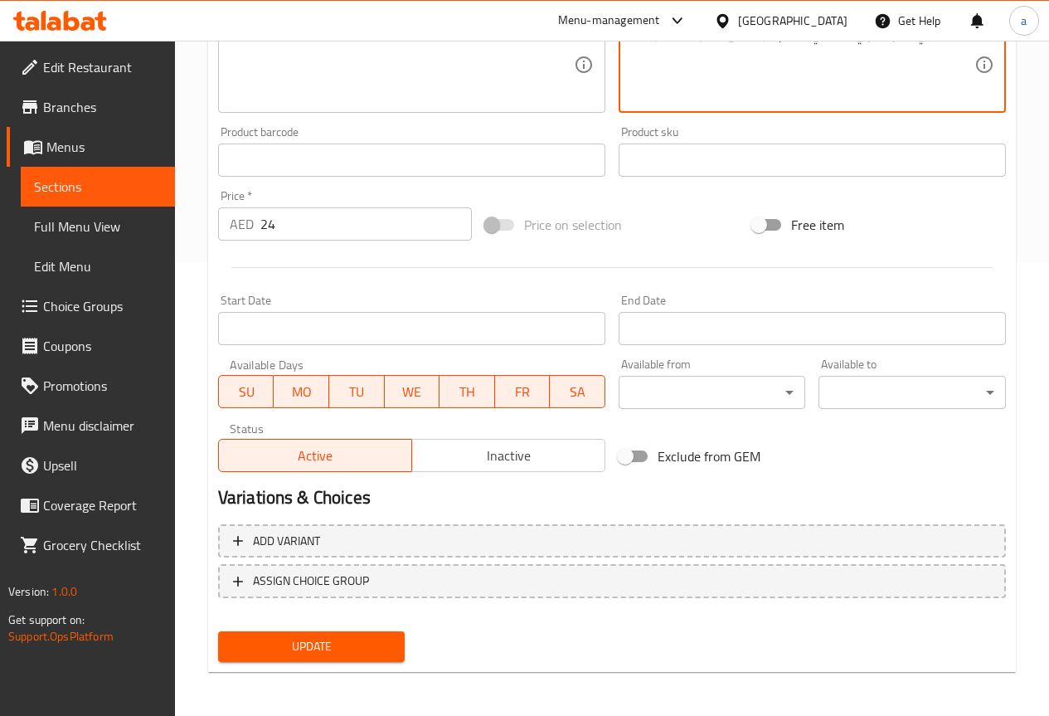
scroll to position [456, 0]
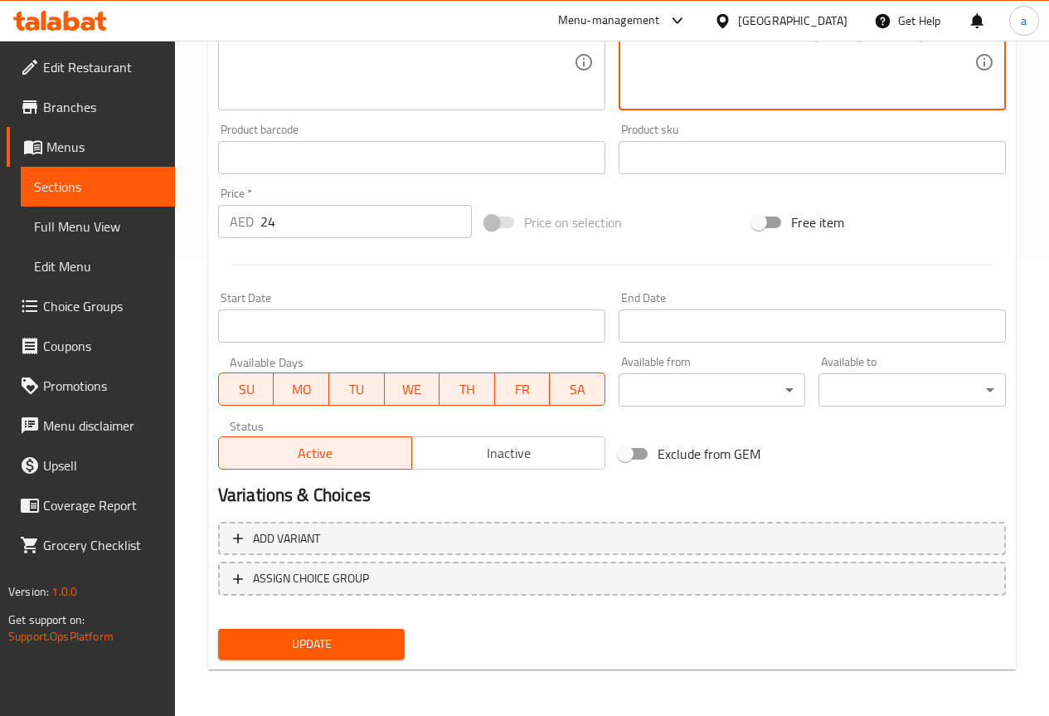
type textarea "شاي أسود قوي تقليدي يقدم باردًا على الطريقة العراقية"
click at [312, 633] on span "Update" at bounding box center [311, 643] width 161 height 21
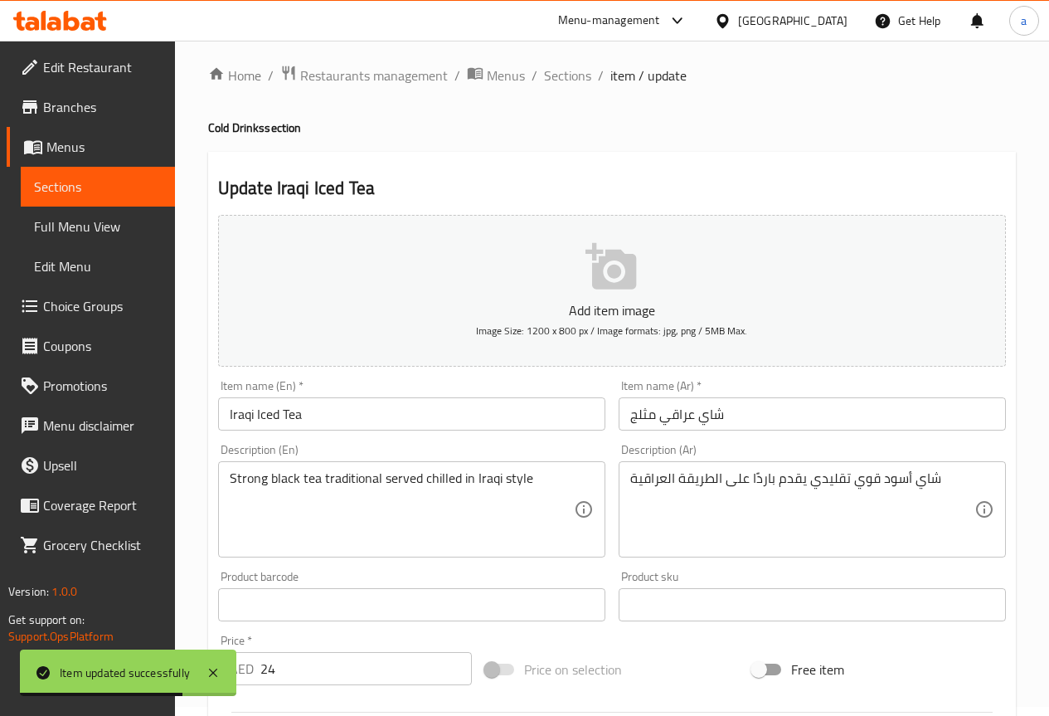
scroll to position [0, 0]
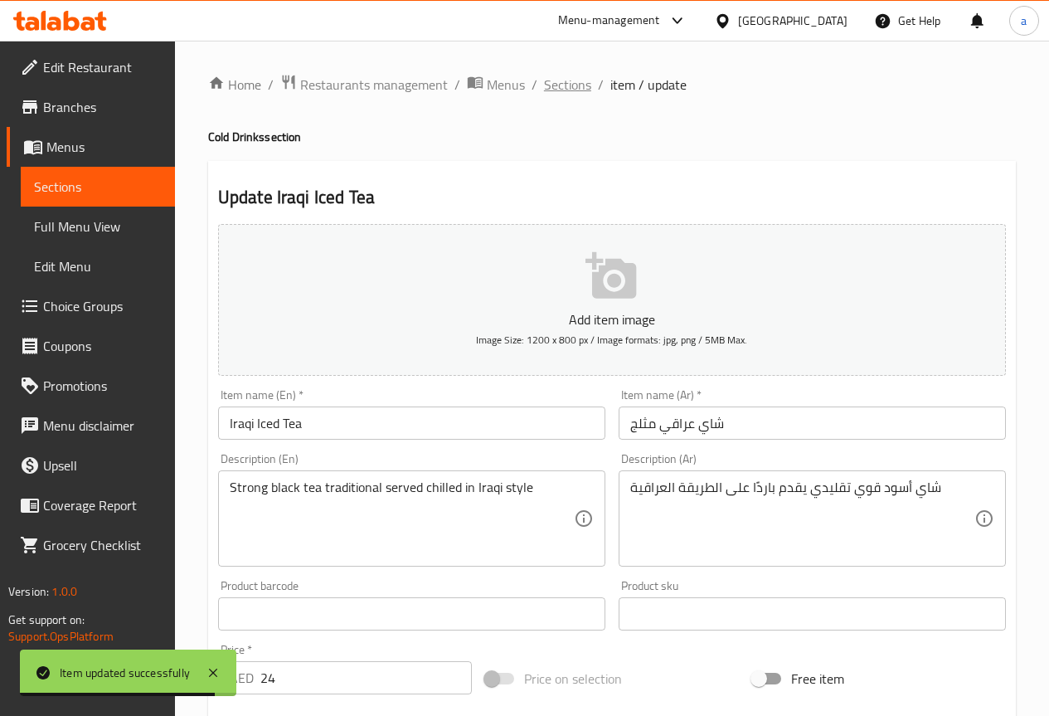
click at [567, 90] on span "Sections" at bounding box center [567, 85] width 47 height 20
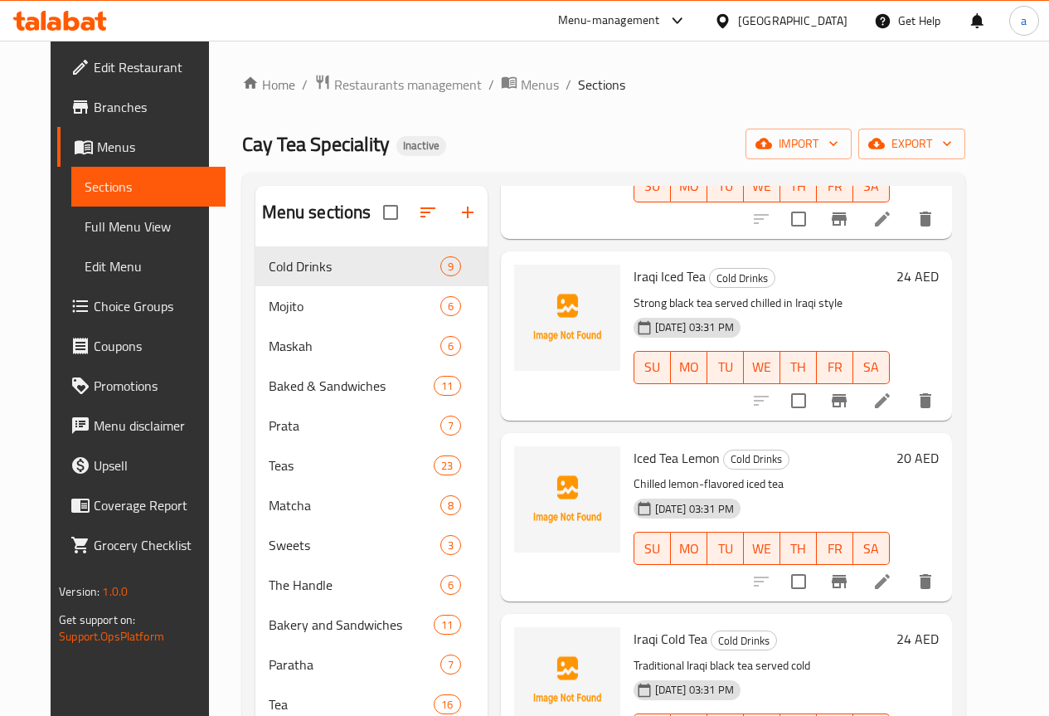
scroll to position [232, 0]
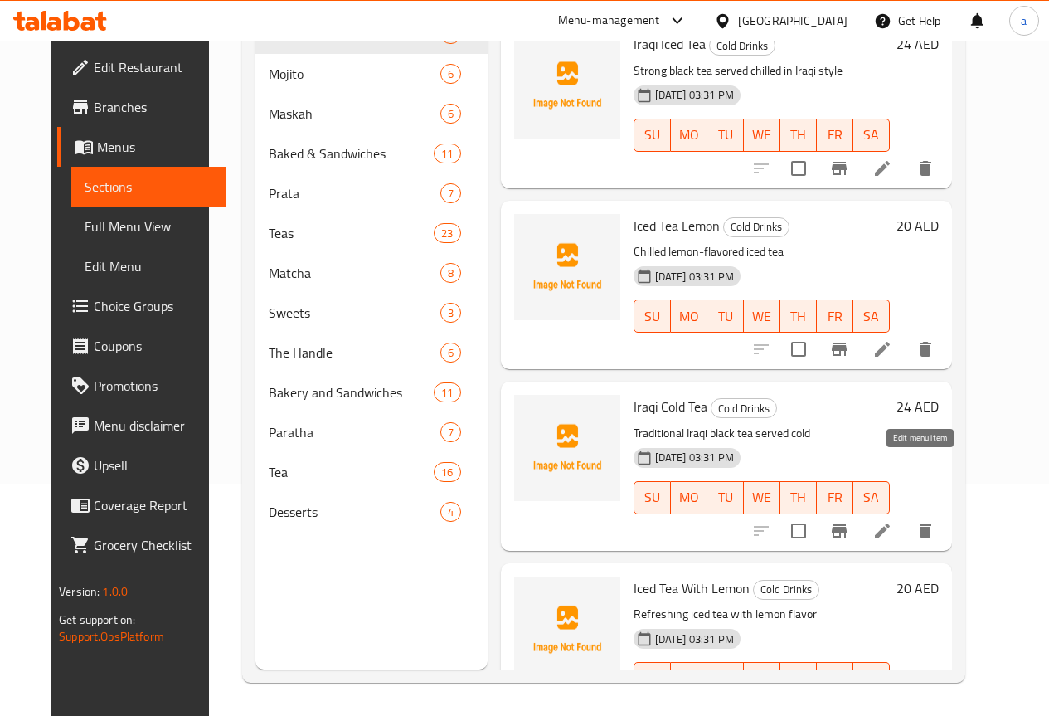
click at [892, 521] on icon at bounding box center [882, 531] width 20 height 20
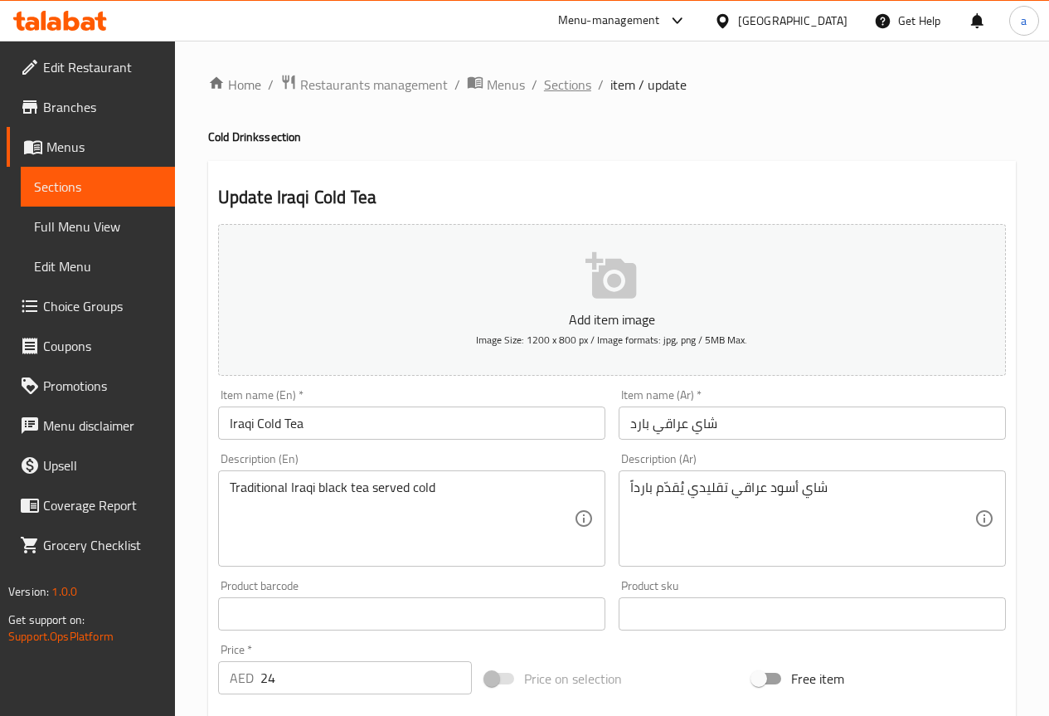
click at [574, 85] on span "Sections" at bounding box center [567, 85] width 47 height 20
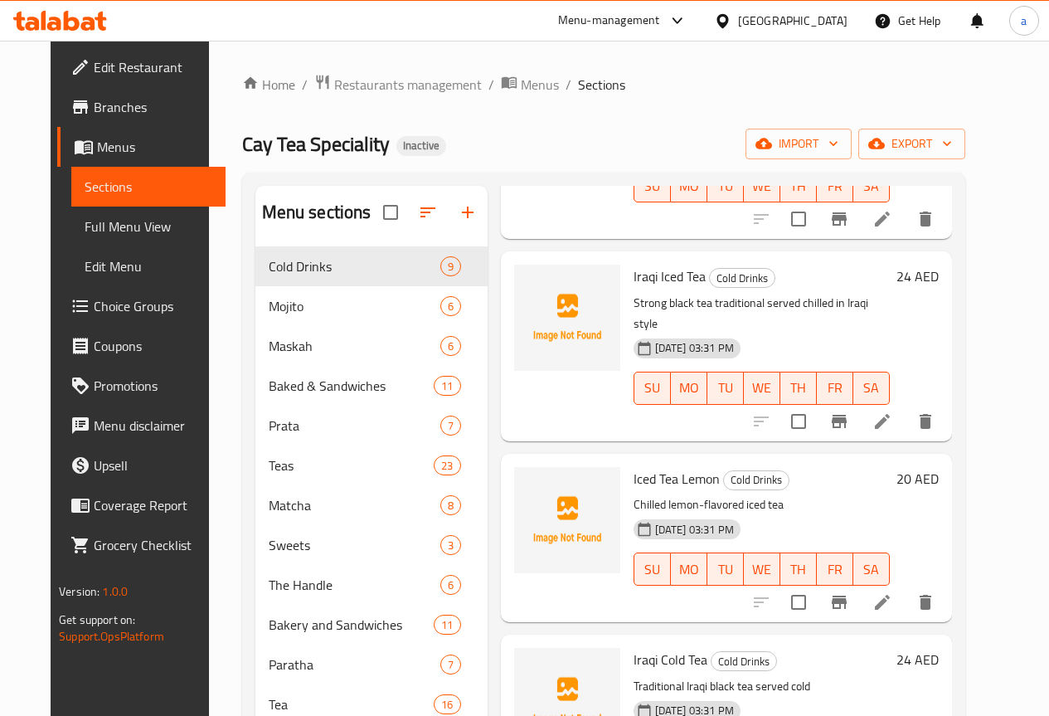
scroll to position [232, 0]
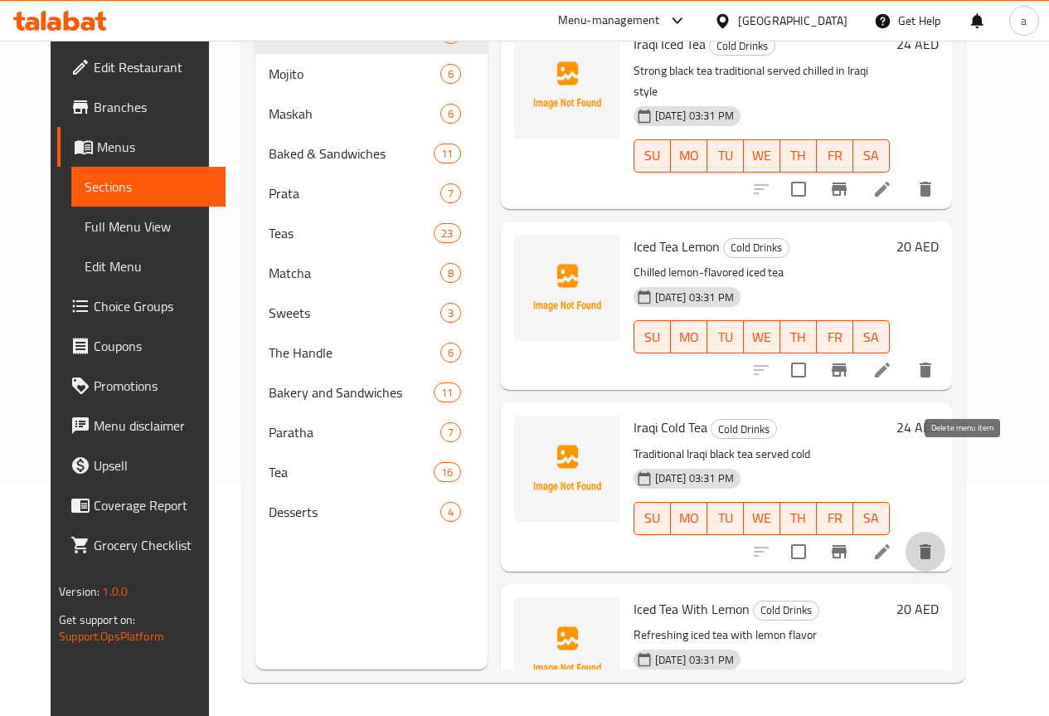
click at [945, 531] on button "delete" at bounding box center [925, 551] width 40 height 40
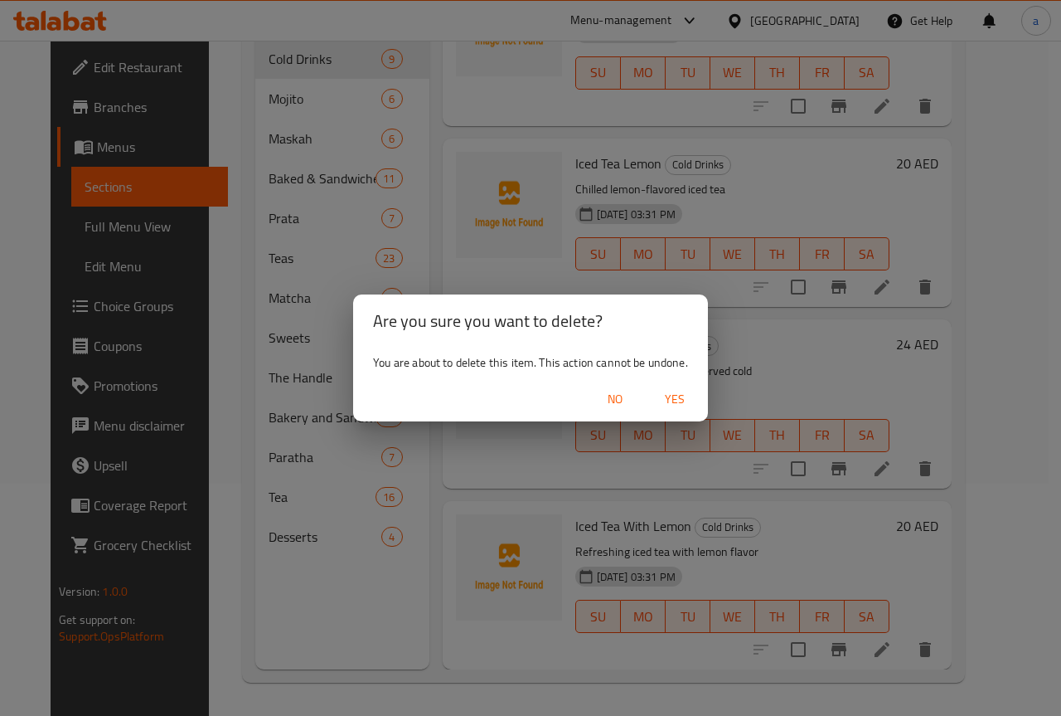
click at [689, 402] on span "Yes" at bounding box center [675, 399] width 40 height 21
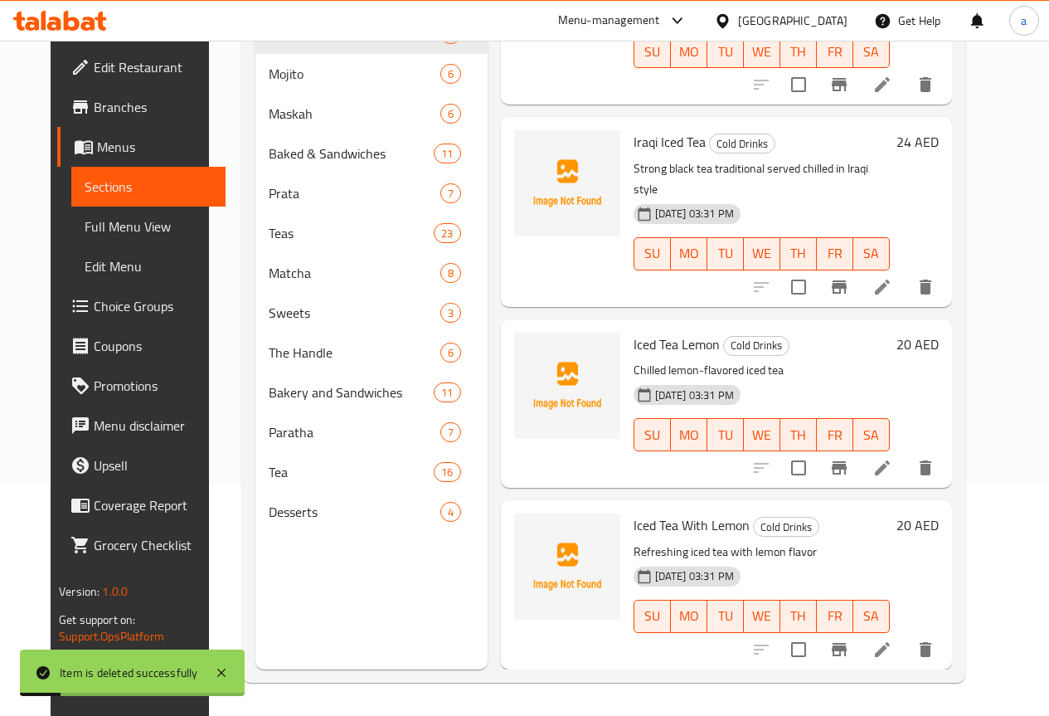
scroll to position [800, 0]
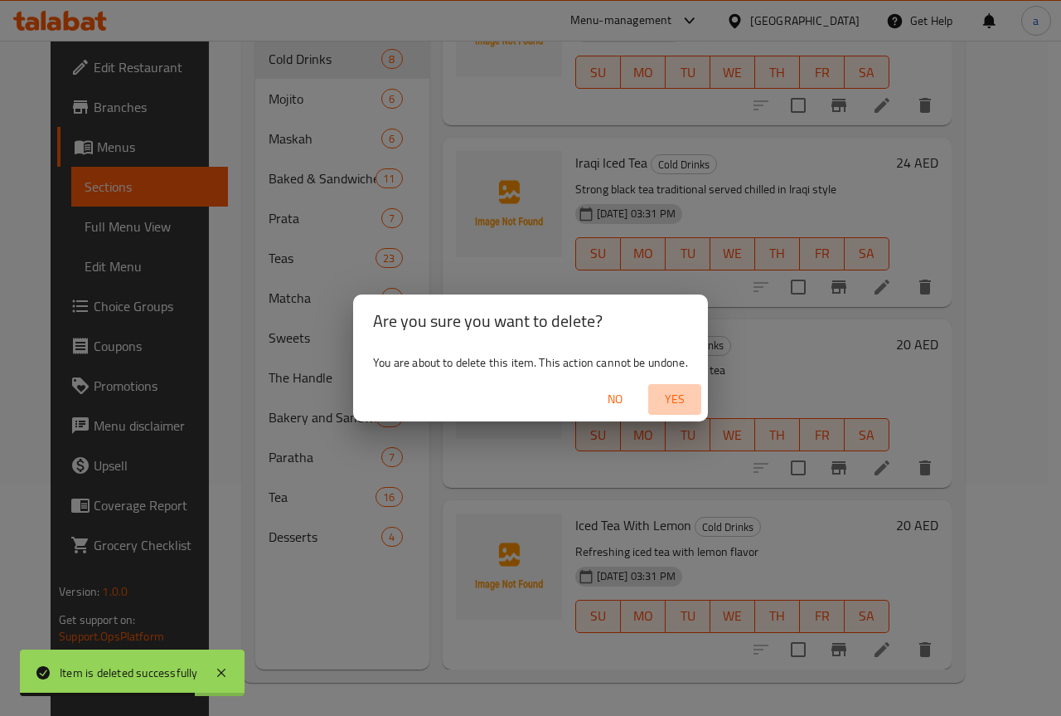
click at [658, 402] on span "Yes" at bounding box center [675, 399] width 40 height 21
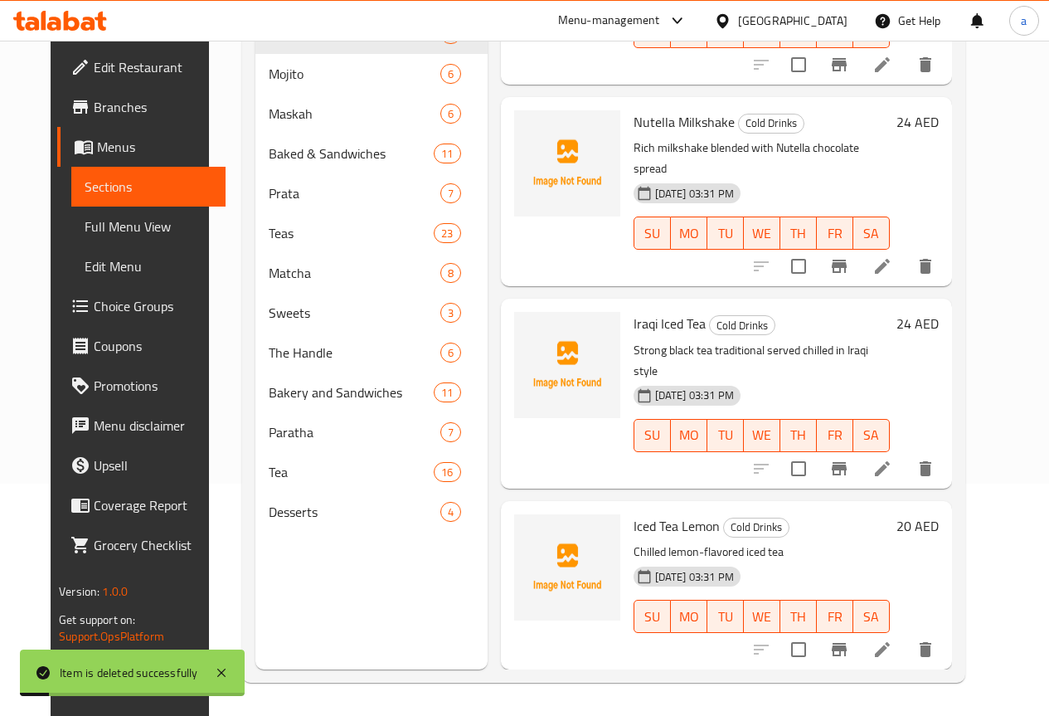
scroll to position [619, 0]
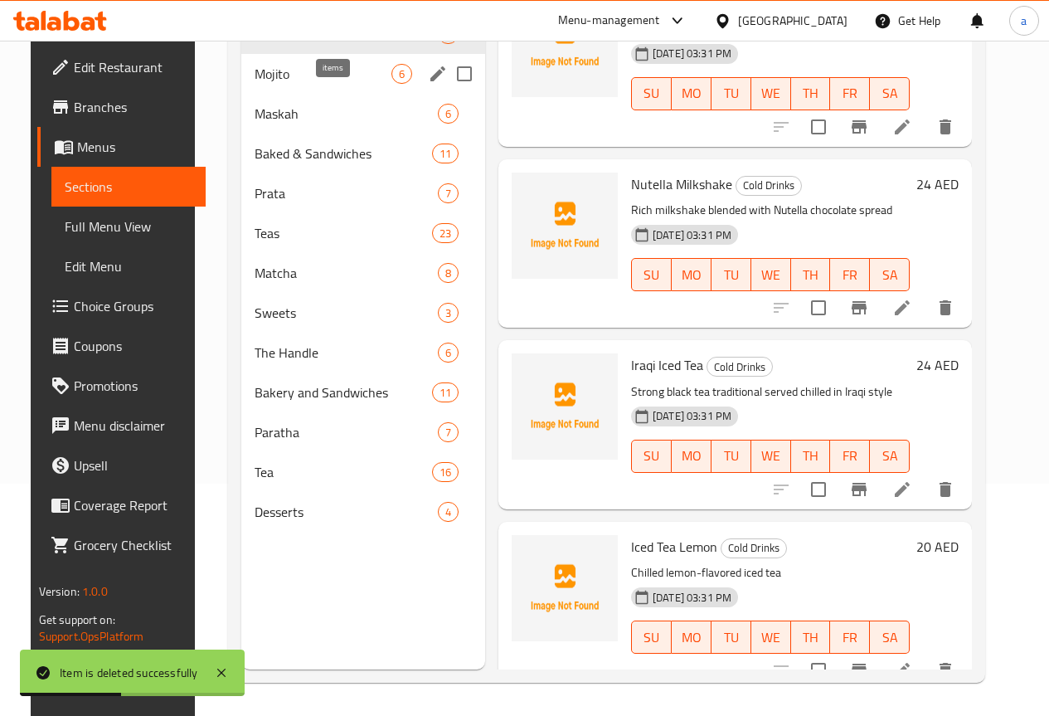
click at [392, 82] on span "6" at bounding box center [401, 74] width 19 height 16
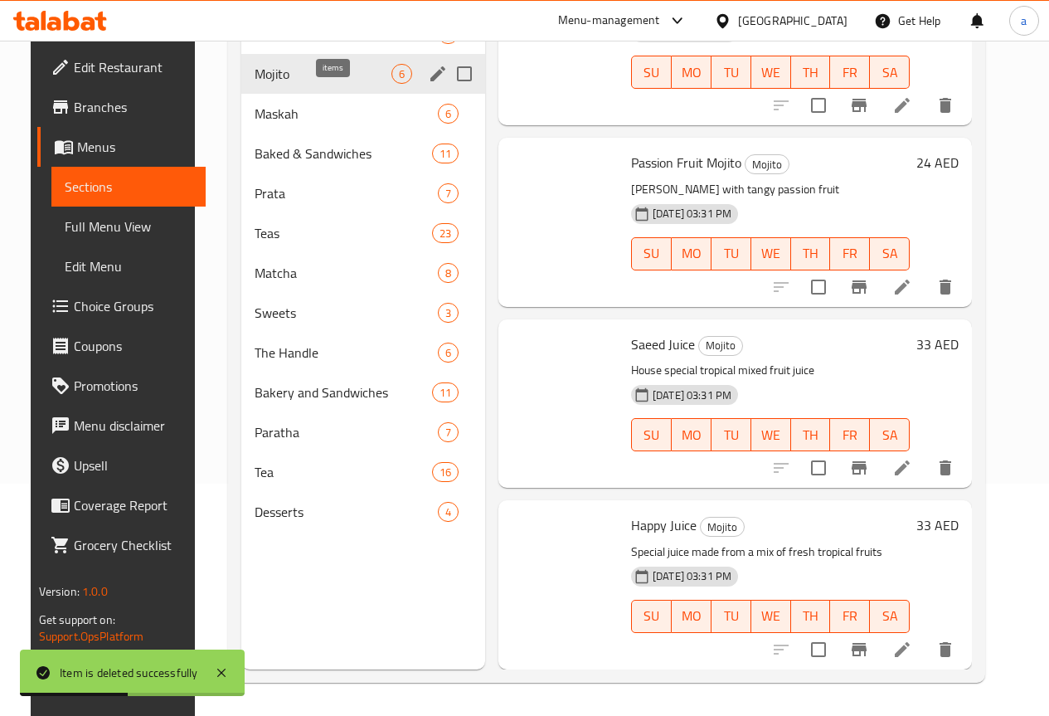
scroll to position [438, 0]
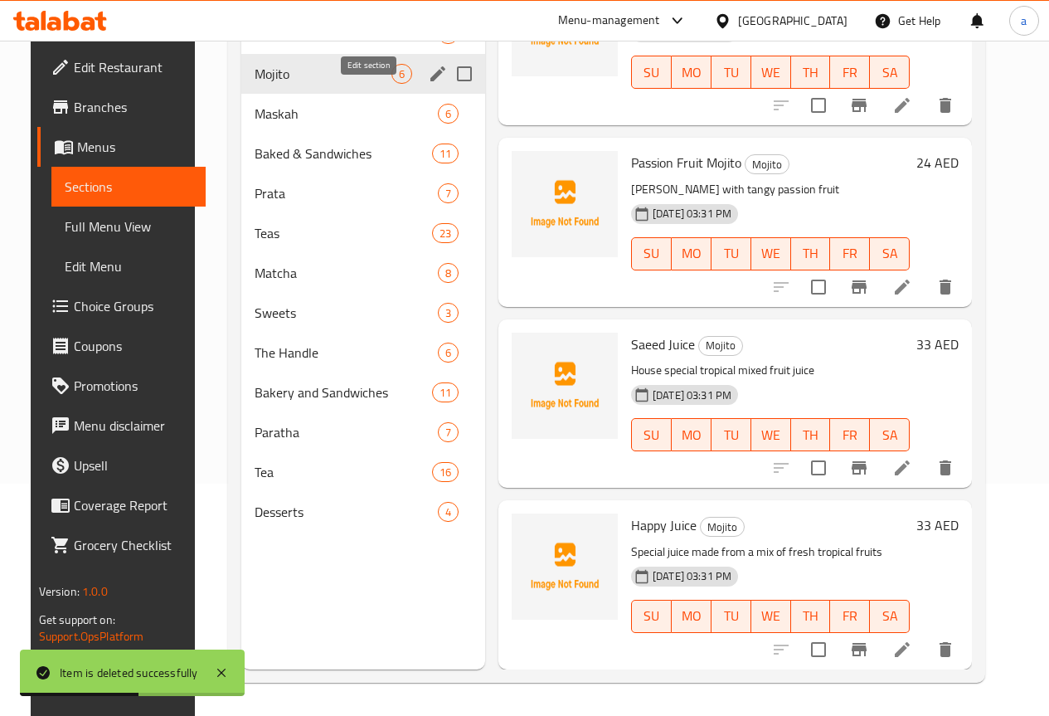
click at [428, 84] on icon "edit" at bounding box center [438, 74] width 20 height 20
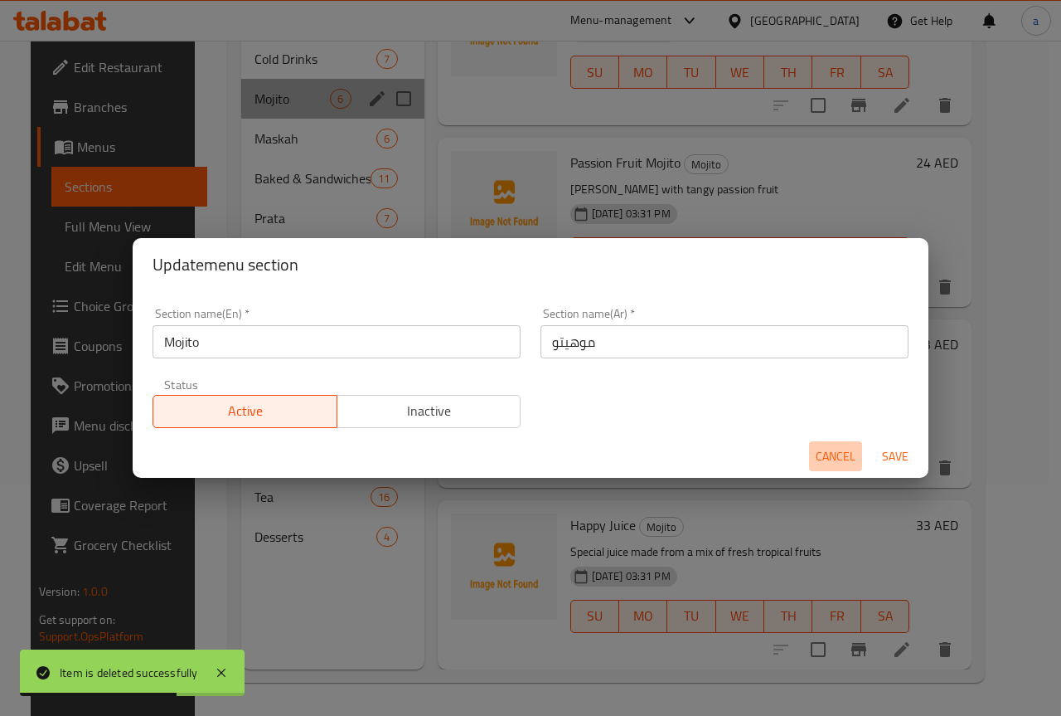
click at [834, 449] on span "Cancel" at bounding box center [836, 456] width 40 height 21
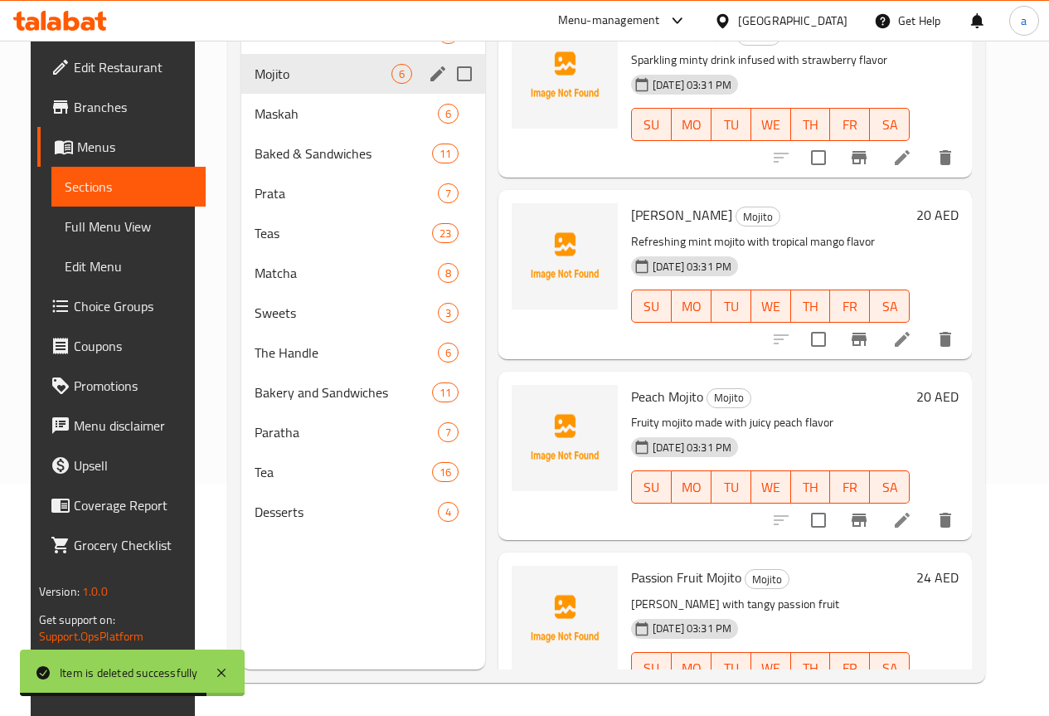
scroll to position [0, 0]
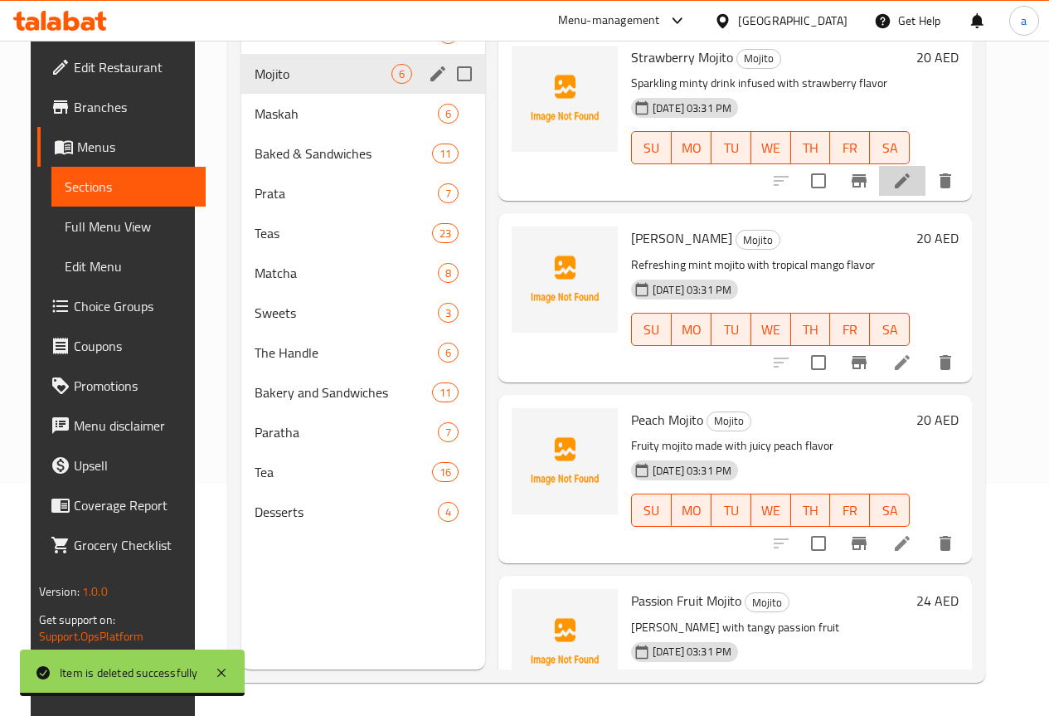
click at [925, 187] on li at bounding box center [902, 181] width 46 height 30
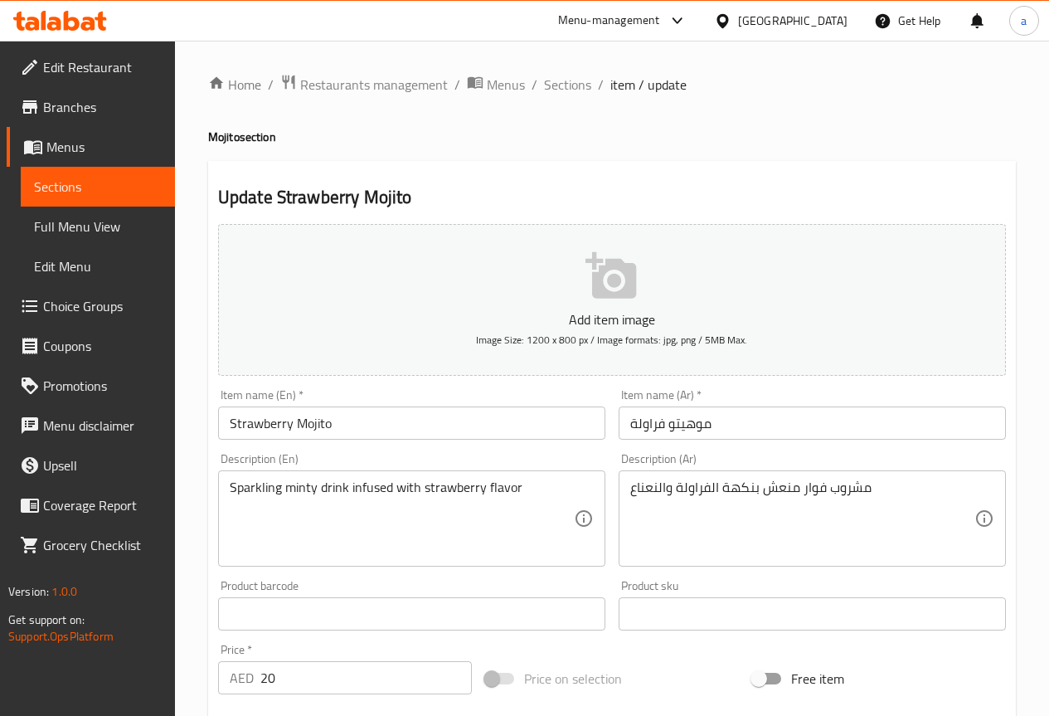
click at [271, 424] on input "Strawberry Mojito" at bounding box center [411, 422] width 387 height 33
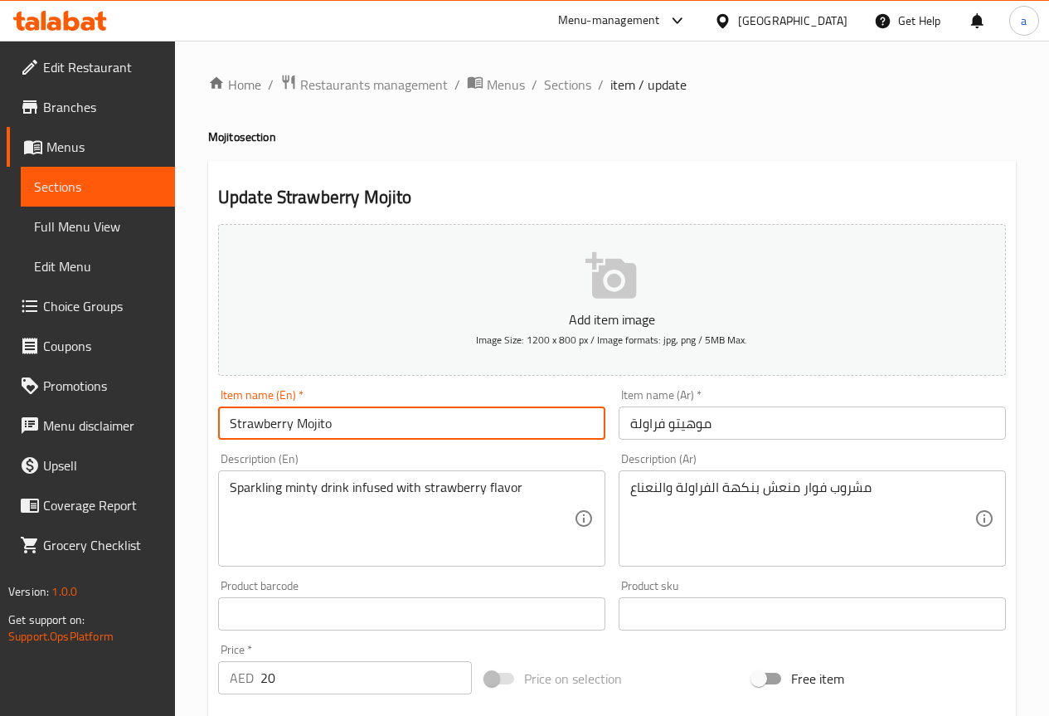
click at [271, 424] on input "Strawberry Mojito" at bounding box center [411, 422] width 387 height 33
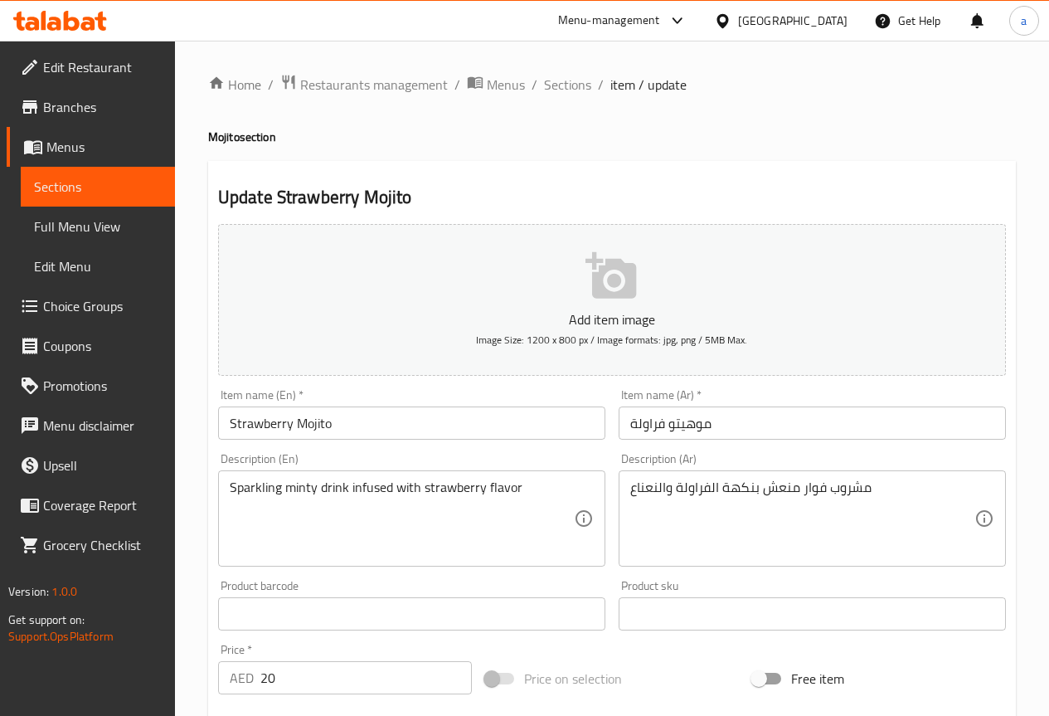
click at [456, 419] on input "Strawberry Mojito" at bounding box center [411, 422] width 387 height 33
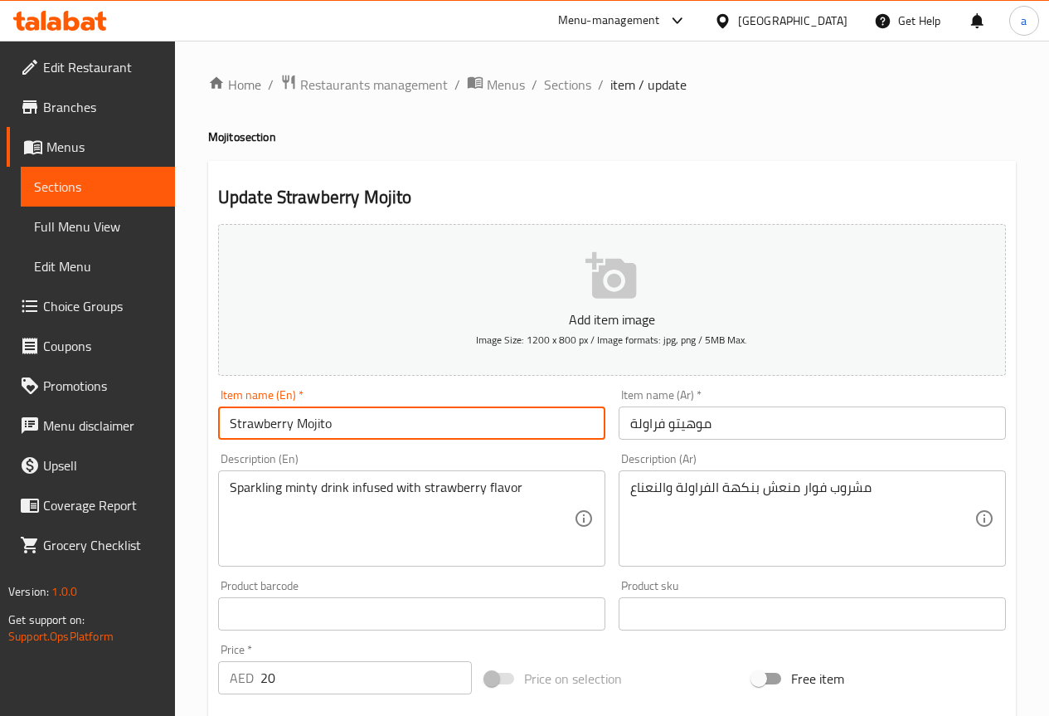
click at [456, 419] on input "Strawberry Mojito" at bounding box center [411, 422] width 387 height 33
click at [343, 428] on input "Strawberry Mojito" at bounding box center [411, 422] width 387 height 33
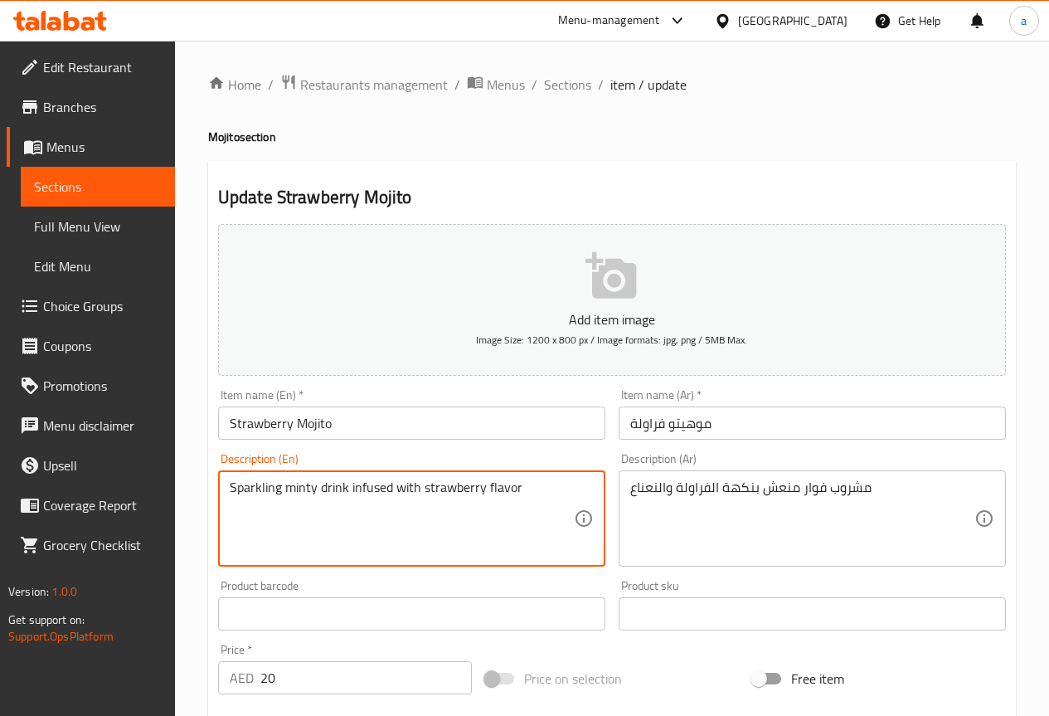
click at [265, 490] on textarea "Sparkling minty drink infused with strawberry flavor" at bounding box center [402, 518] width 344 height 79
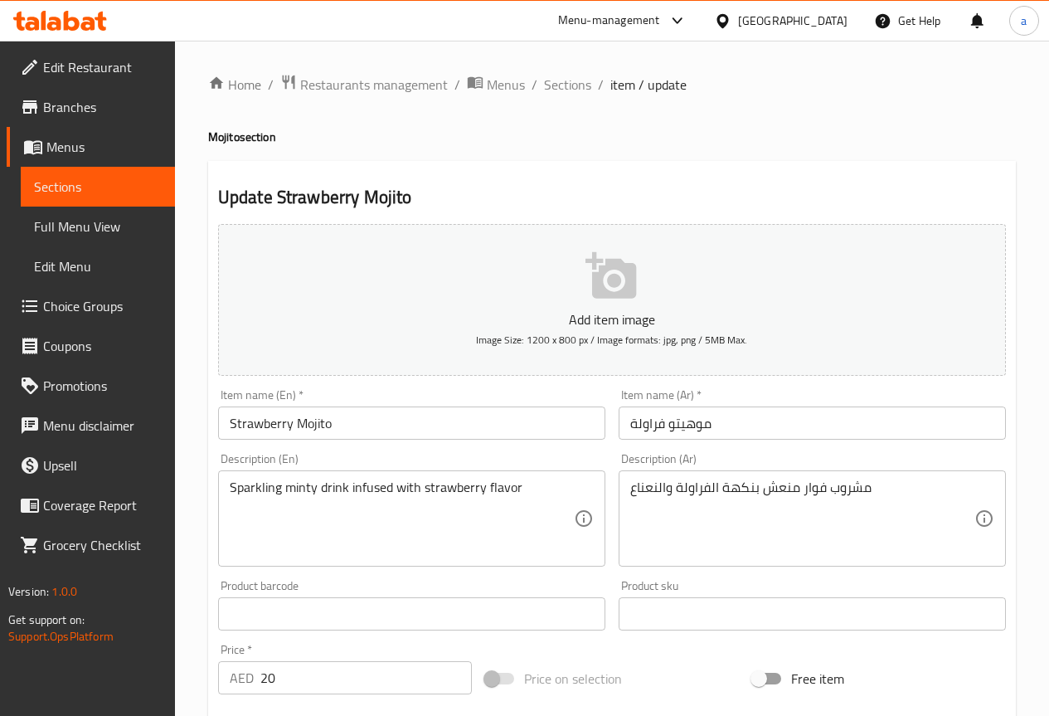
click at [290, 488] on textarea "Sparkling minty drink infused with strawberry flavor" at bounding box center [402, 518] width 344 height 79
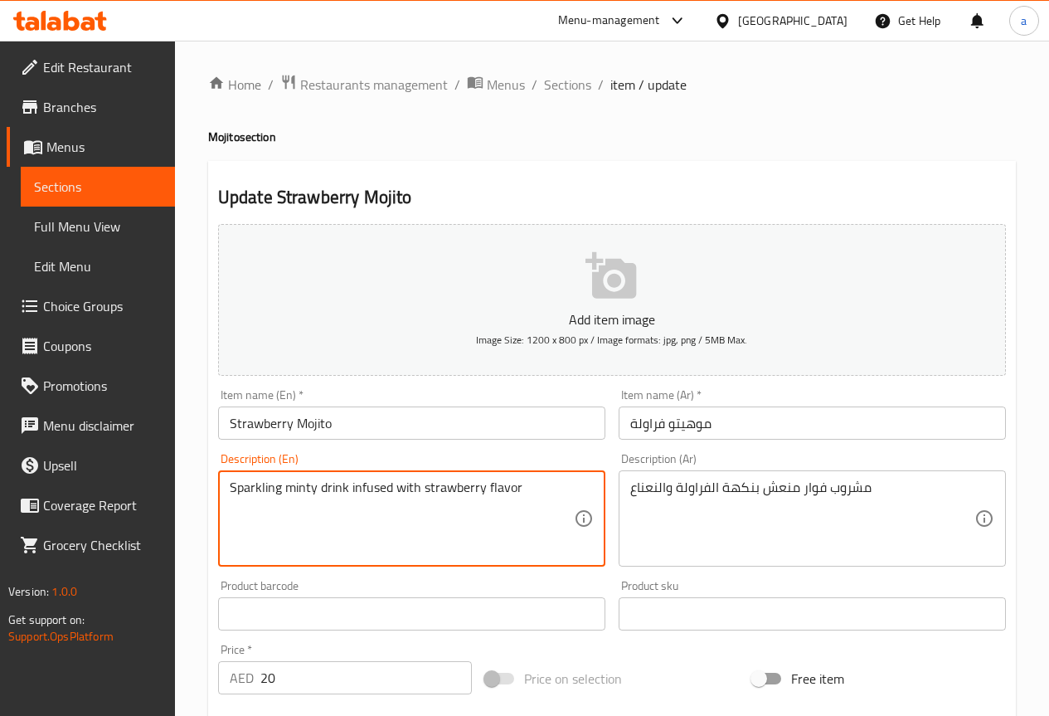
click at [291, 488] on textarea "Sparkling minty drink infused with strawberry flavor" at bounding box center [402, 518] width 344 height 79
click at [361, 502] on textarea "Sparkling minty drink infused with strawberry flavor" at bounding box center [402, 518] width 344 height 79
click at [383, 496] on textarea "Sparkling minty drink infused with strawberry flavor" at bounding box center [402, 518] width 344 height 79
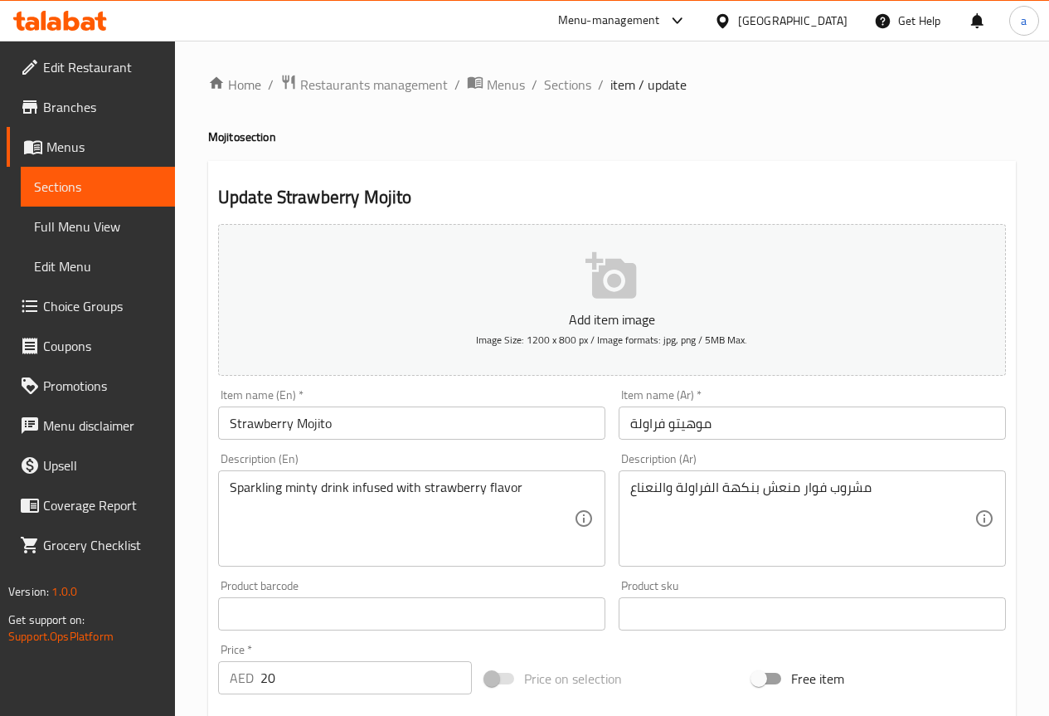
click at [494, 486] on textarea "Sparkling minty drink infused with strawberry flavor" at bounding box center [402, 518] width 344 height 79
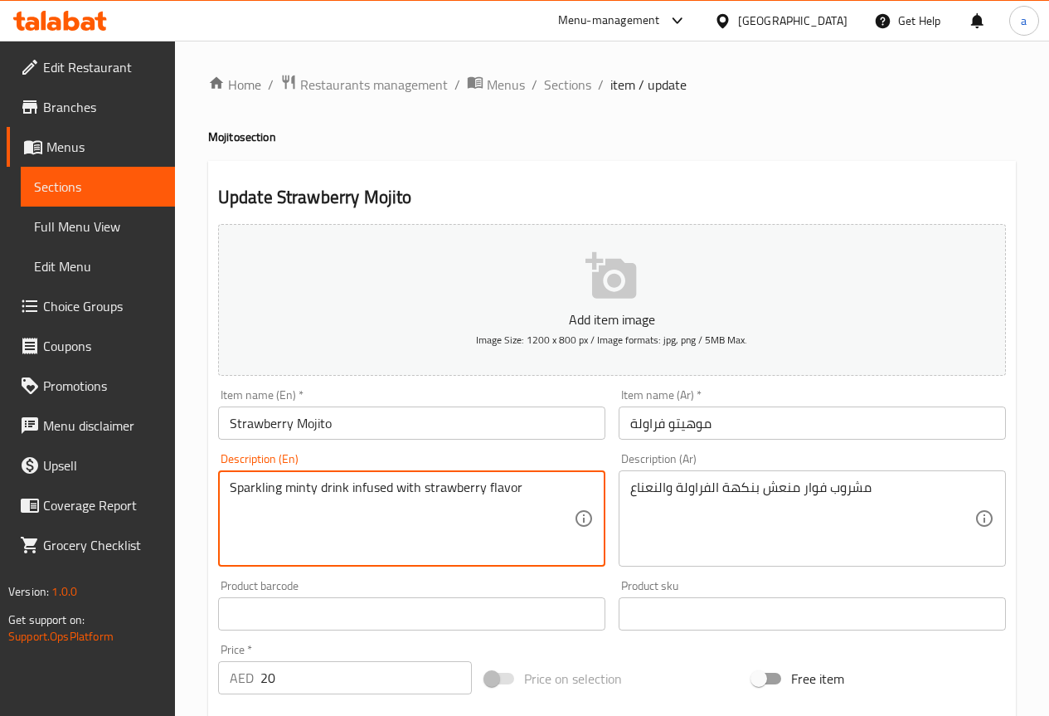
click at [494, 486] on textarea "Sparkling minty drink infused with strawberry flavor" at bounding box center [402, 518] width 344 height 79
click at [497, 552] on textarea "Sparkling minty drink infused with strawberry flavor" at bounding box center [402, 518] width 344 height 79
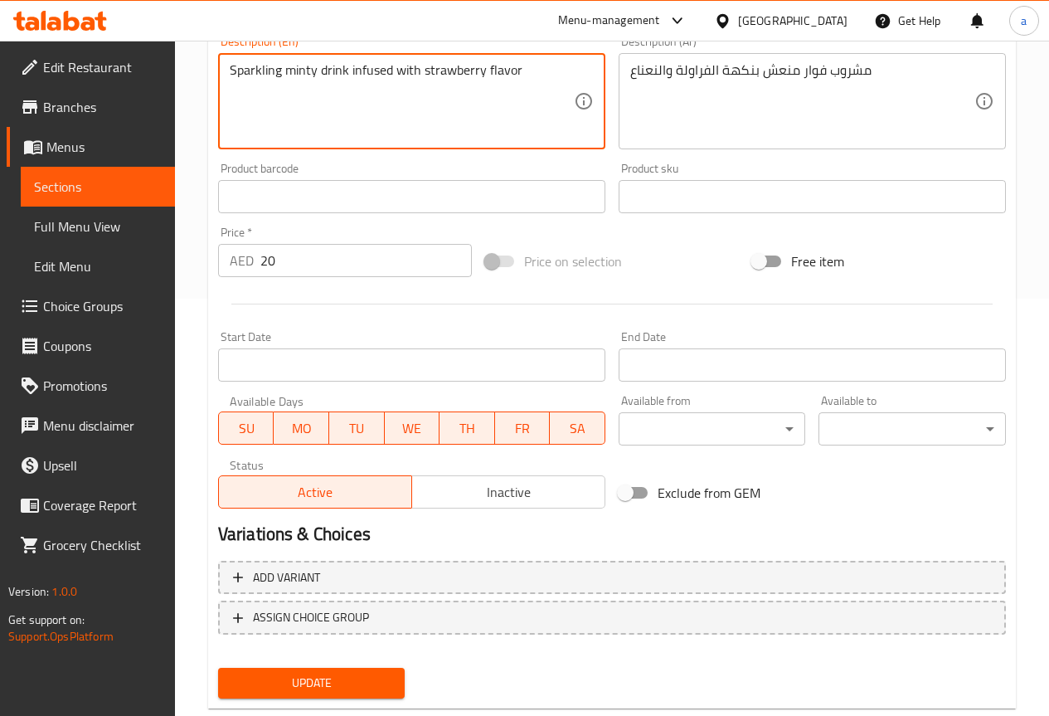
scroll to position [456, 0]
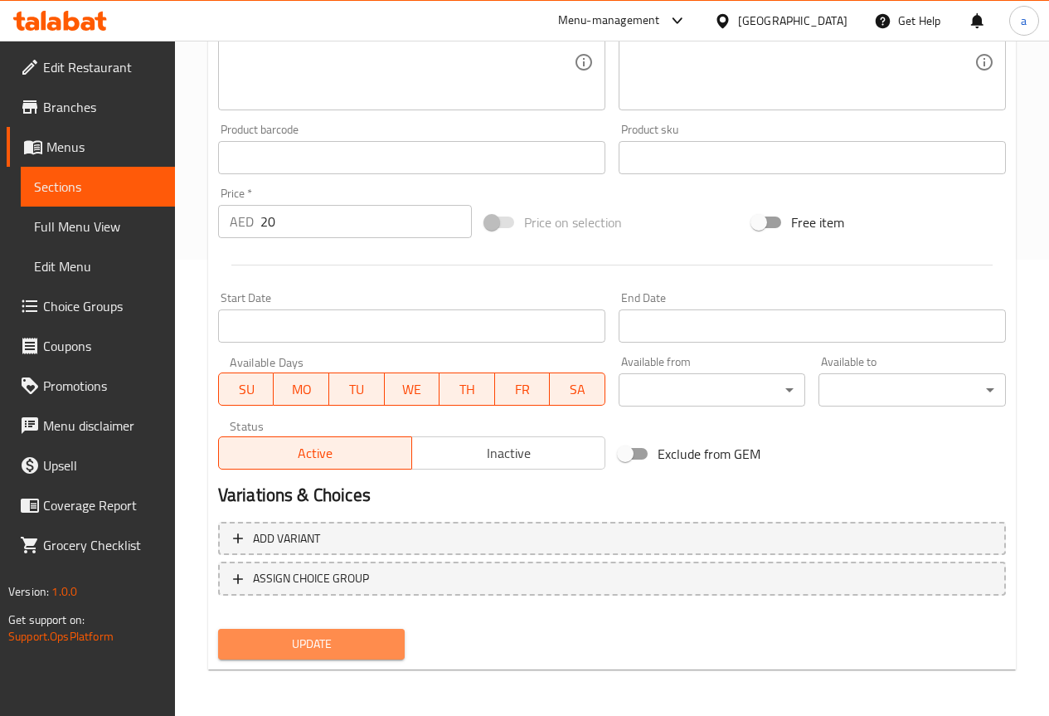
click at [355, 653] on span "Update" at bounding box center [311, 643] width 161 height 21
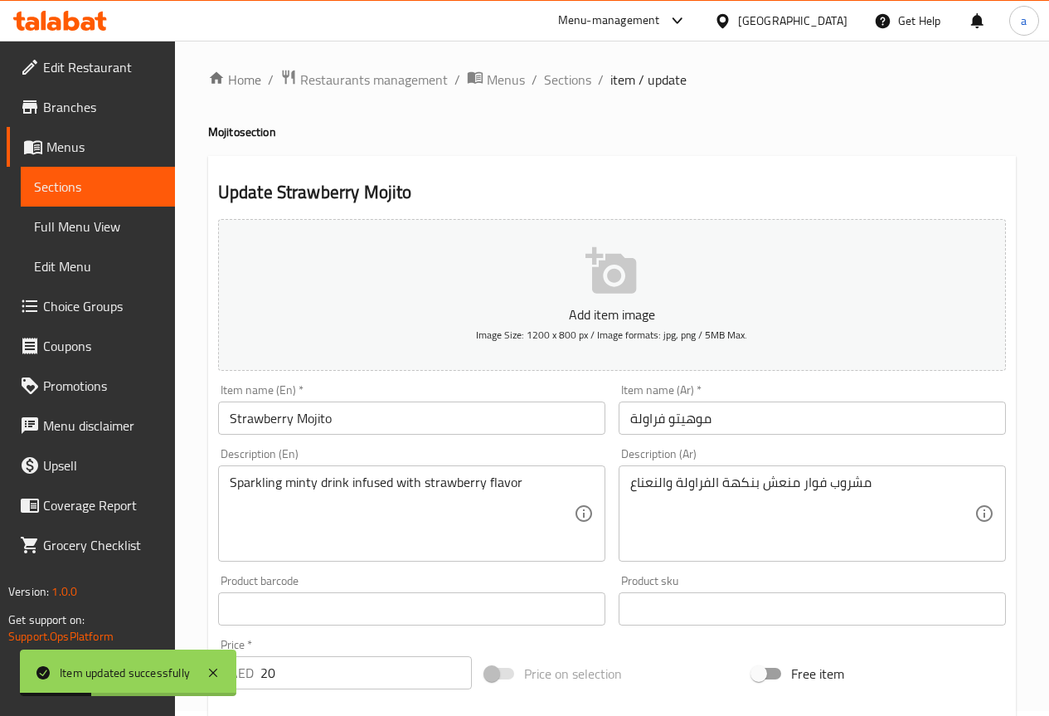
scroll to position [0, 0]
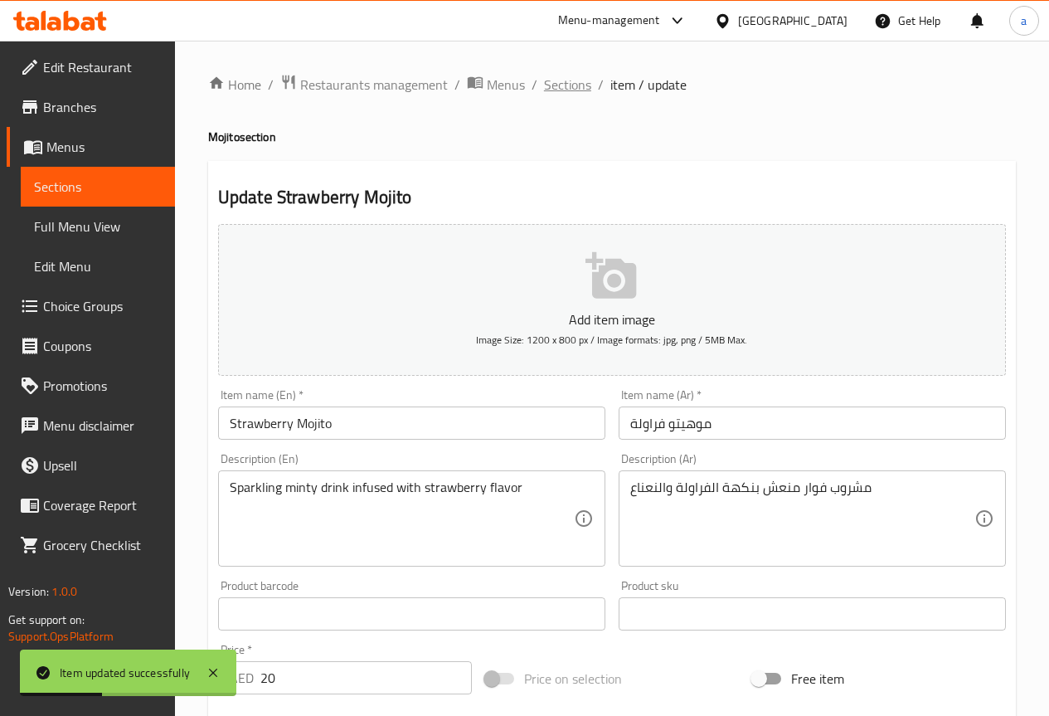
click at [574, 90] on span "Sections" at bounding box center [567, 85] width 47 height 20
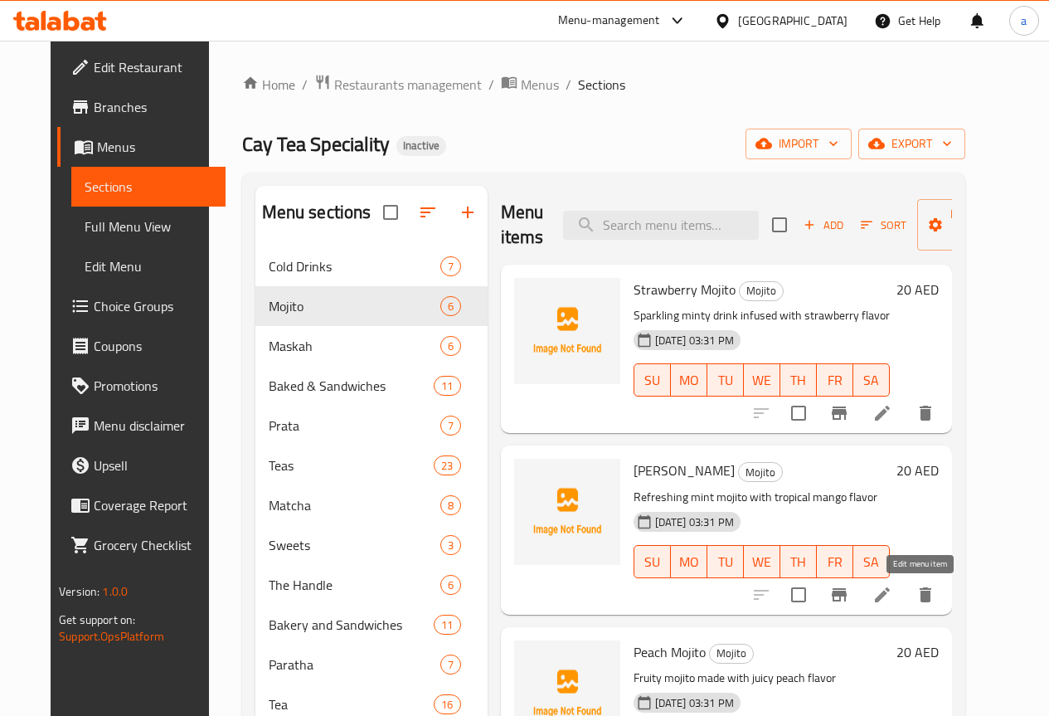
click at [890, 595] on icon at bounding box center [882, 594] width 15 height 15
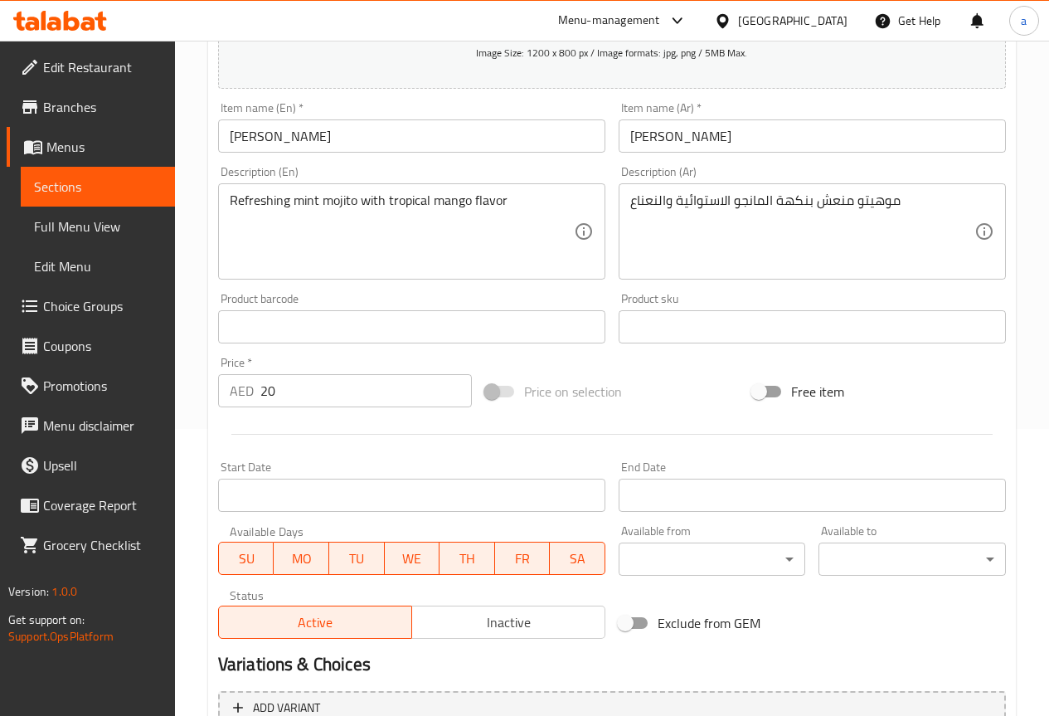
scroll to position [456, 0]
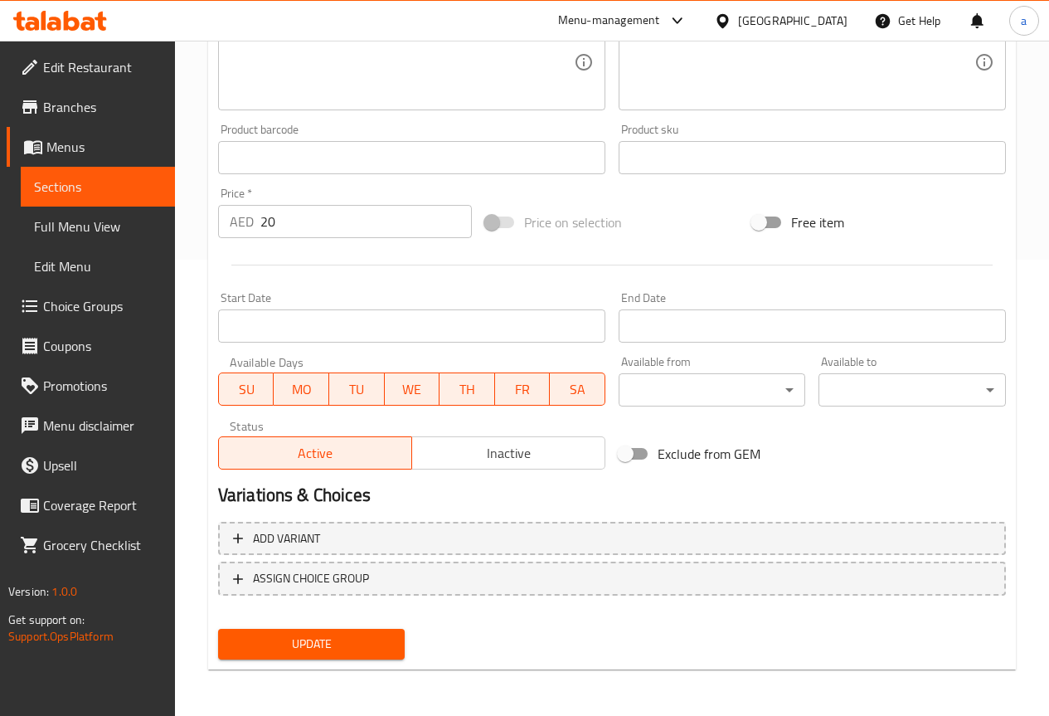
click at [391, 631] on button "Update" at bounding box center [311, 643] width 187 height 31
click at [306, 650] on span "Update" at bounding box center [311, 643] width 161 height 21
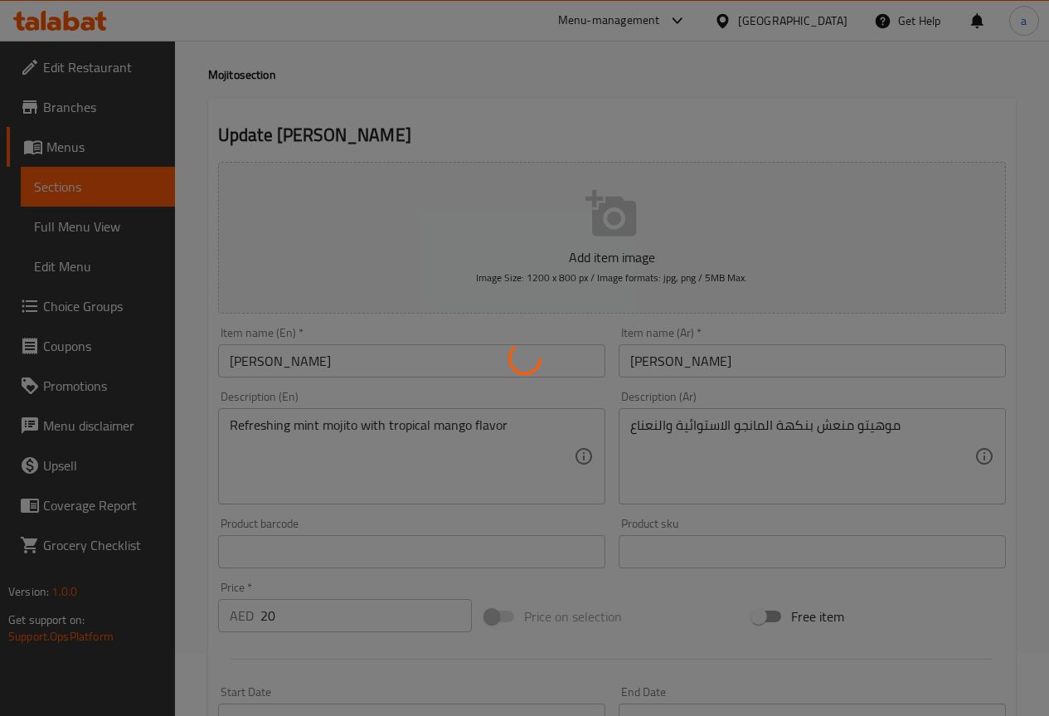
scroll to position [0, 0]
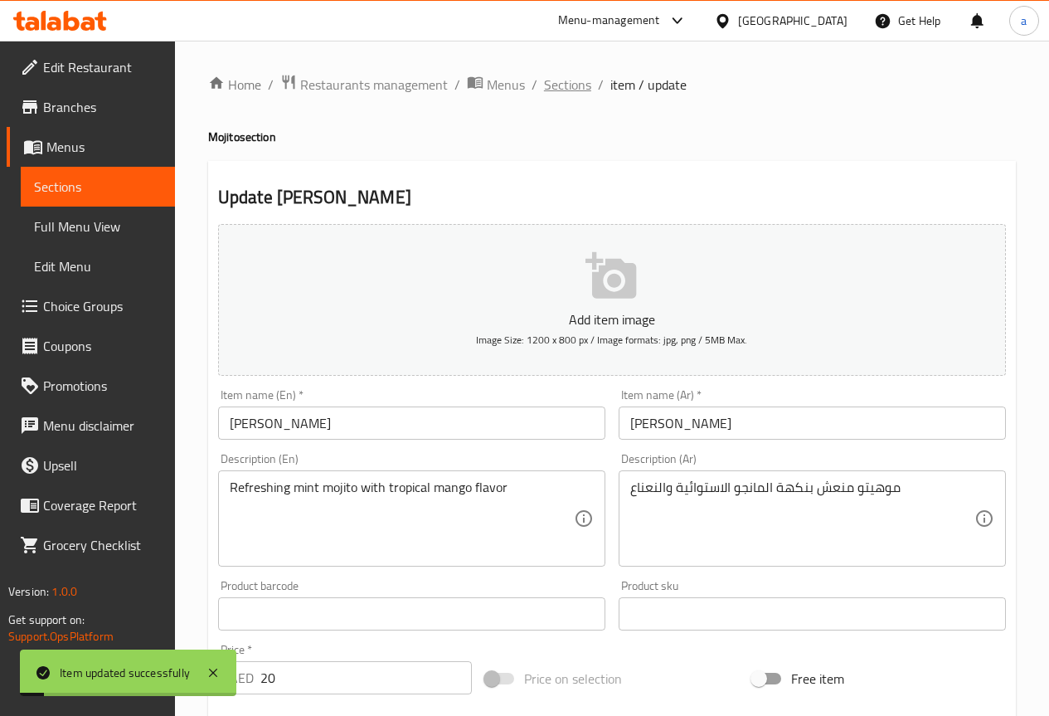
click at [588, 86] on span "Sections" at bounding box center [567, 85] width 47 height 20
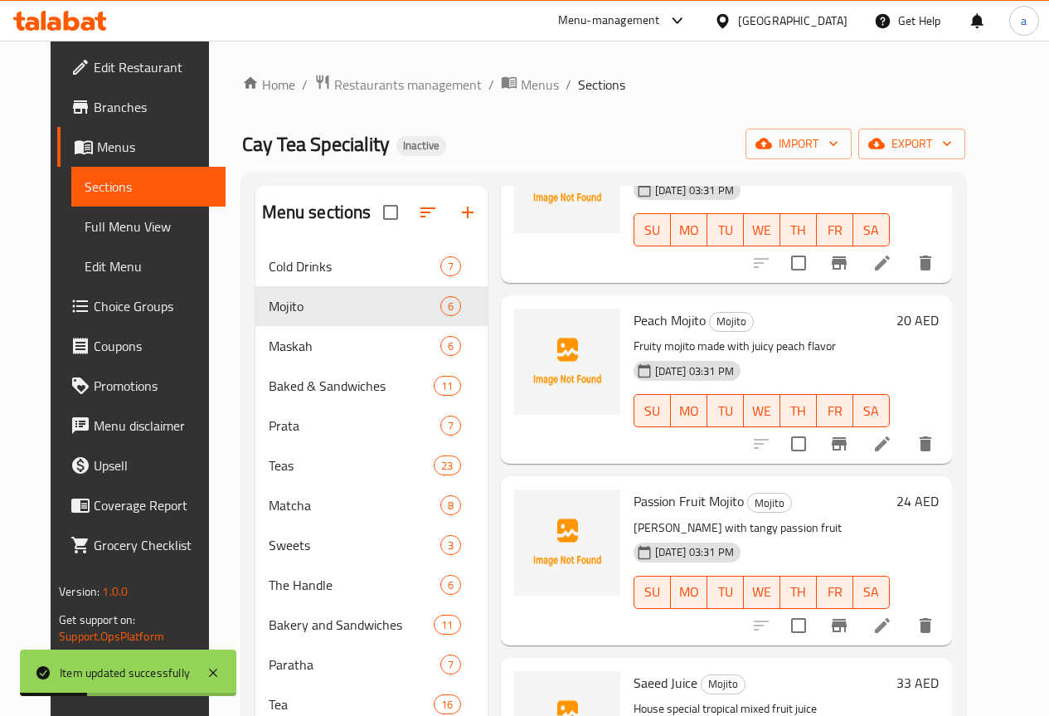
scroll to position [249, 0]
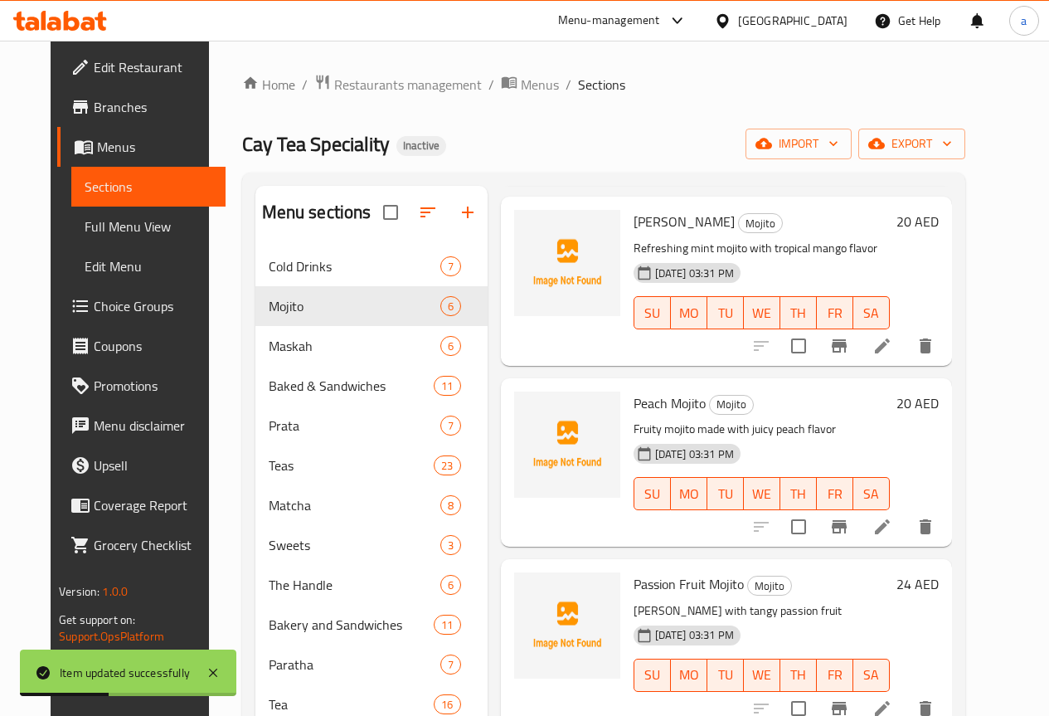
click at [905, 524] on li at bounding box center [882, 527] width 46 height 30
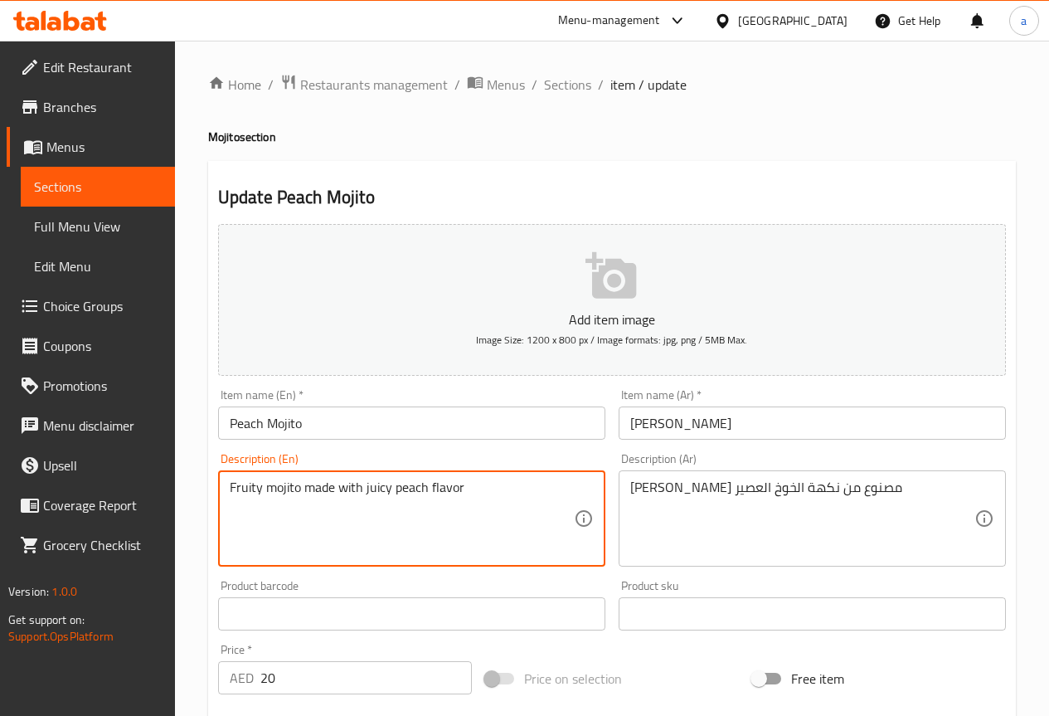
click at [248, 490] on textarea "Fruity mojito made with juicy peach flavor" at bounding box center [402, 518] width 344 height 79
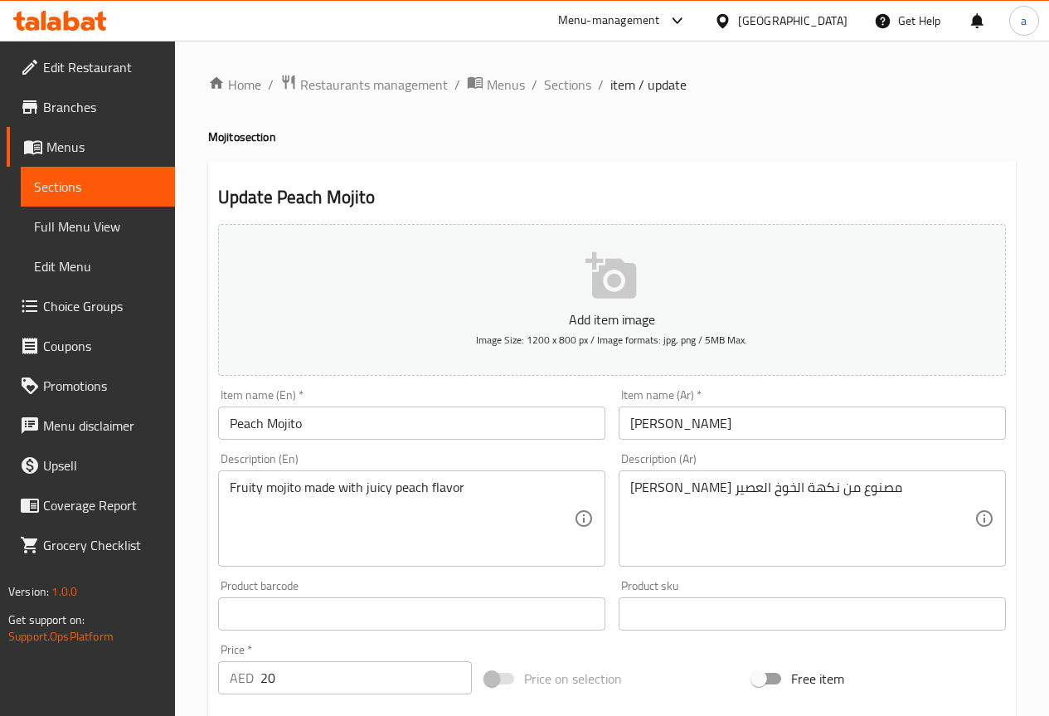
click at [454, 527] on textarea "Fruity mojito made with juicy peach flavor" at bounding box center [402, 518] width 344 height 79
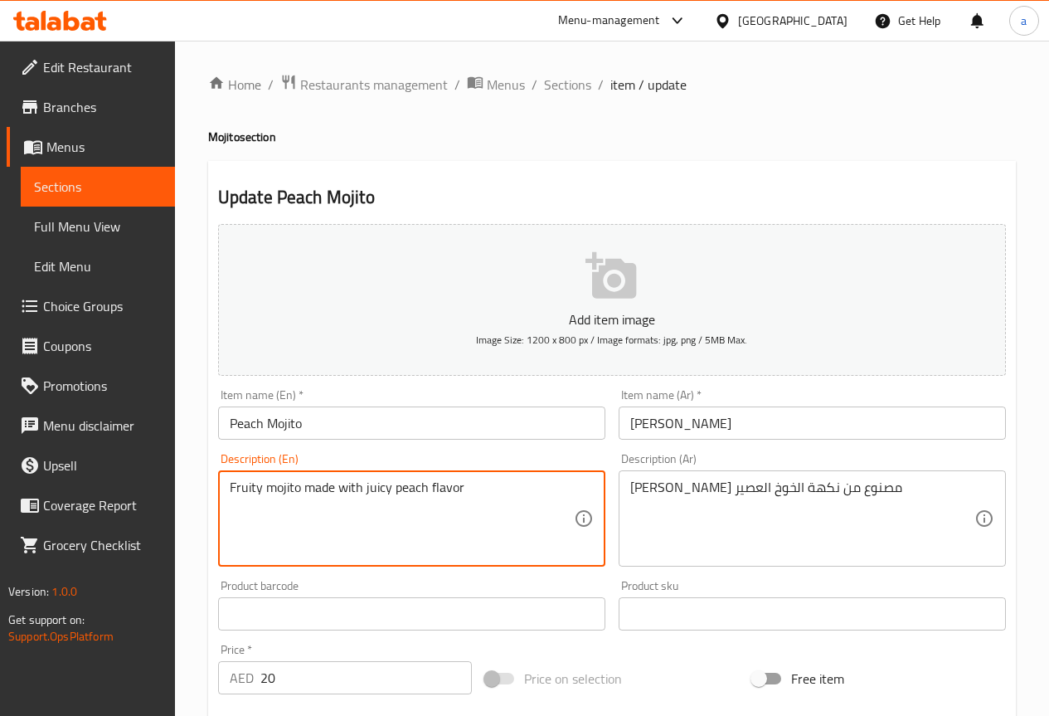
click at [419, 512] on textarea "Fruity mojito made with juicy peach flavor" at bounding box center [402, 518] width 344 height 79
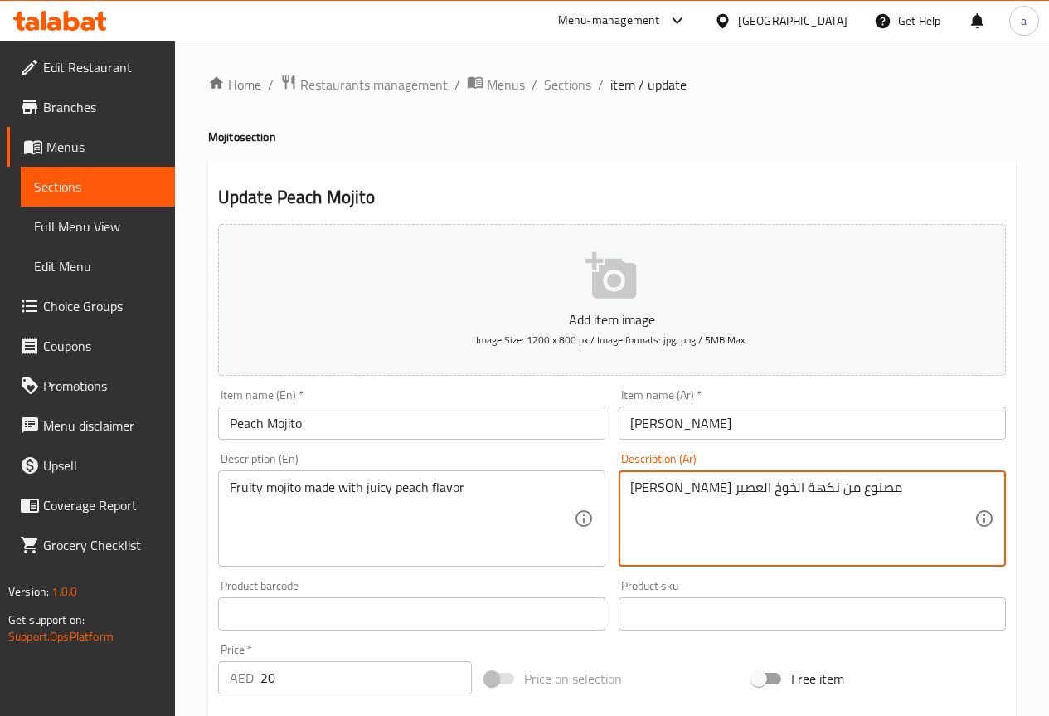
click at [653, 488] on textarea "[PERSON_NAME] مصنوع من نكهة الخوخ العصير" at bounding box center [802, 518] width 344 height 79
click at [696, 483] on textarea "[PERSON_NAME] مصنوع من نكهة الخوخ" at bounding box center [802, 518] width 344 height 79
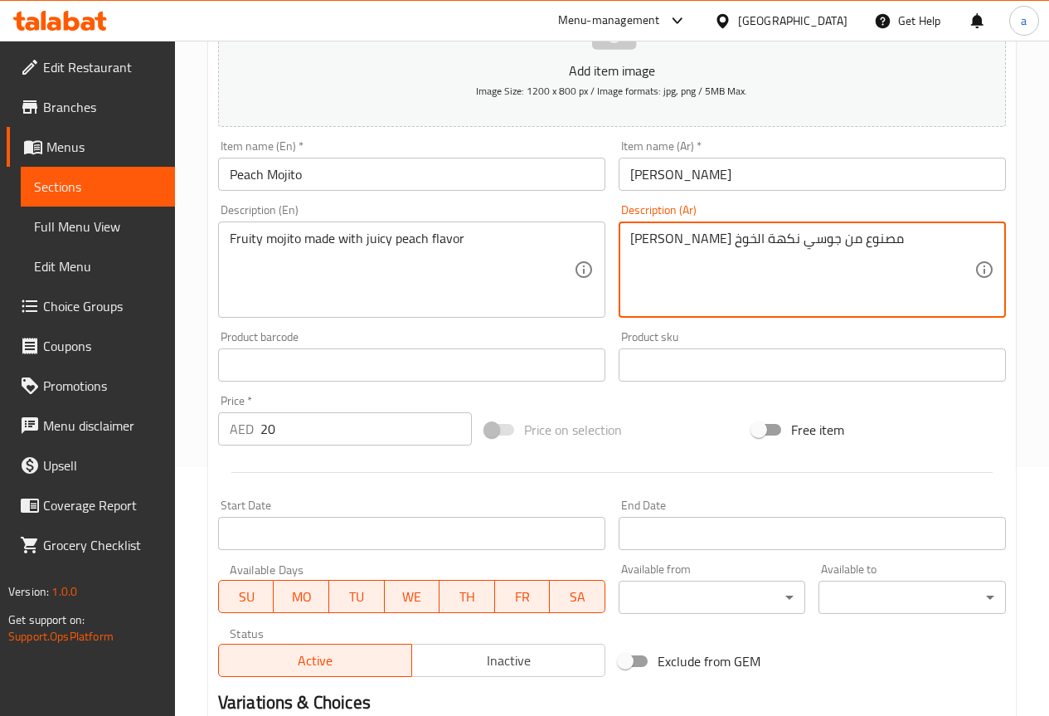
scroll to position [456, 0]
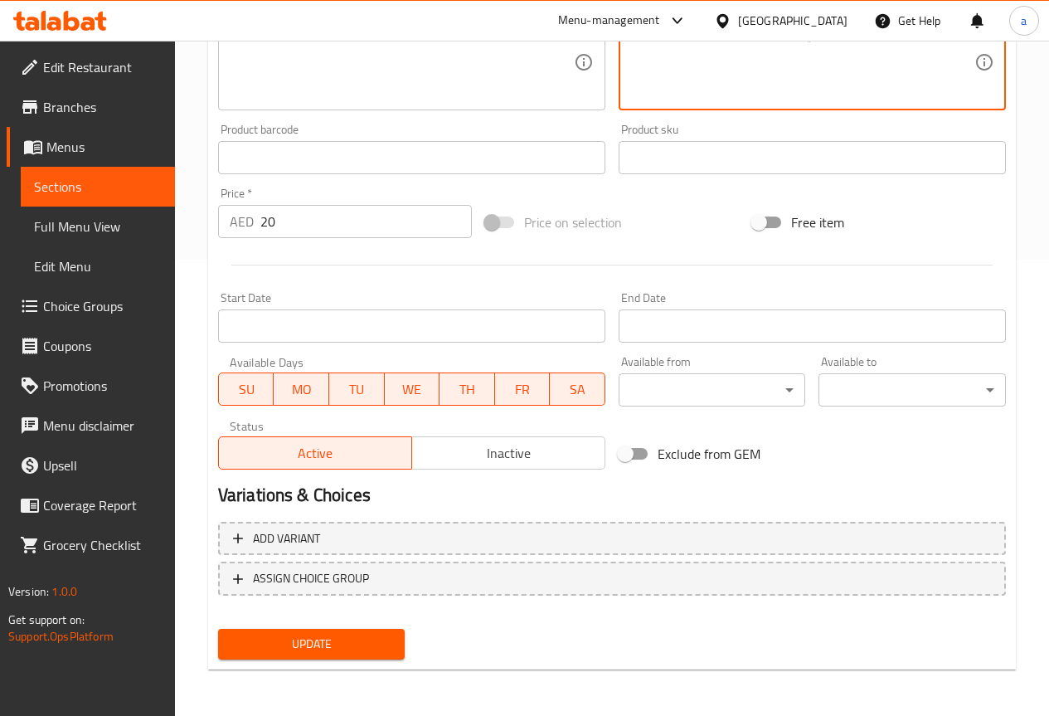
type textarea "[PERSON_NAME] مصنوع من جوسي نكهة الخوخ"
click at [349, 638] on span "Update" at bounding box center [311, 643] width 161 height 21
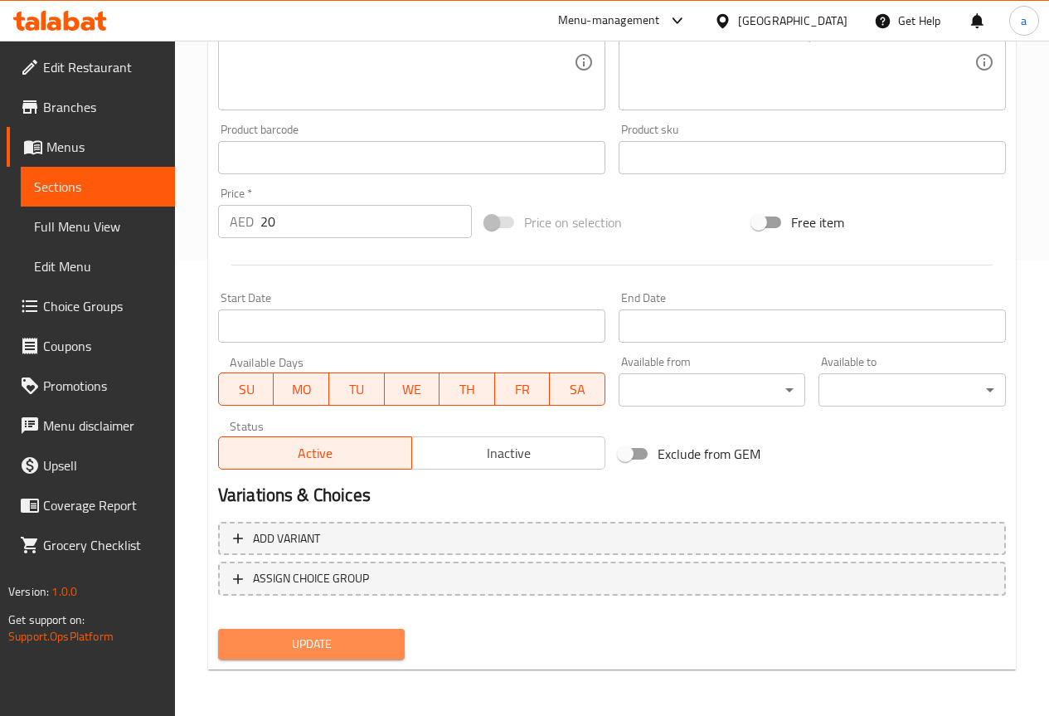
click at [268, 644] on span "Update" at bounding box center [311, 643] width 161 height 21
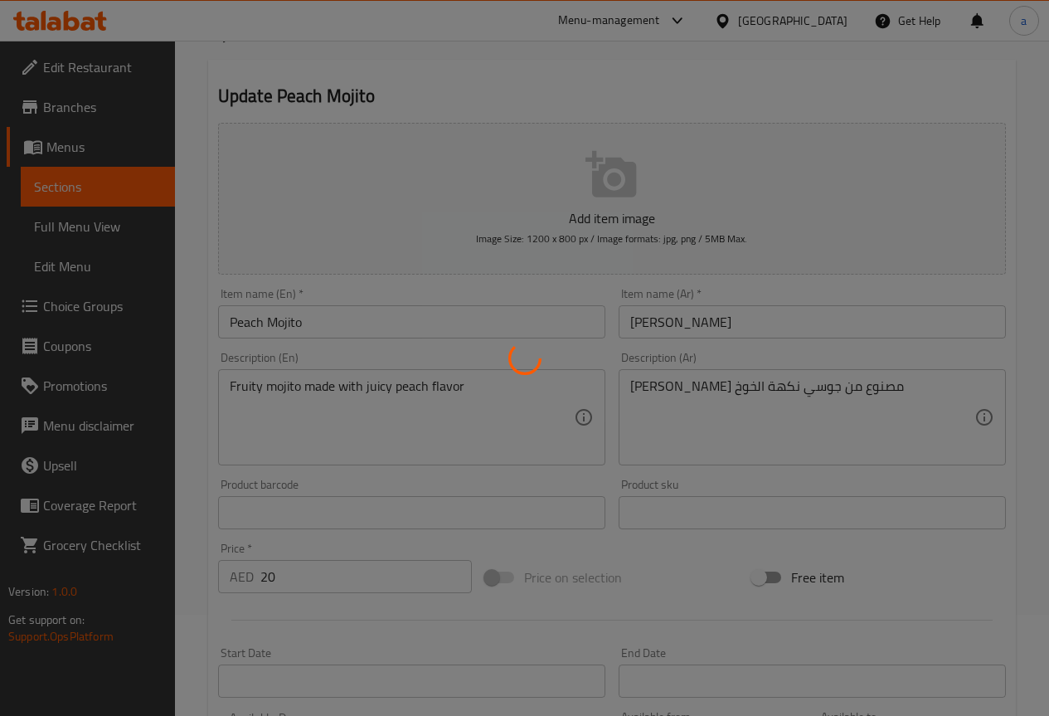
scroll to position [0, 0]
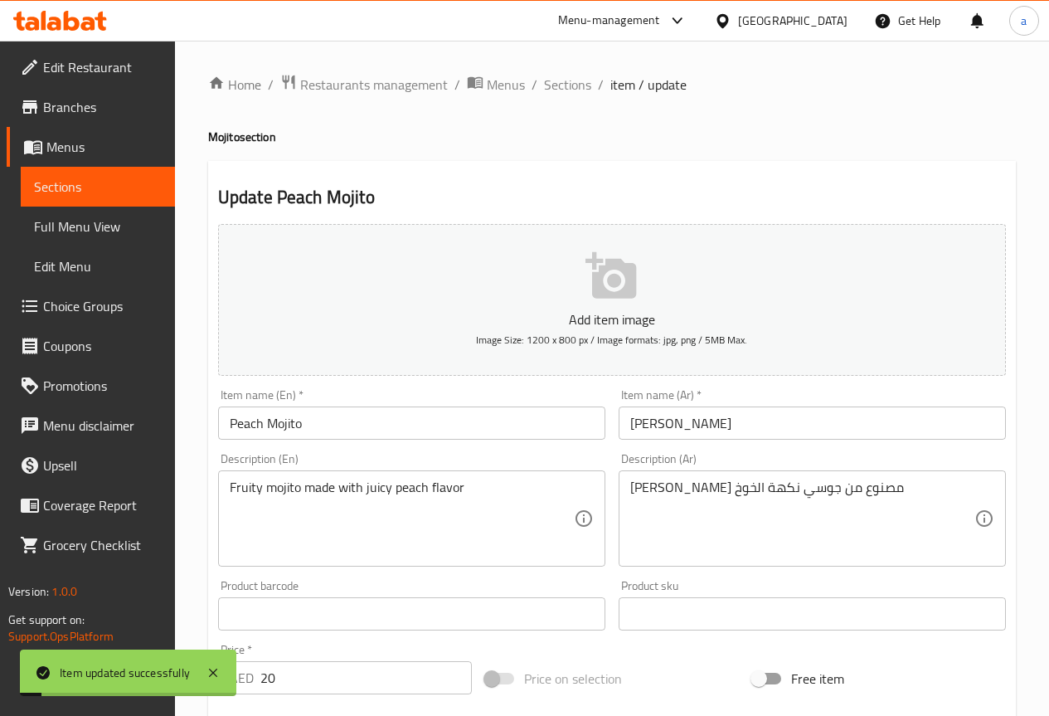
click at [574, 80] on span "Sections" at bounding box center [567, 85] width 47 height 20
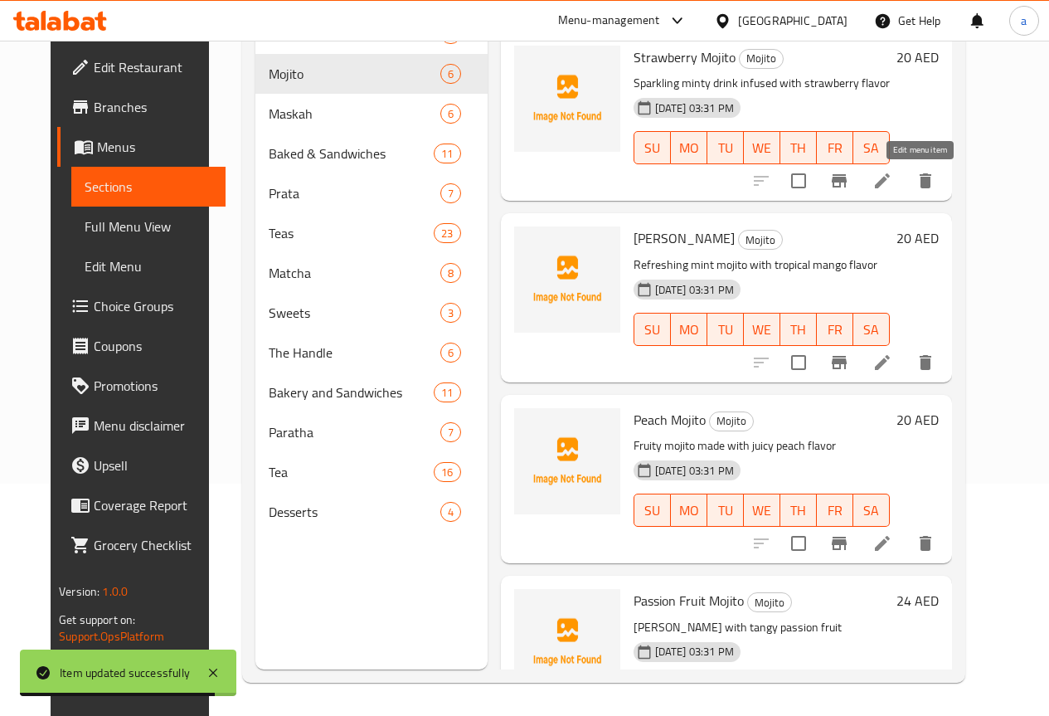
click at [892, 186] on icon at bounding box center [882, 181] width 20 height 20
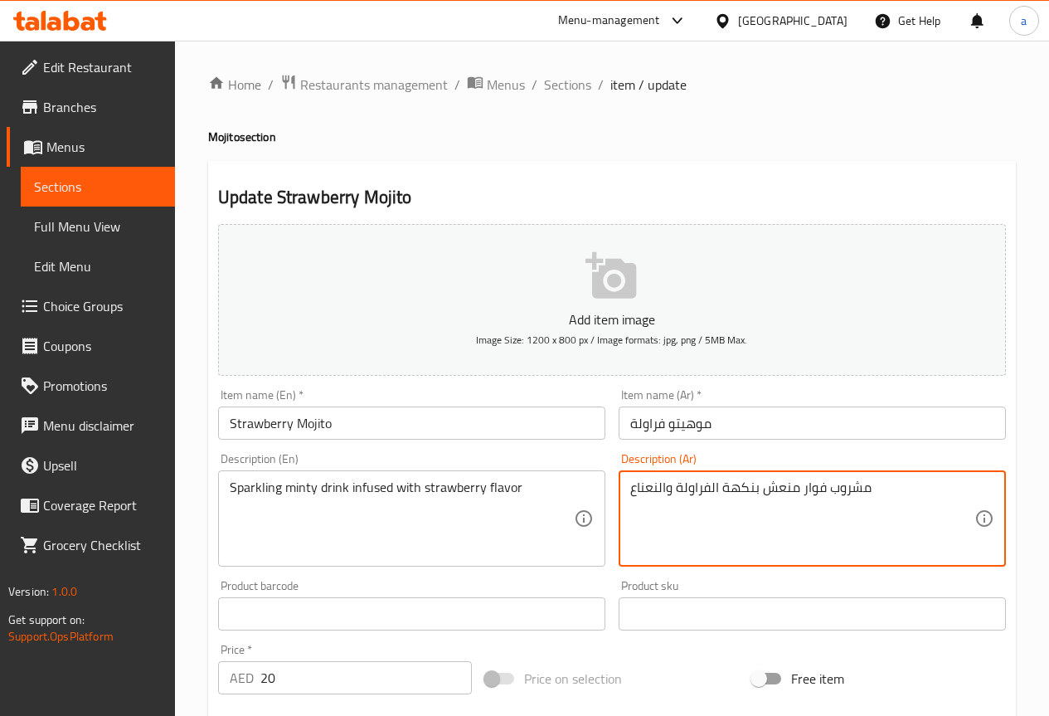
click at [749, 486] on textarea "مشروب فوار منعش بنكهة الفراولة والنعناع" at bounding box center [802, 518] width 344 height 79
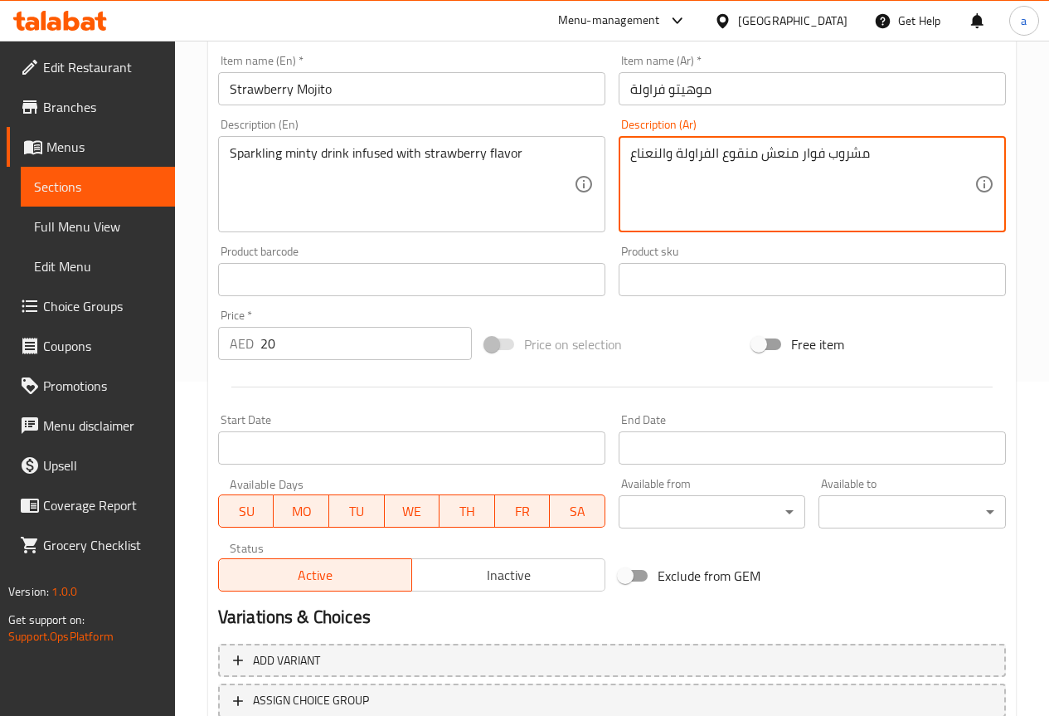
scroll to position [456, 0]
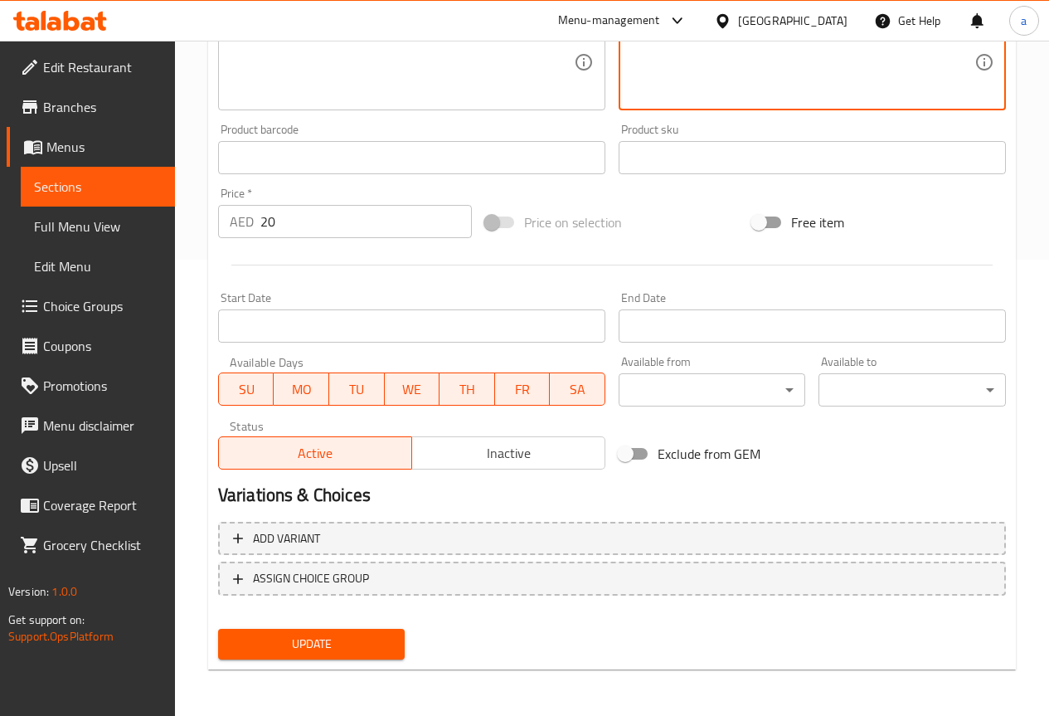
type textarea "مشروب فوار منعش منقوع الفراولة والنعناع"
click at [359, 642] on span "Update" at bounding box center [311, 643] width 161 height 21
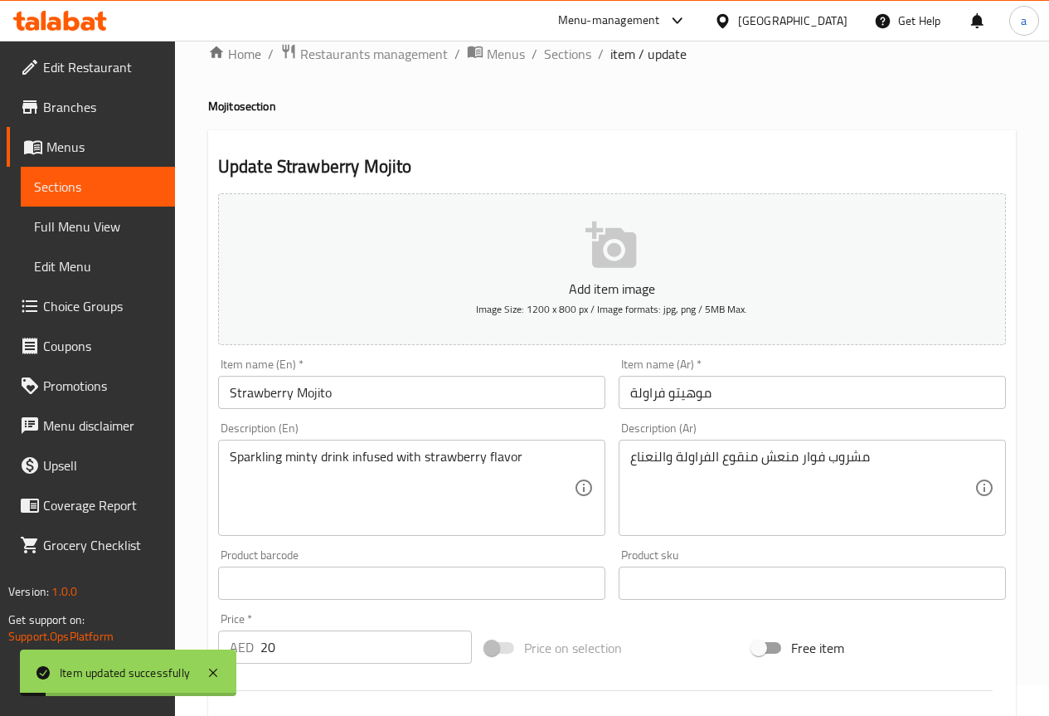
scroll to position [0, 0]
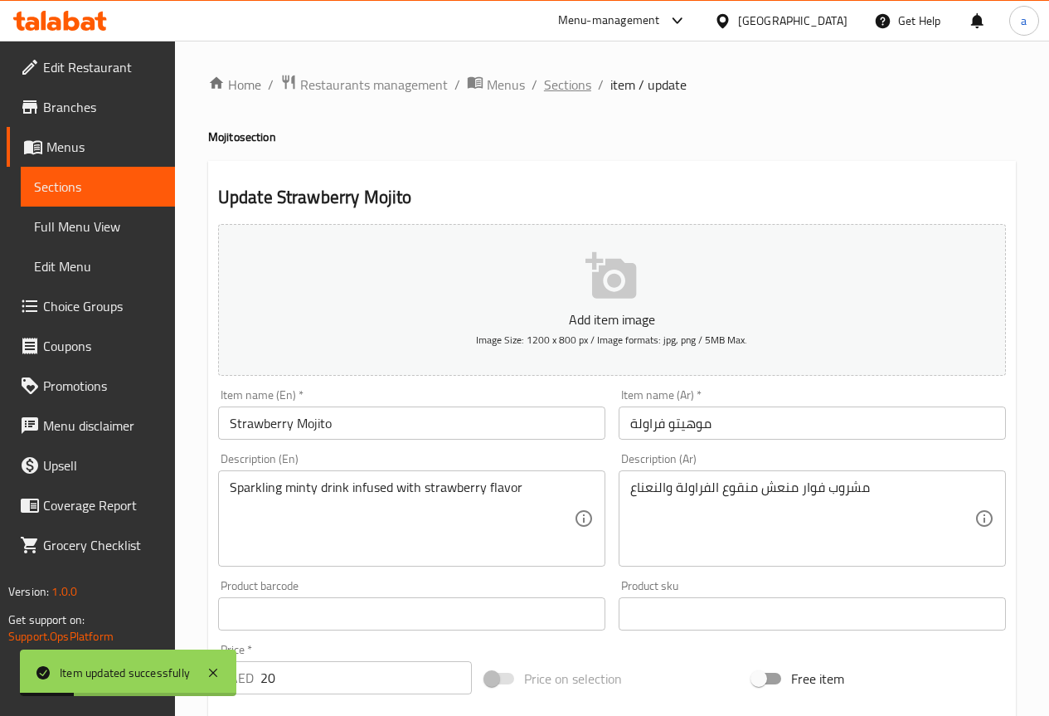
click at [573, 95] on span "Sections" at bounding box center [567, 85] width 47 height 20
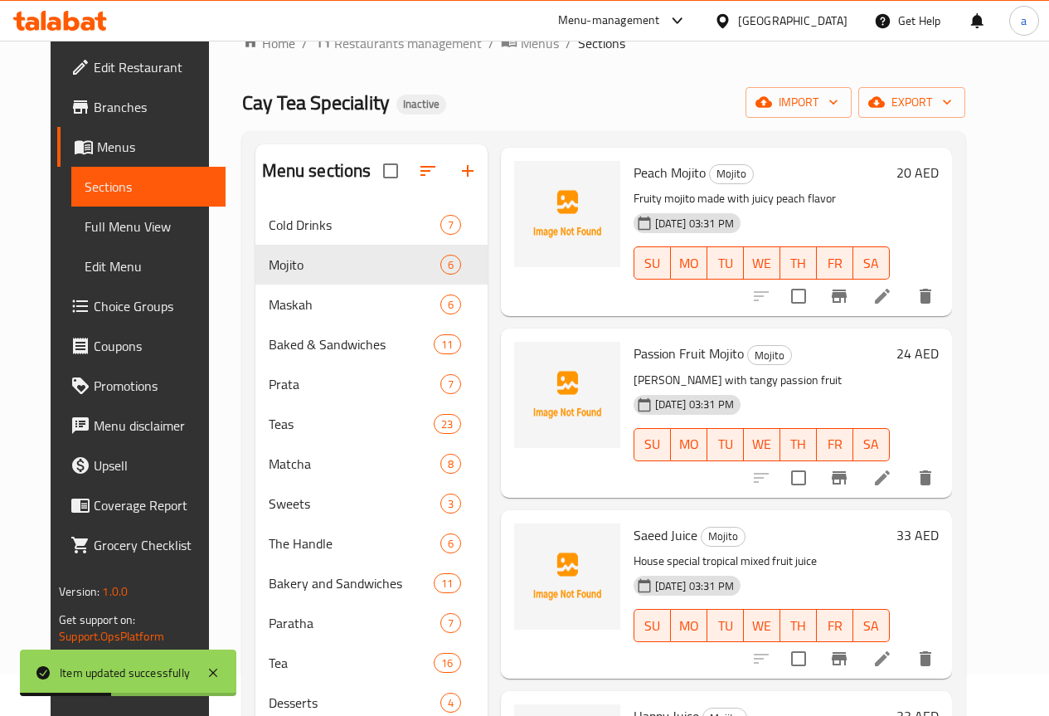
scroll to position [83, 0]
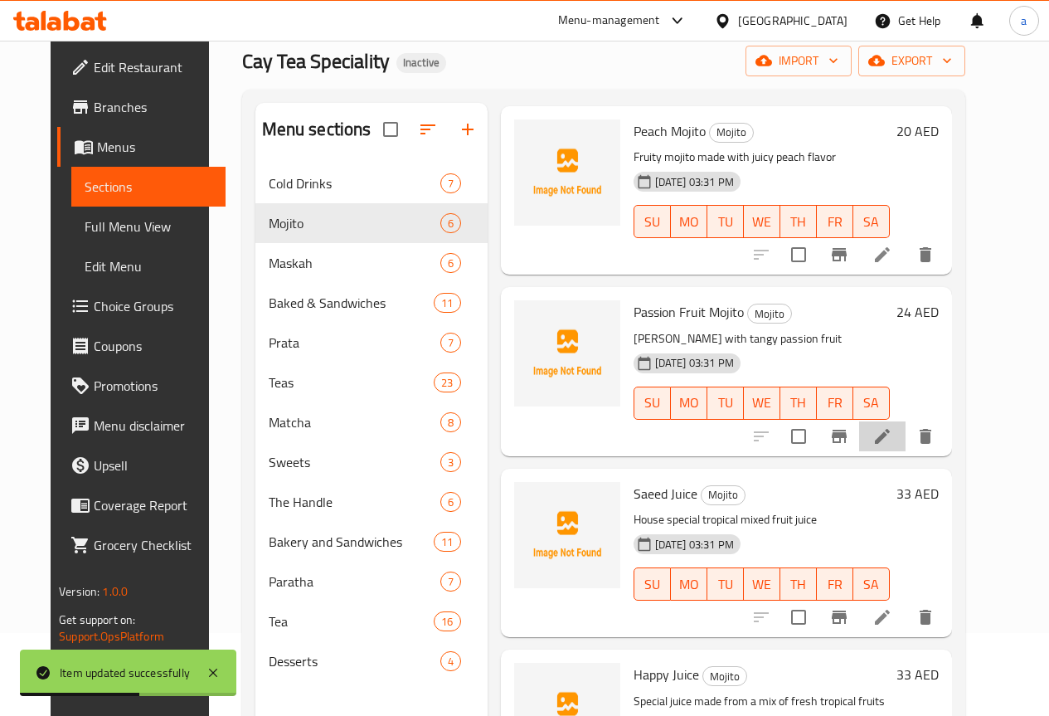
click at [905, 439] on li at bounding box center [882, 436] width 46 height 30
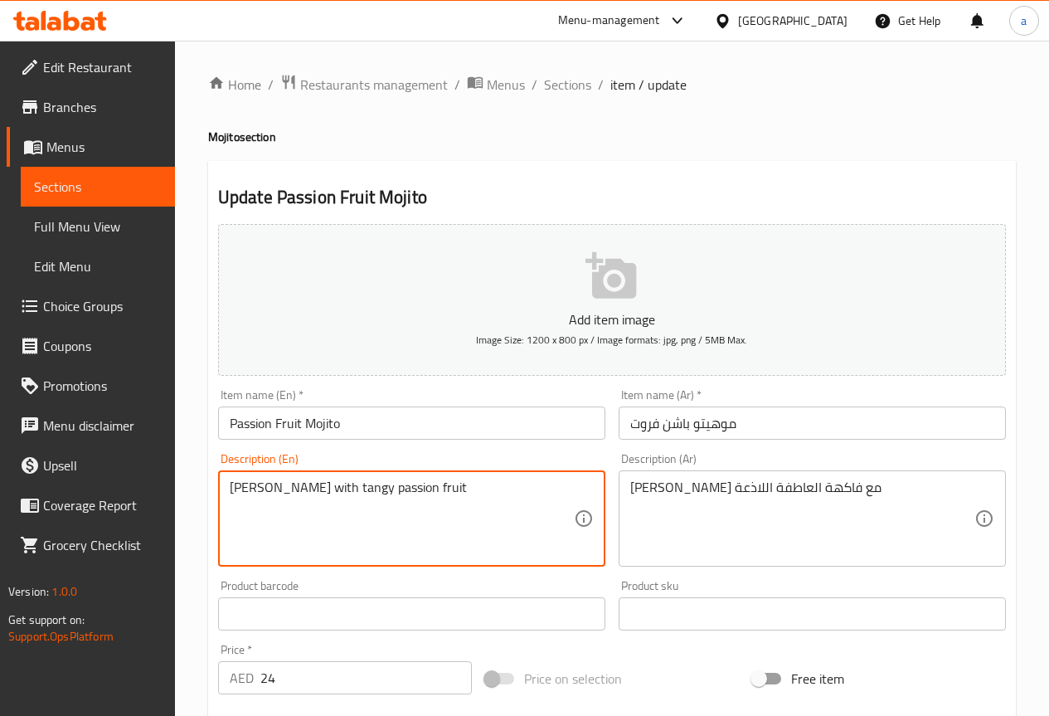
click at [353, 489] on textarea "[PERSON_NAME] with tangy passion fruit" at bounding box center [402, 518] width 344 height 79
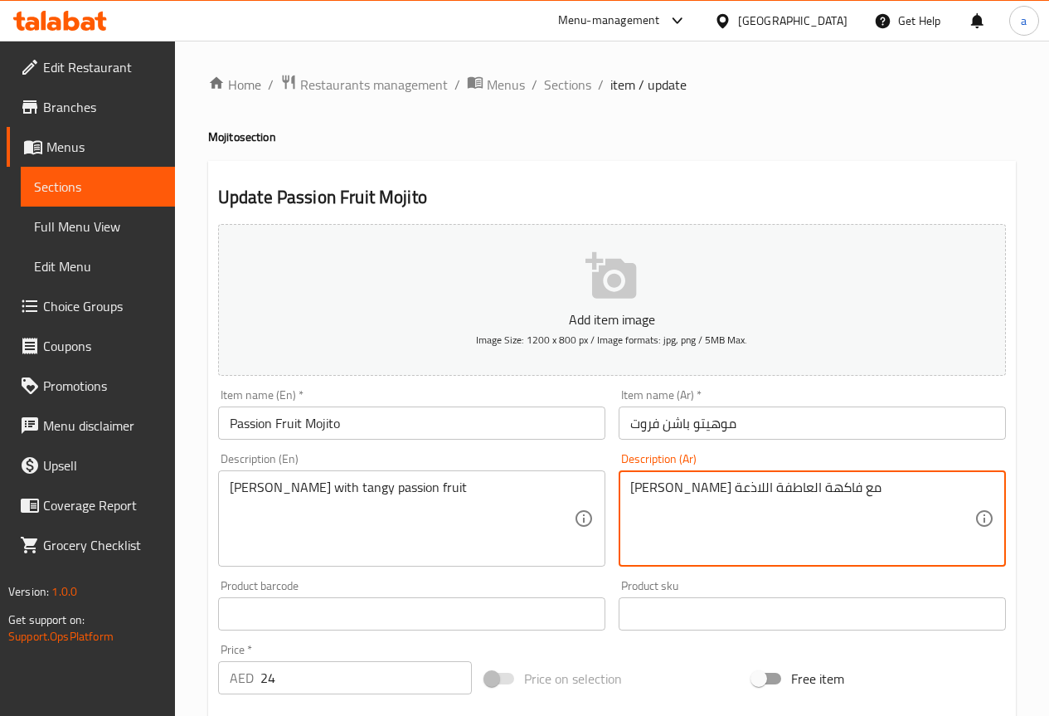
click at [669, 488] on textarea "[PERSON_NAME] مع فاكهة العاطفة اللاذعة" at bounding box center [802, 518] width 344 height 79
drag, startPoint x: 714, startPoint y: 488, endPoint x: 736, endPoint y: 488, distance: 22.4
click at [658, 497] on textarea "[PERSON_NAME] مع فاكهة العاطفة اللاذعة" at bounding box center [802, 518] width 344 height 79
drag, startPoint x: 755, startPoint y: 484, endPoint x: 632, endPoint y: 488, distance: 123.6
click at [632, 488] on textarea "[PERSON_NAME] مع فاكهة العاطفة اللاذعة" at bounding box center [802, 518] width 344 height 79
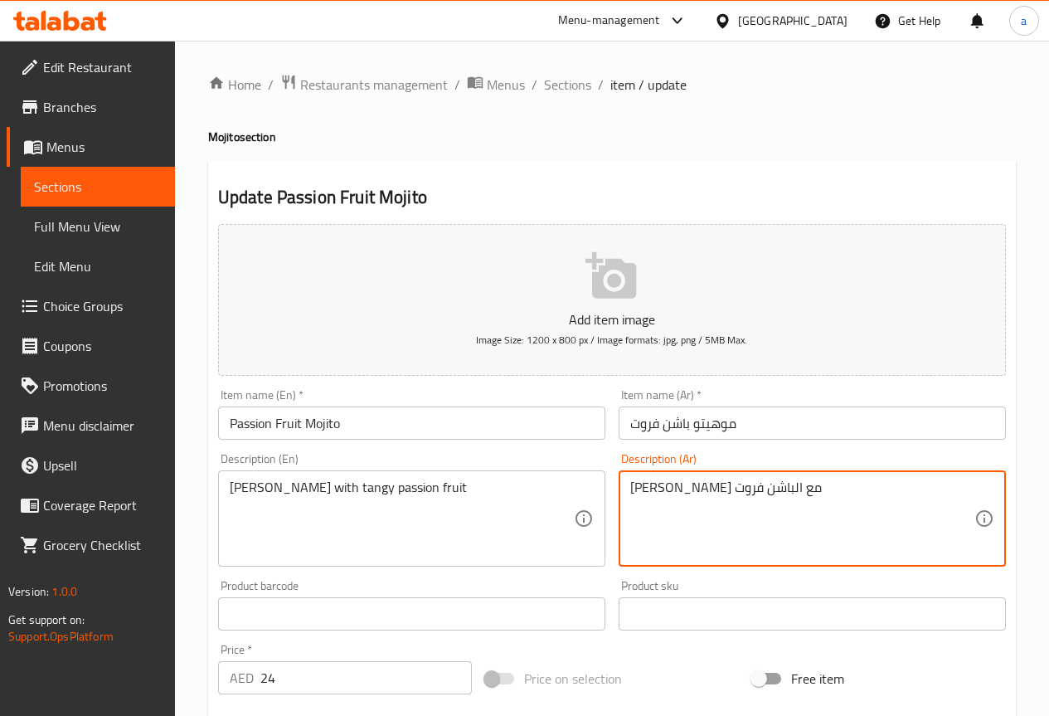
click at [625, 488] on div "[PERSON_NAME] مع الباشن فروت Description (Ar)" at bounding box center [812, 518] width 387 height 96
click at [632, 481] on textarea "[PERSON_NAME] مع الباشن فروت" at bounding box center [802, 518] width 344 height 79
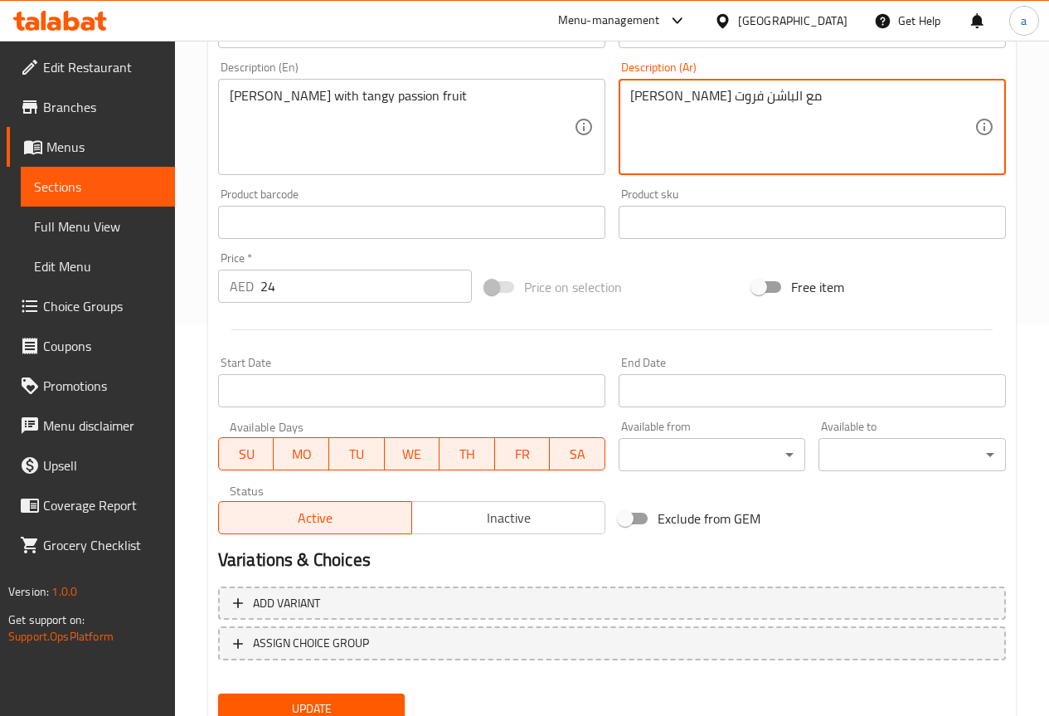
scroll to position [290, 0]
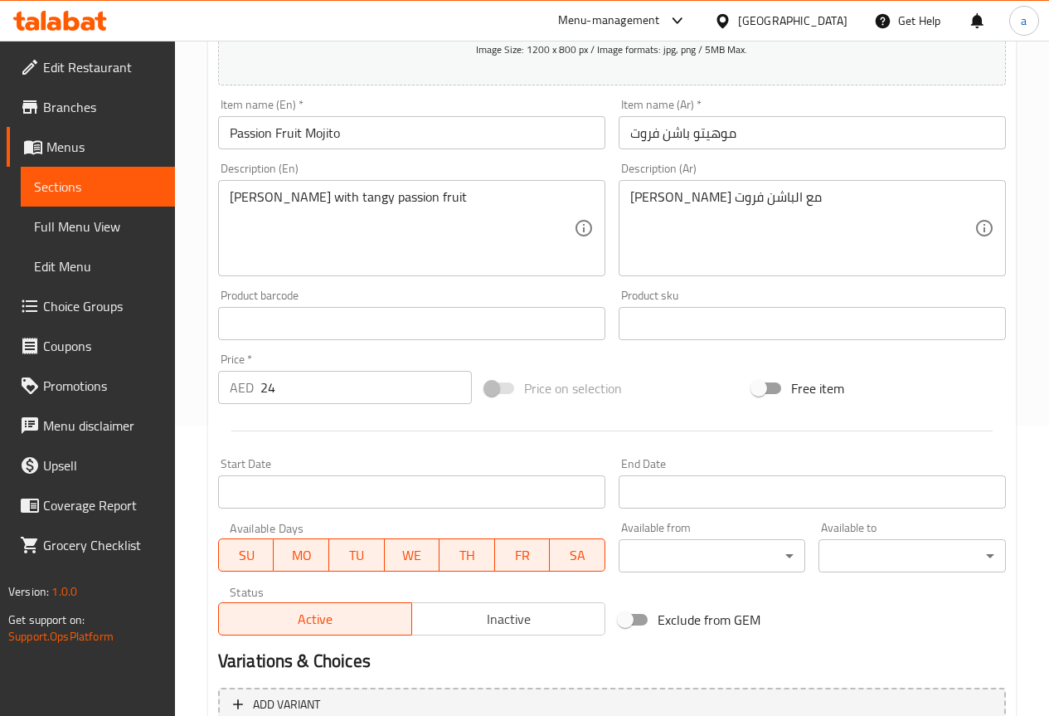
click at [633, 203] on textarea "[PERSON_NAME] مع الباشن فروت" at bounding box center [802, 228] width 344 height 79
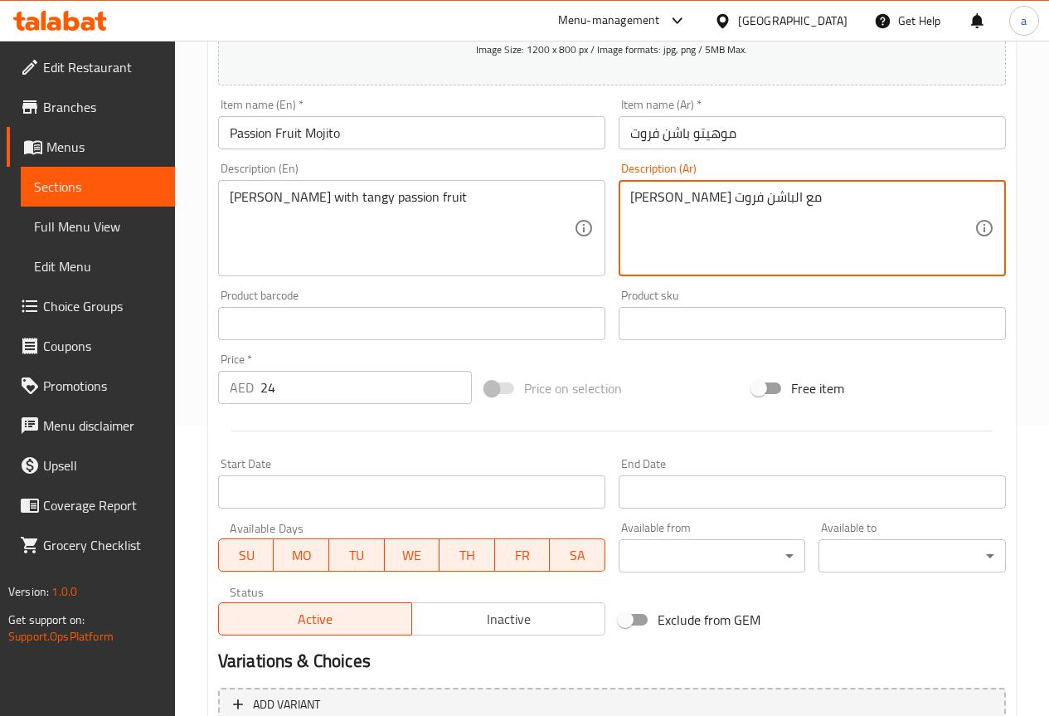
click at [815, 200] on textarea "[PERSON_NAME] مع الباشن فروت" at bounding box center [802, 228] width 344 height 79
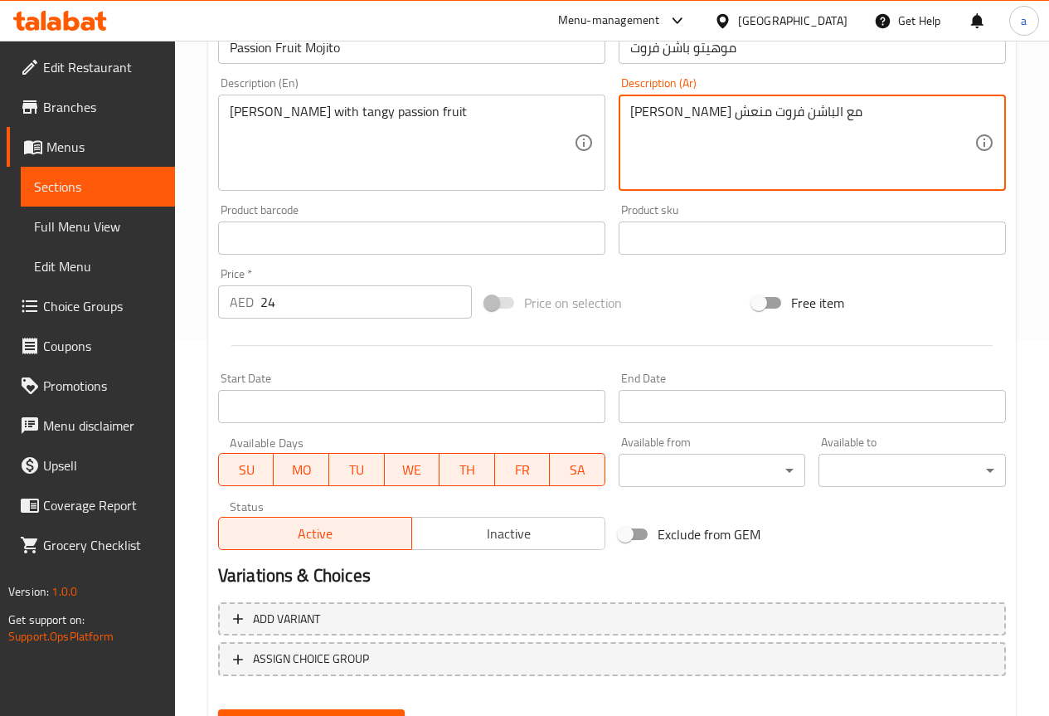
scroll to position [456, 0]
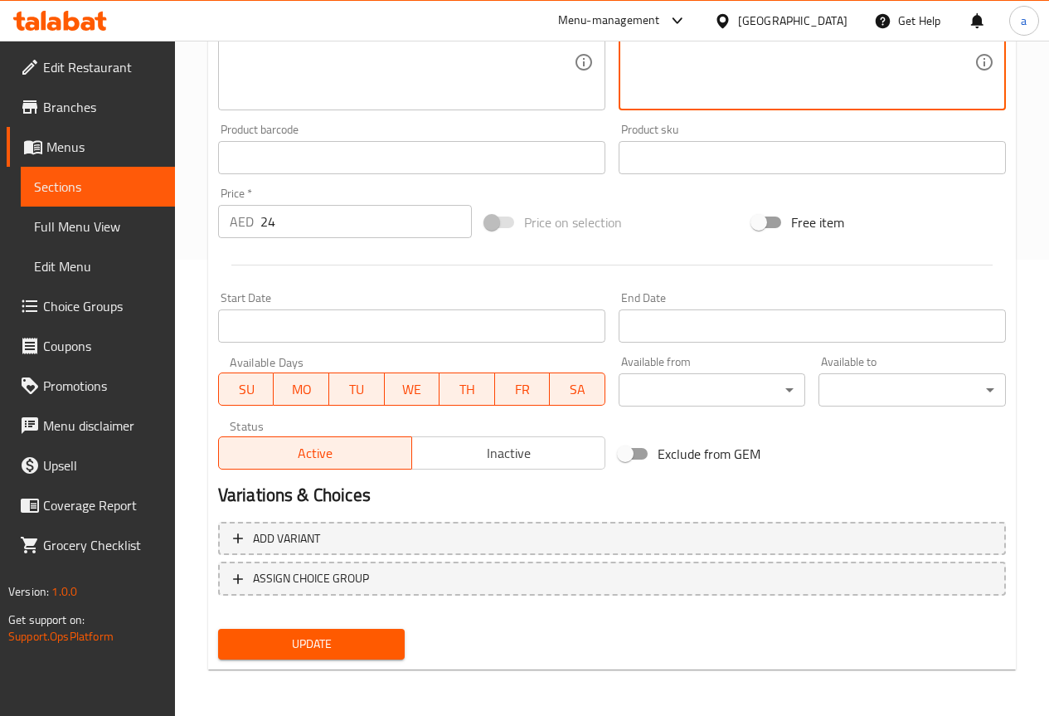
type textarea "[PERSON_NAME] مع الباشن فروت منعش"
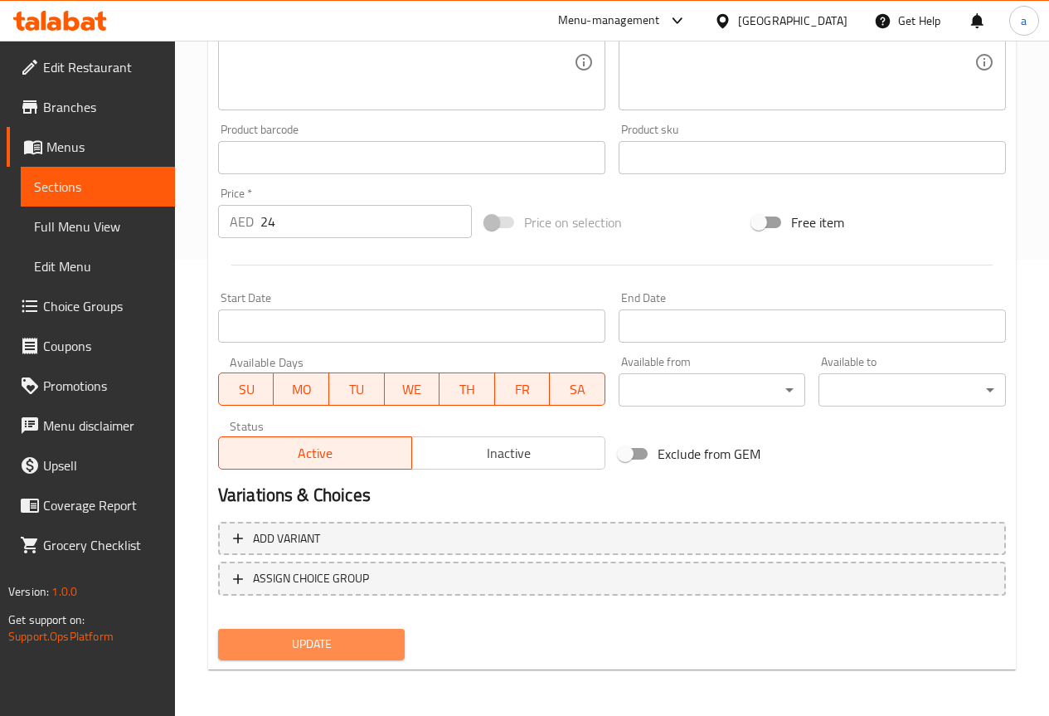
click at [342, 653] on span "Update" at bounding box center [311, 643] width 161 height 21
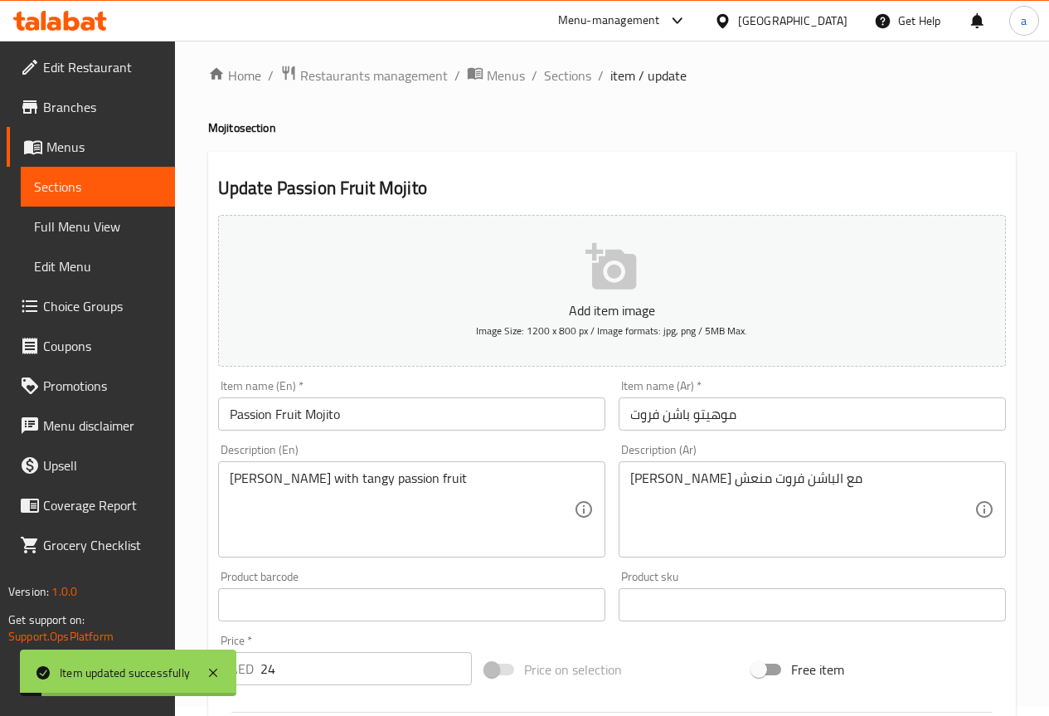
scroll to position [0, 0]
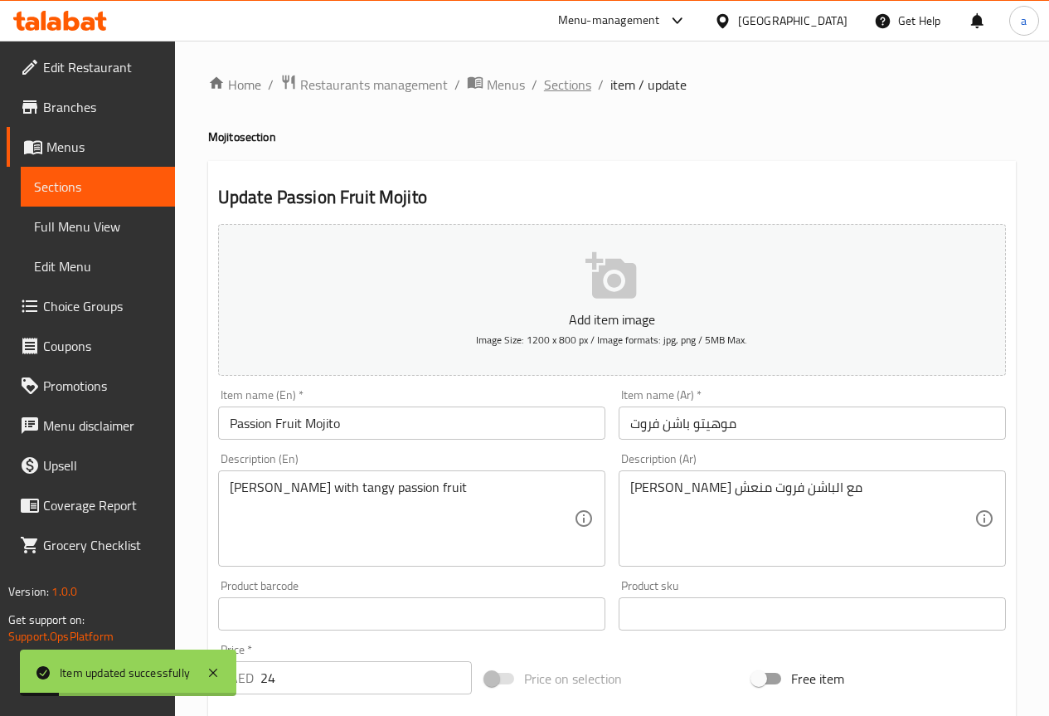
click at [569, 89] on span "Sections" at bounding box center [567, 85] width 47 height 20
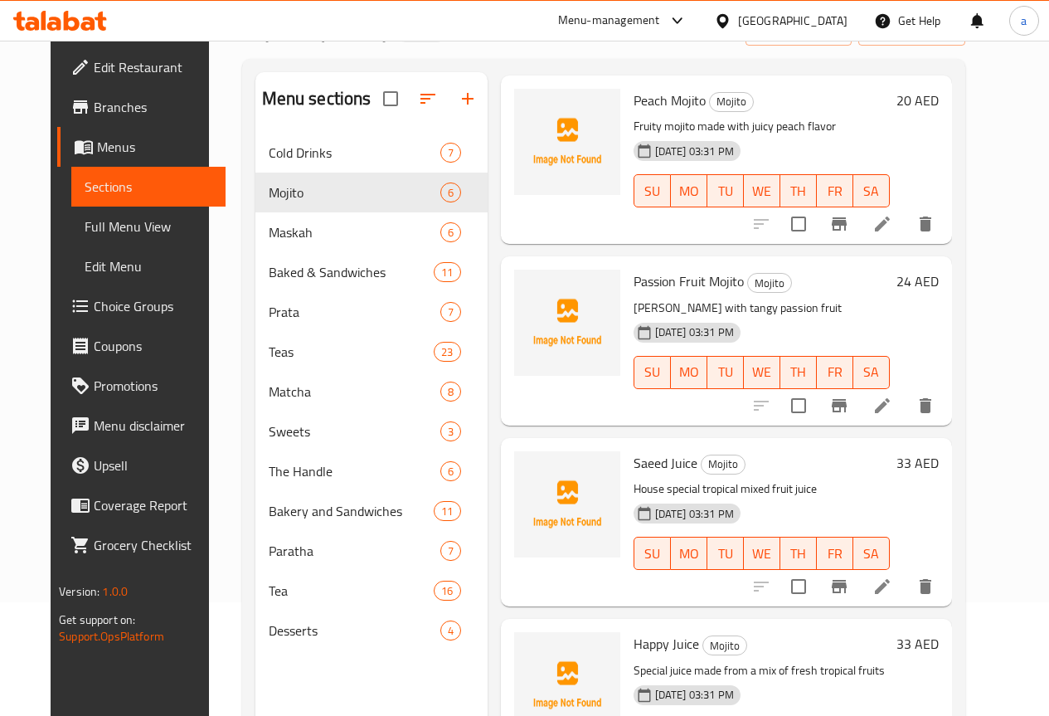
scroll to position [232, 0]
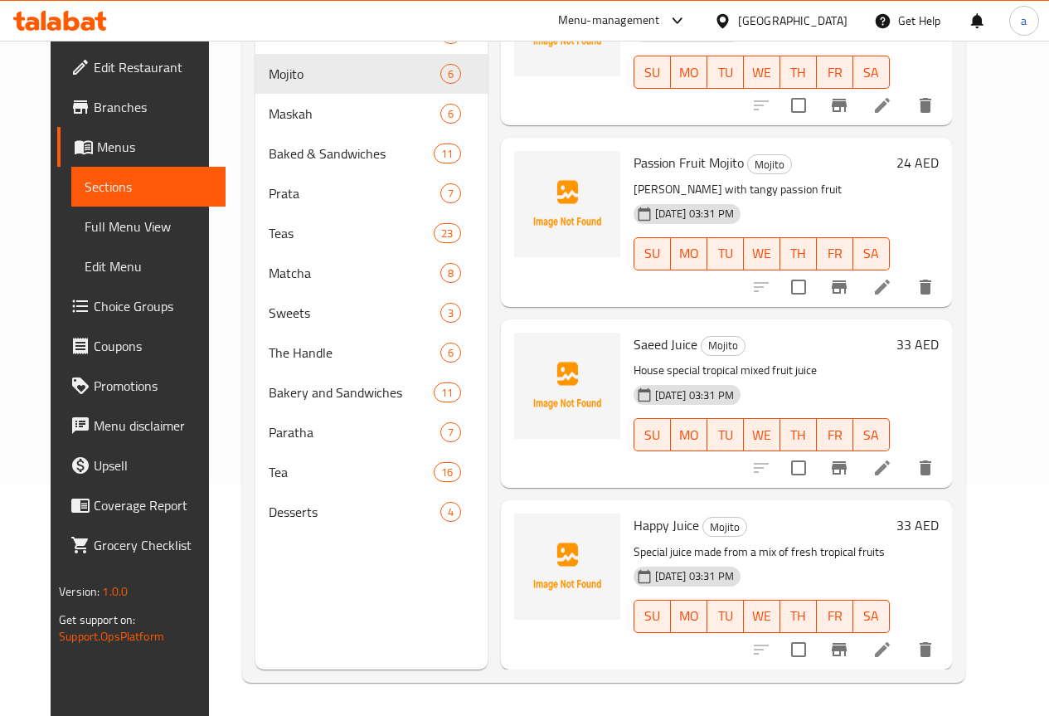
click at [905, 463] on li at bounding box center [882, 468] width 46 height 30
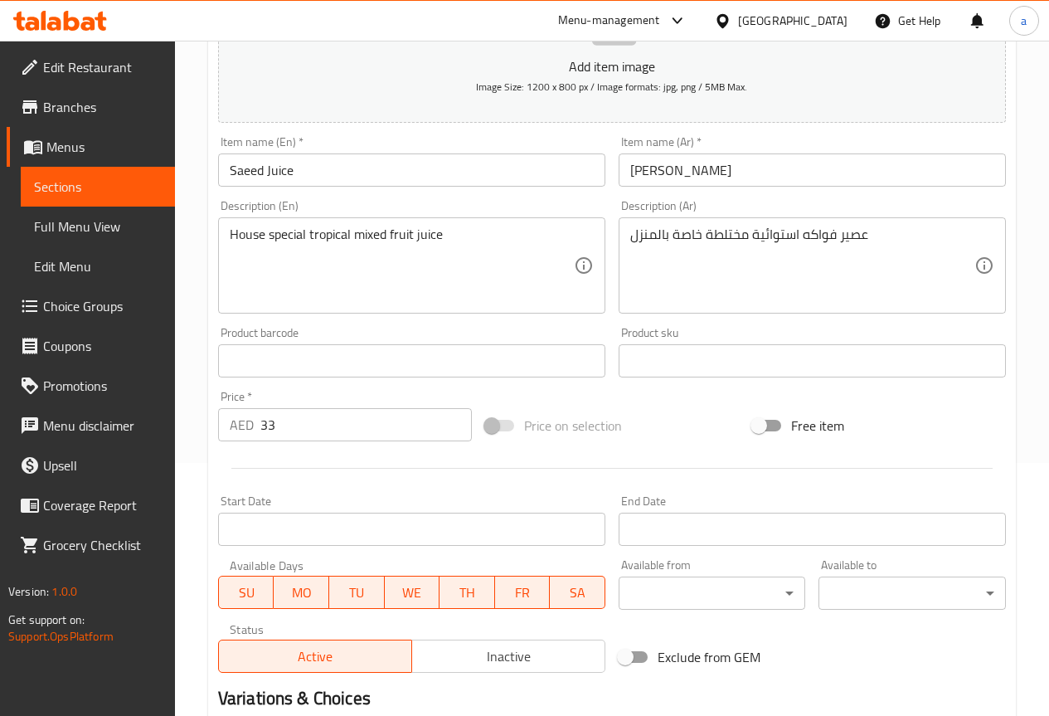
scroll to position [249, 0]
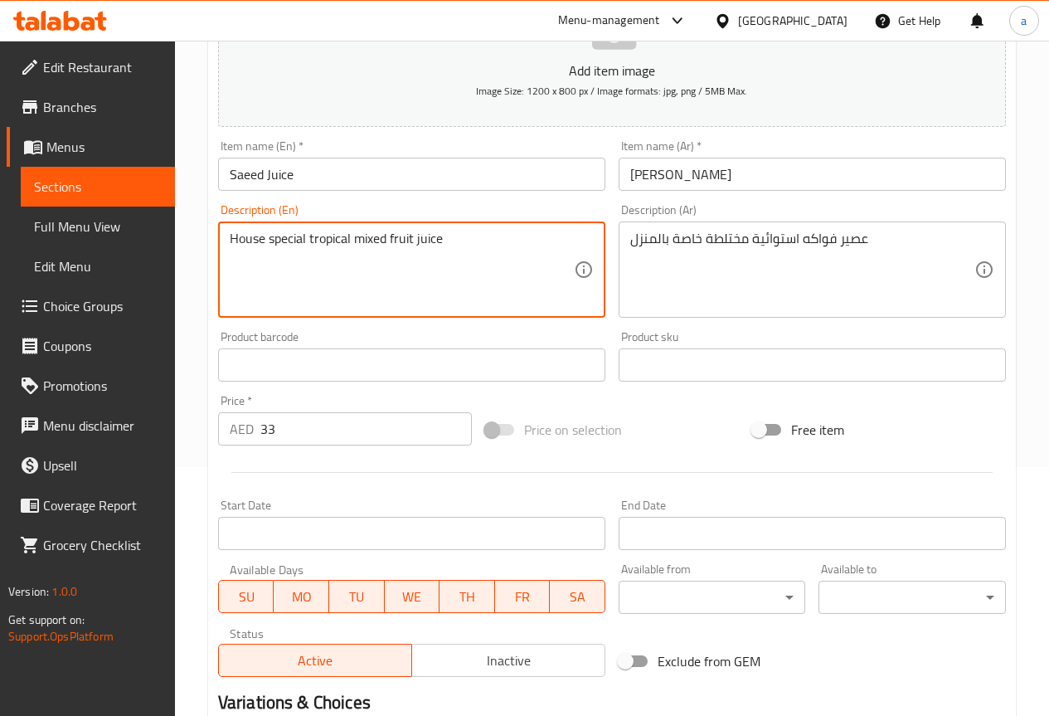
click at [453, 260] on textarea "House special tropical mixed fruit juice" at bounding box center [402, 270] width 344 height 79
click at [443, 312] on div "House special tropical mixed fruit juice Description (En)" at bounding box center [411, 269] width 387 height 96
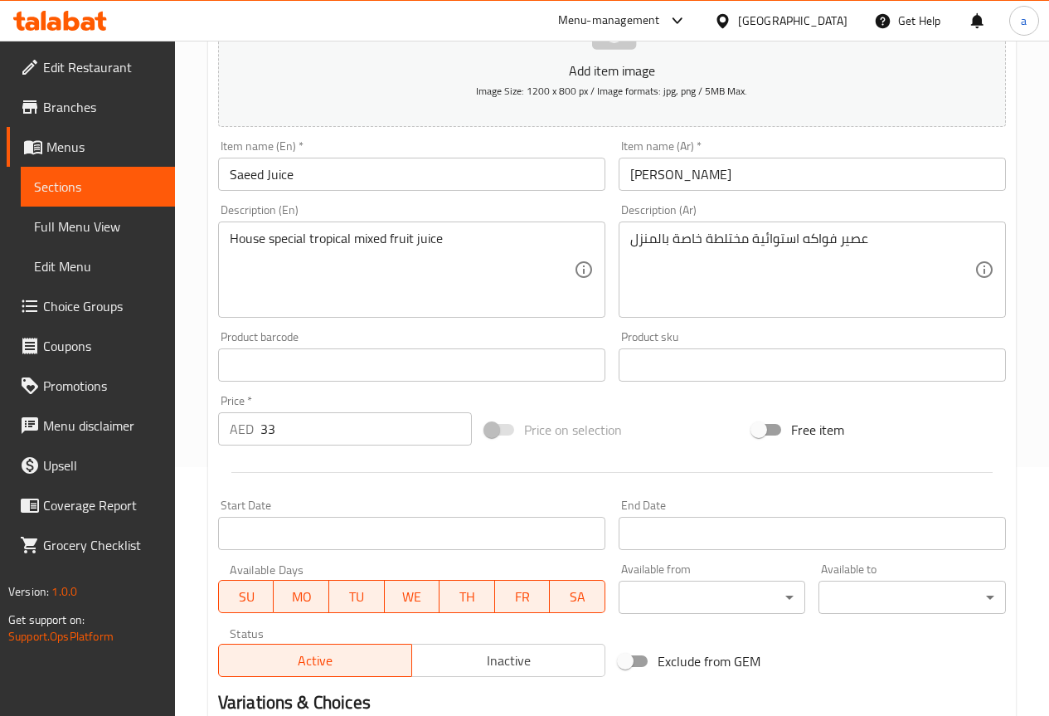
click at [449, 271] on textarea "House special tropical mixed fruit juice" at bounding box center [402, 270] width 344 height 79
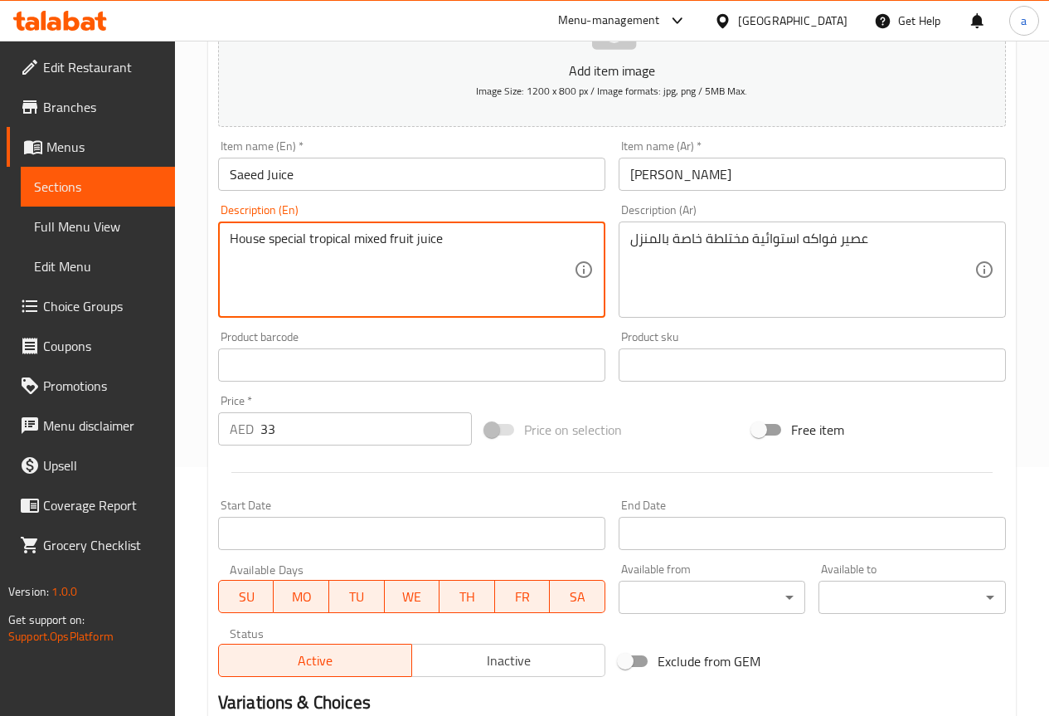
click at [449, 271] on textarea "House special tropical mixed fruit juice" at bounding box center [402, 270] width 344 height 79
click at [503, 211] on div "Description (En) House special tropical mixed fruit juice Description (En)" at bounding box center [411, 261] width 387 height 114
